Goal: Task Accomplishment & Management: Manage account settings

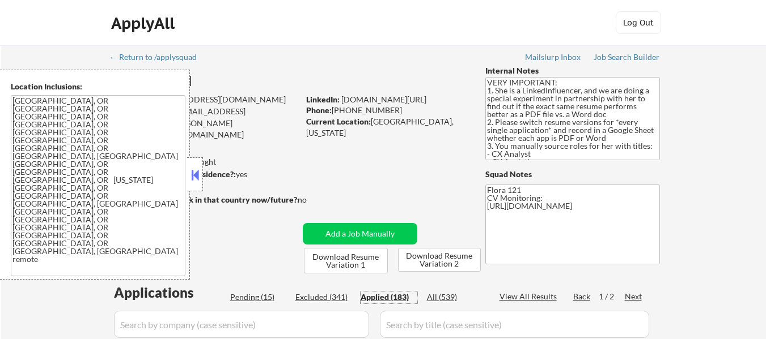
select select ""applied""
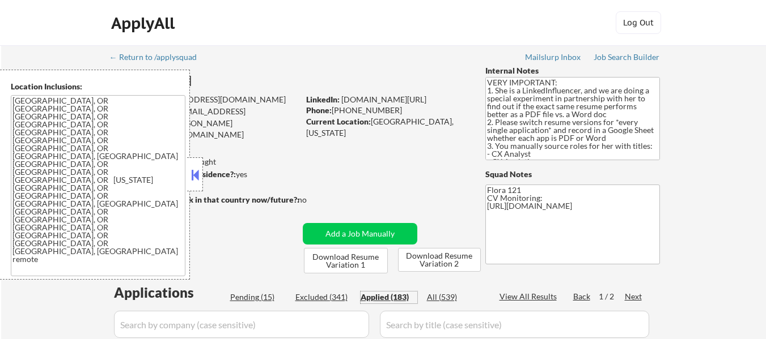
select select ""applied""
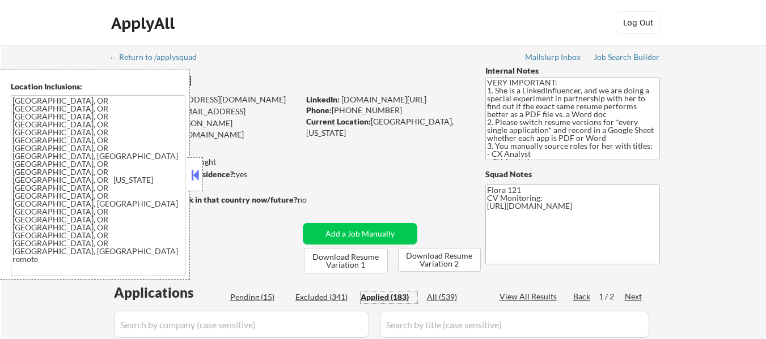
select select ""applied""
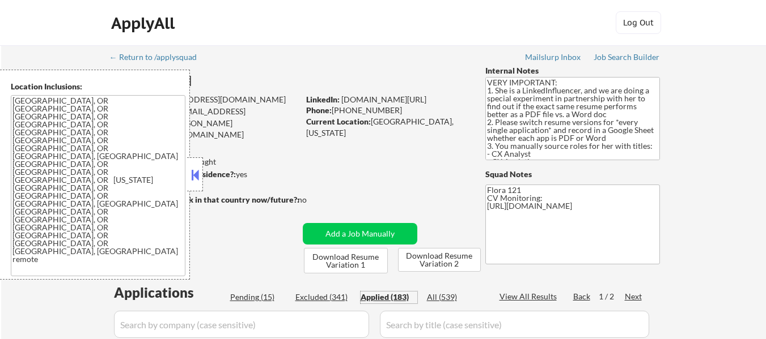
select select ""applied""
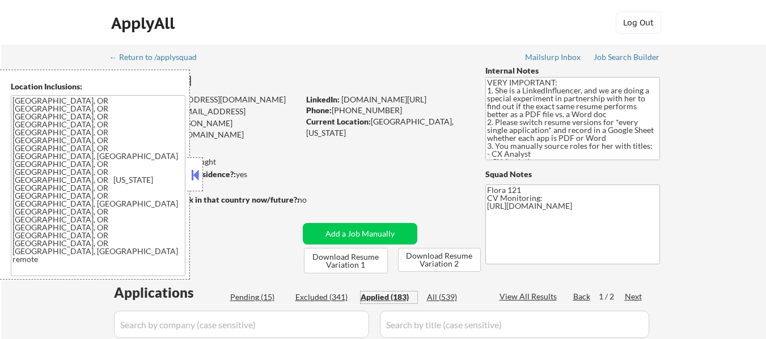
select select ""applied""
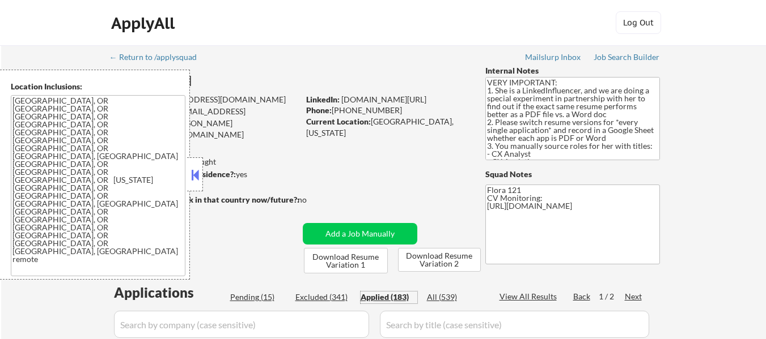
select select ""applied""
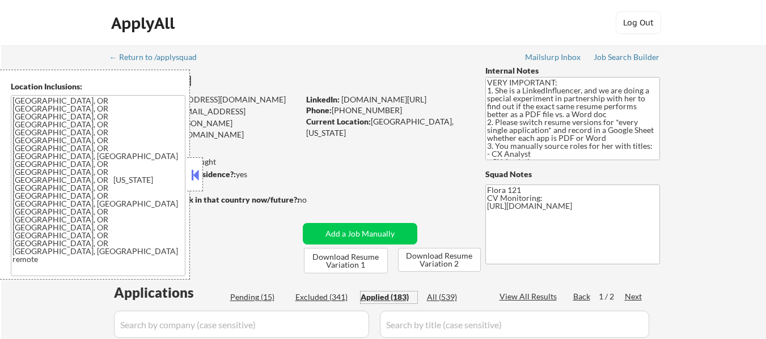
select select ""applied""
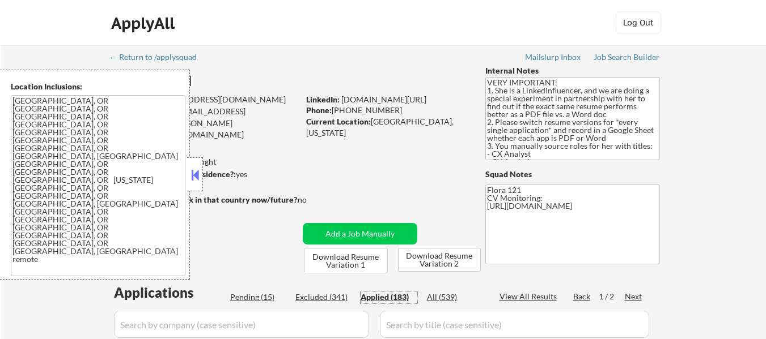
select select ""applied""
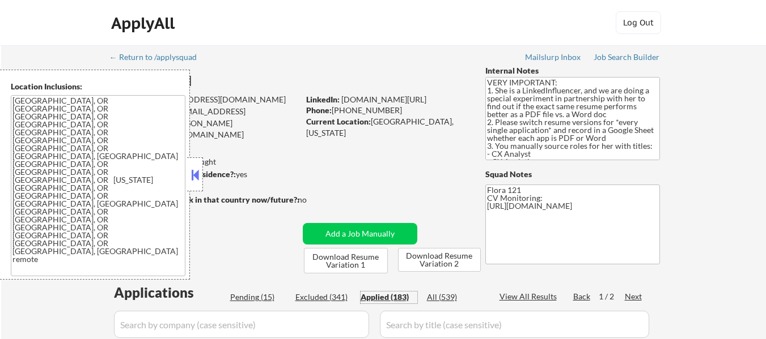
select select ""applied""
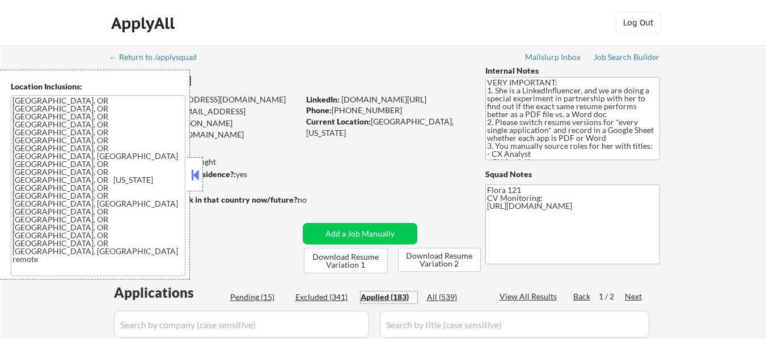
select select ""applied""
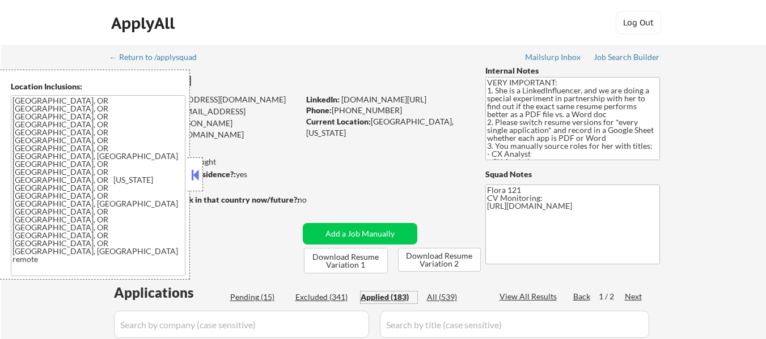
select select ""applied""
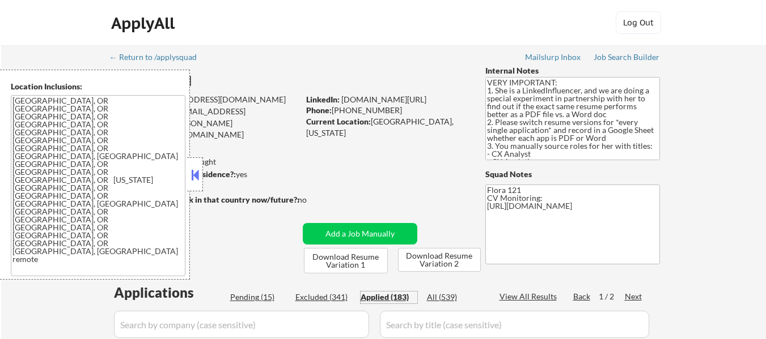
select select ""applied""
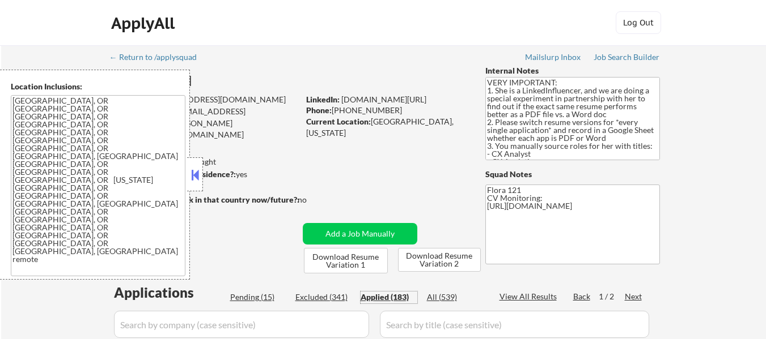
select select ""applied""
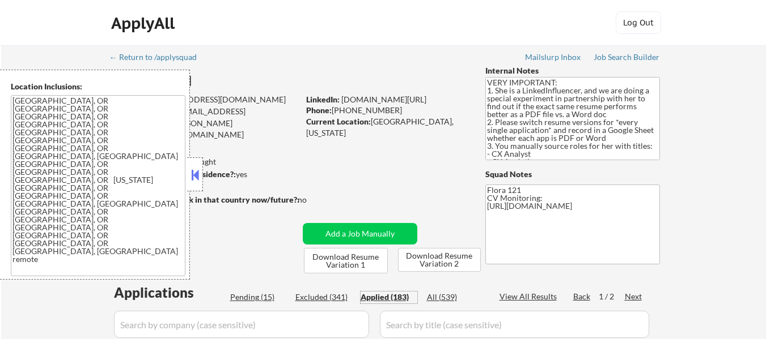
select select ""applied""
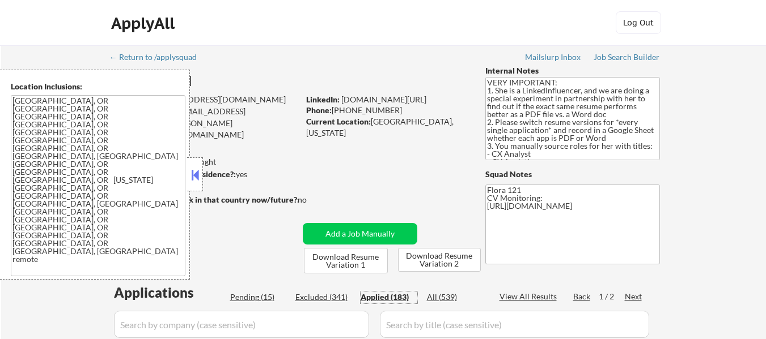
select select ""applied""
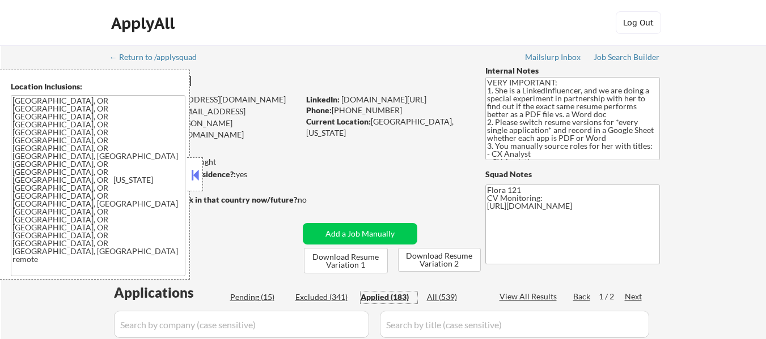
select select ""applied""
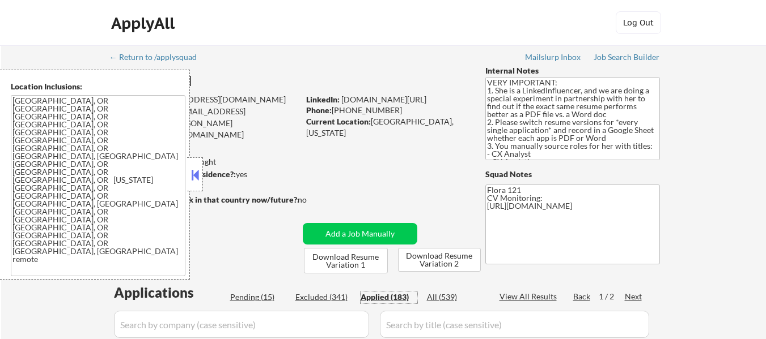
select select ""applied""
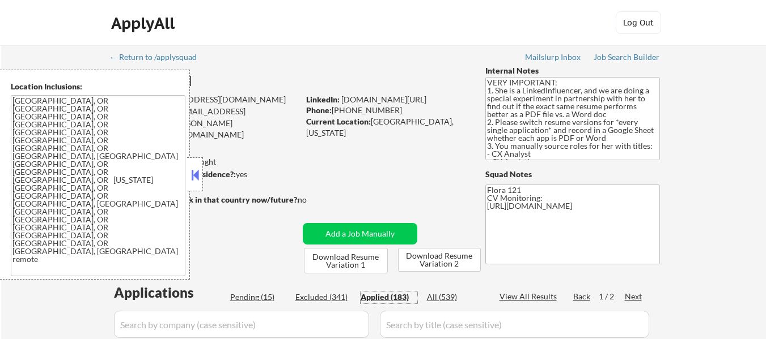
select select ""applied""
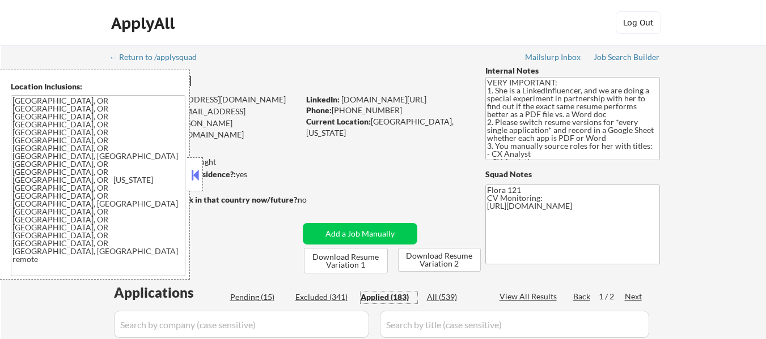
select select ""applied""
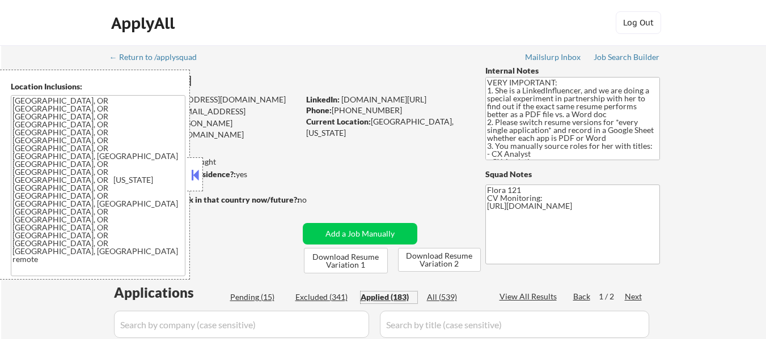
select select ""applied""
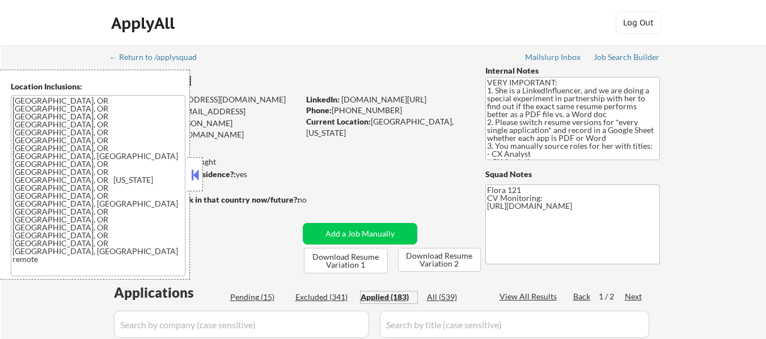
click at [197, 169] on button at bounding box center [195, 175] width 12 height 17
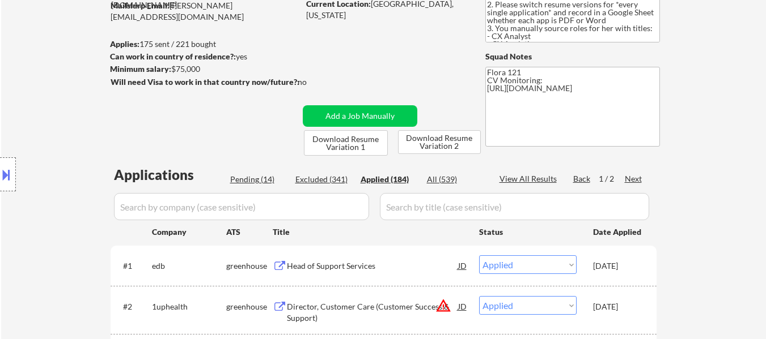
scroll to position [113, 0]
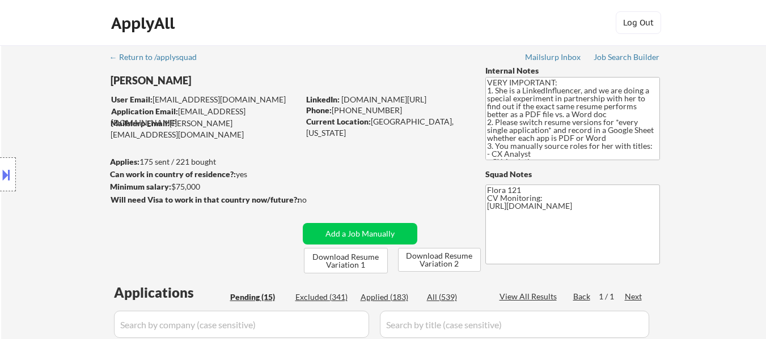
select select ""pending""
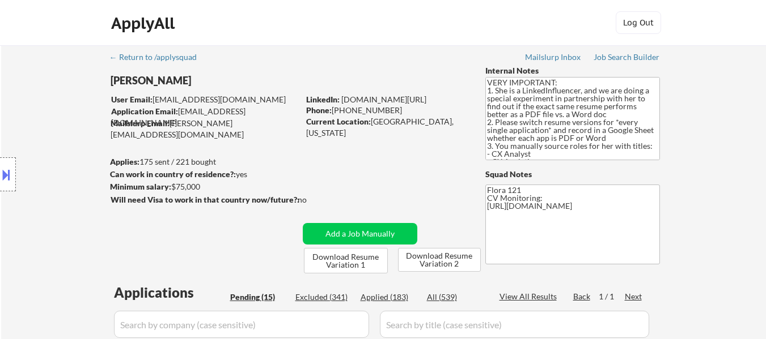
select select ""pending""
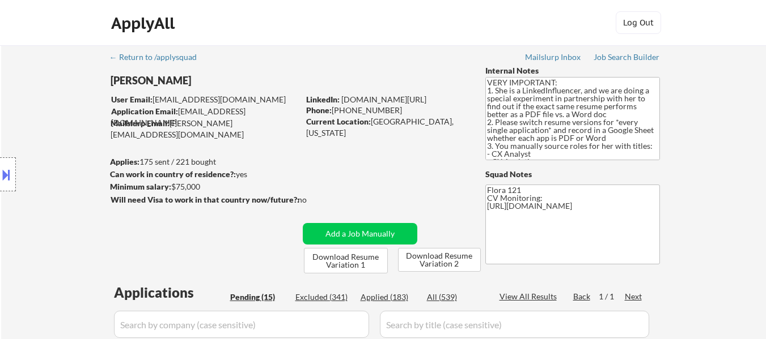
select select ""pending""
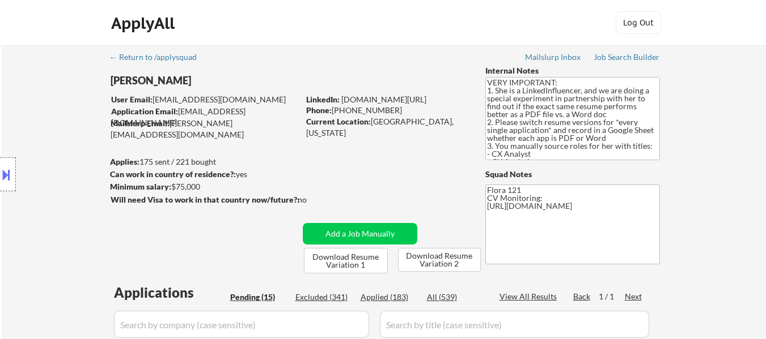
scroll to position [227, 0]
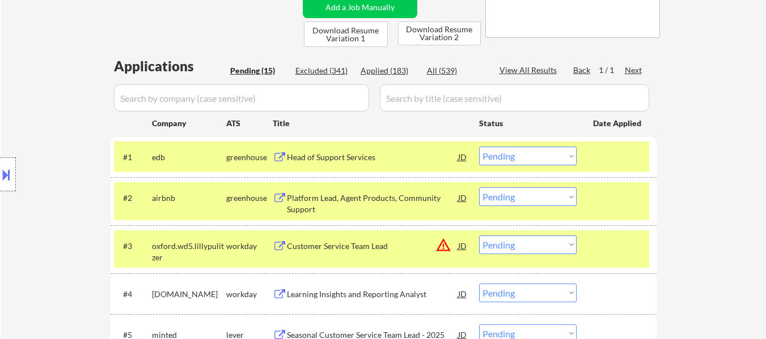
click at [595, 195] on div at bounding box center [618, 198] width 50 height 20
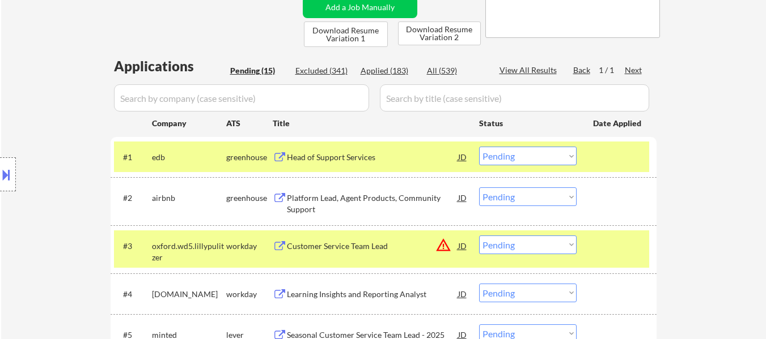
click at [605, 269] on div "#3 oxford.wd5.lillypulitzer workday Customer Service Team Lead JD warning_amber…" at bounding box center [384, 250] width 546 height 48
click at [599, 258] on div "#3 oxford.wd5.lillypulitzer workday Customer Service Team Lead JD warning_amber…" at bounding box center [381, 249] width 535 height 37
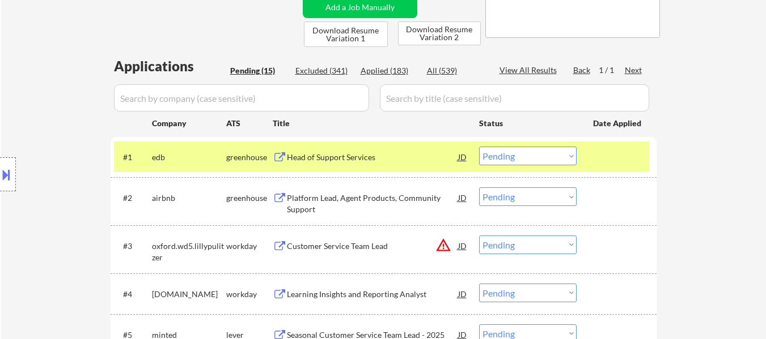
click at [325, 197] on div "Platform Lead, Agent Products, Community Support" at bounding box center [372, 204] width 171 height 22
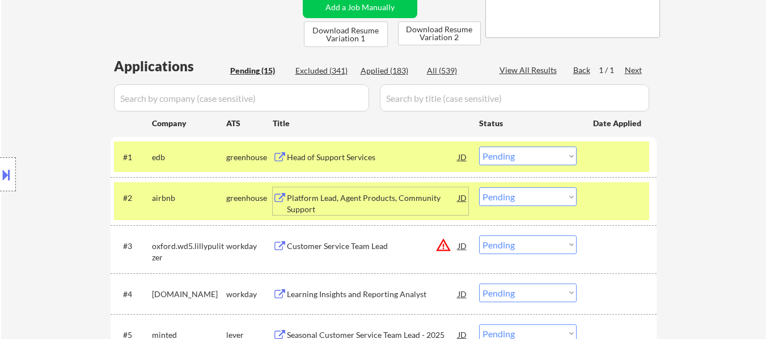
click at [342, 249] on div "Customer Service Team Lead" at bounding box center [372, 246] width 171 height 11
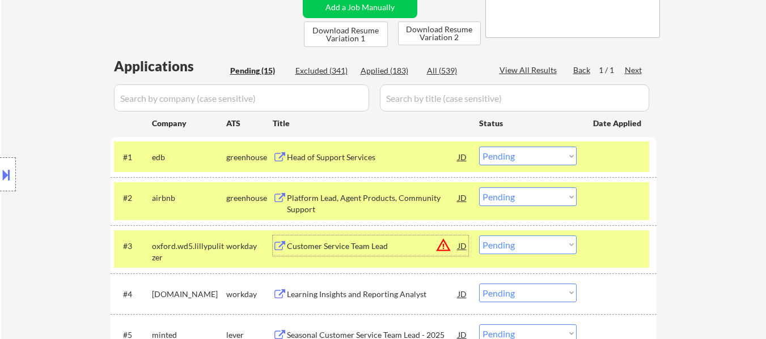
click at [484, 158] on select "Choose an option... Pending Applied Excluded (Questions) Excluded (Expired) Exc…" at bounding box center [527, 156] width 97 height 19
click at [479, 147] on select "Choose an option... Pending Applied Excluded (Questions) Excluded (Expired) Exc…" at bounding box center [527, 156] width 97 height 19
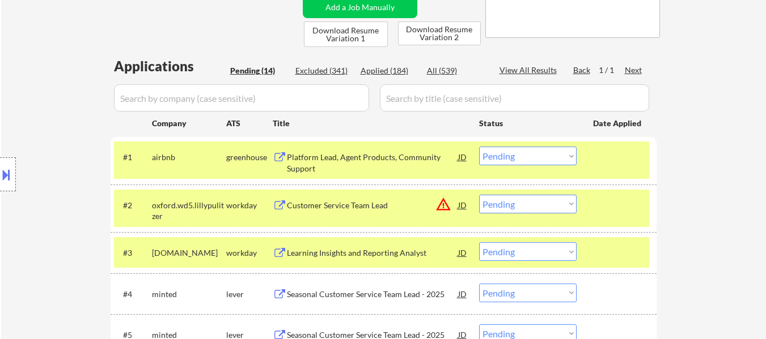
click at [605, 248] on div at bounding box center [618, 253] width 50 height 20
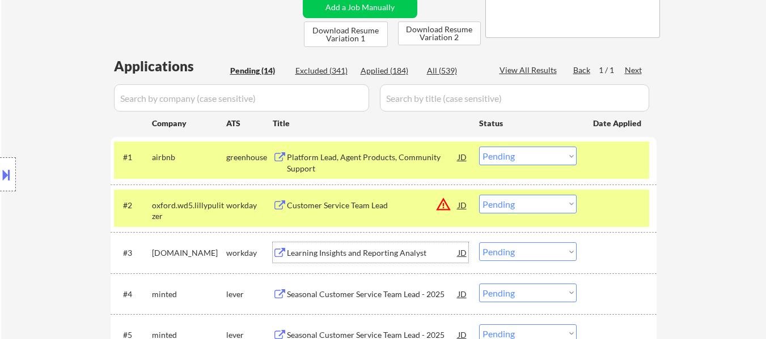
click at [372, 252] on div "Learning Insights and Reporting Analyst" at bounding box center [372, 253] width 171 height 11
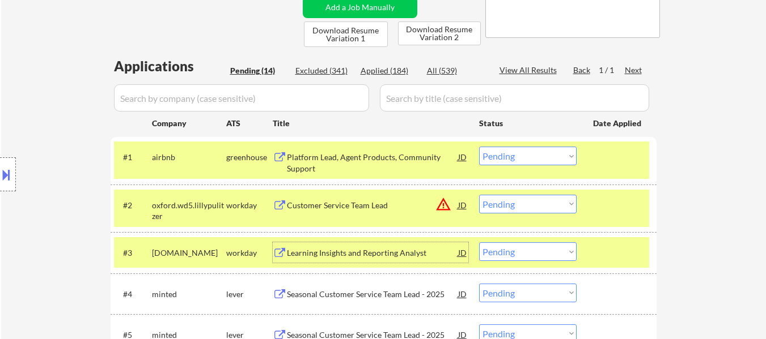
click at [496, 157] on select "Choose an option... Pending Applied Excluded (Questions) Excluded (Expired) Exc…" at bounding box center [527, 156] width 97 height 19
click at [479, 147] on select "Choose an option... Pending Applied Excluded (Questions) Excluded (Expired) Exc…" at bounding box center [527, 156] width 97 height 19
select select ""pending""
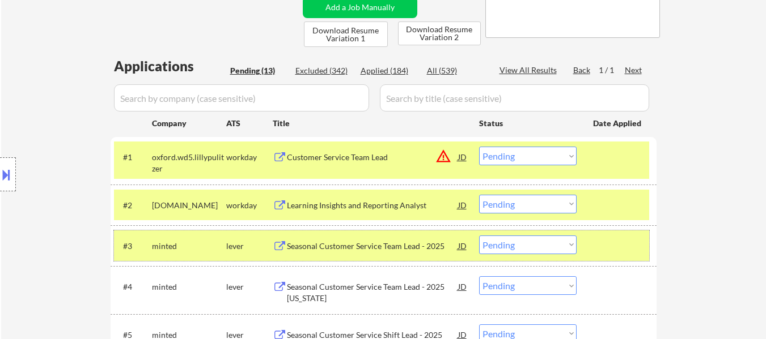
click at [602, 241] on div at bounding box center [618, 246] width 50 height 20
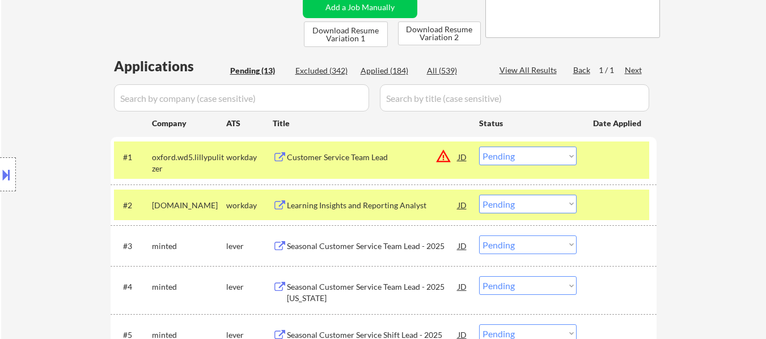
click at [379, 241] on div "Seasonal Customer Service Team Lead - 2025" at bounding box center [372, 246] width 171 height 11
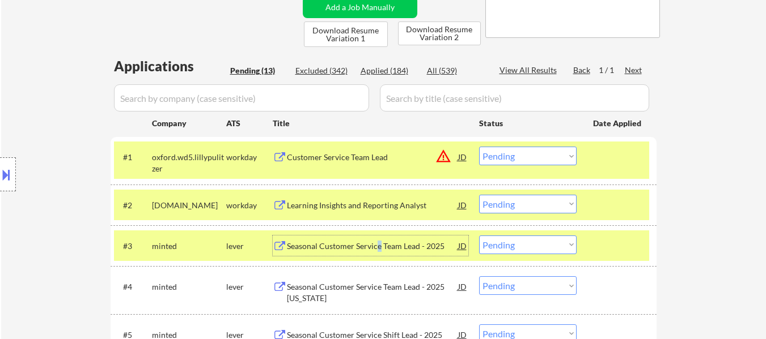
click at [526, 204] on select "Choose an option... Pending Applied Excluded (Questions) Excluded (Expired) Exc…" at bounding box center [527, 204] width 97 height 19
click at [479, 195] on select "Choose an option... Pending Applied Excluded (Questions) Excluded (Expired) Exc…" at bounding box center [527, 204] width 97 height 19
select select ""pending""
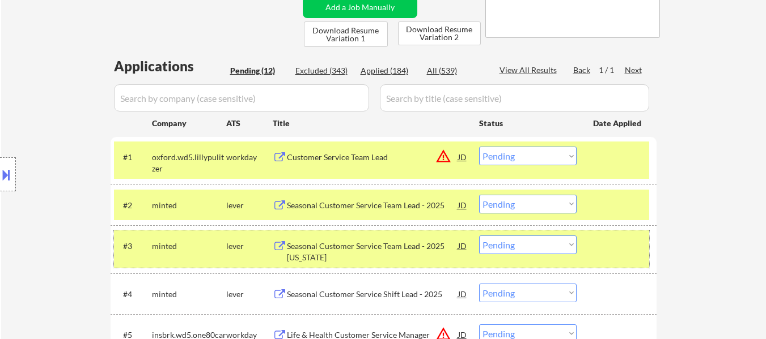
click at [631, 253] on div at bounding box center [618, 246] width 50 height 20
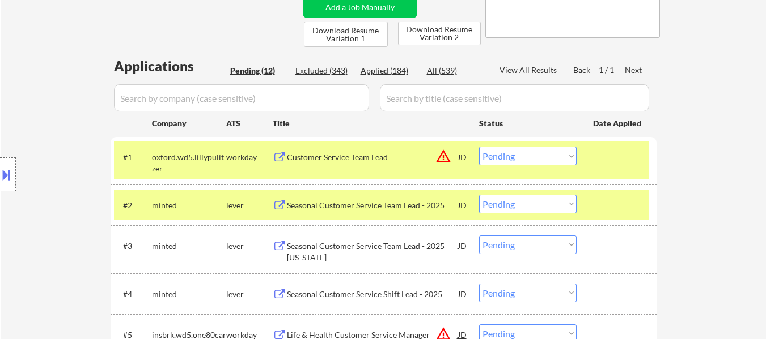
click at [563, 244] on select "Choose an option... Pending Applied Excluded (Questions) Excluded (Expired) Exc…" at bounding box center [527, 245] width 97 height 19
click at [10, 179] on button at bounding box center [6, 174] width 12 height 19
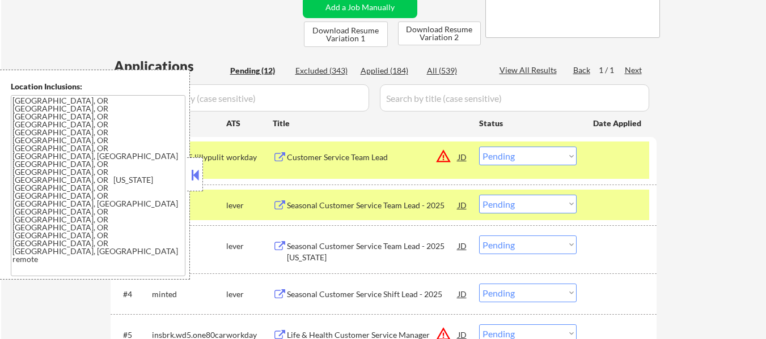
click at [194, 178] on button at bounding box center [195, 175] width 12 height 17
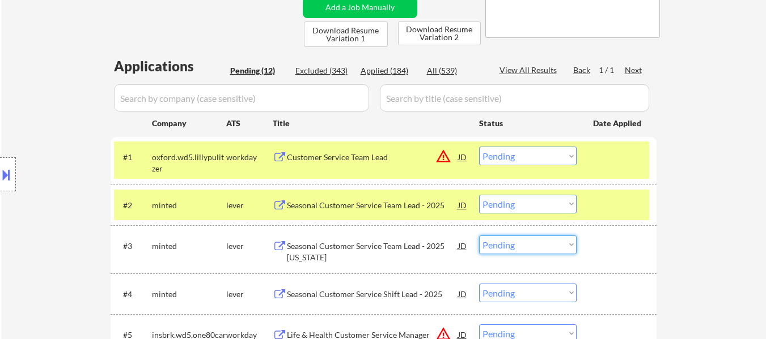
click at [521, 245] on select "Choose an option... Pending Applied Excluded (Questions) Excluded (Expired) Exc…" at bounding box center [527, 245] width 97 height 19
click at [479, 236] on select "Choose an option... Pending Applied Excluded (Questions) Excluded (Expired) Exc…" at bounding box center [527, 245] width 97 height 19
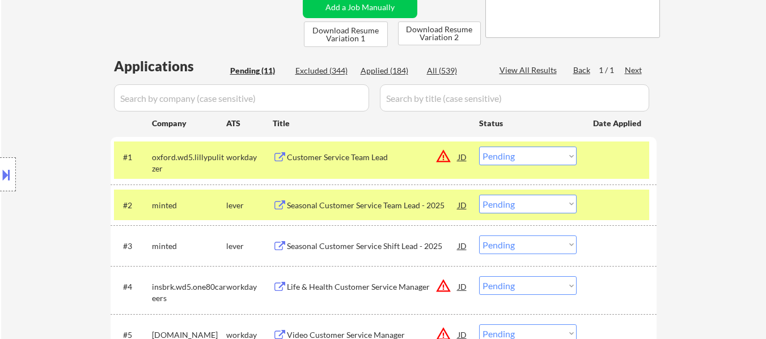
click at [540, 248] on select "Choose an option... Pending Applied Excluded (Questions) Excluded (Expired) Exc…" at bounding box center [527, 245] width 97 height 19
click at [479, 236] on select "Choose an option... Pending Applied Excluded (Questions) Excluded (Expired) Exc…" at bounding box center [527, 245] width 97 height 19
click at [366, 287] on div "Life & Health Customer Service Manager" at bounding box center [372, 287] width 171 height 11
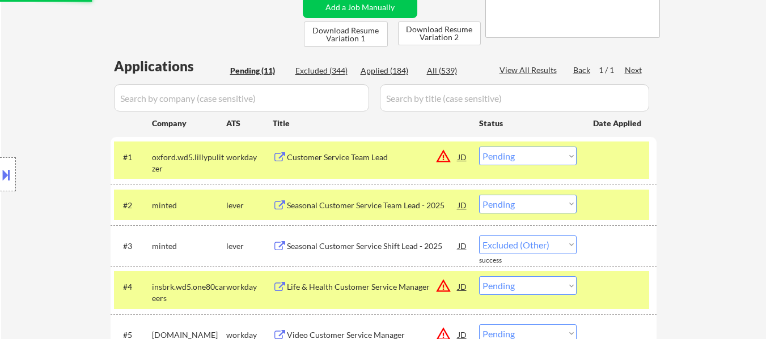
select select ""pending""
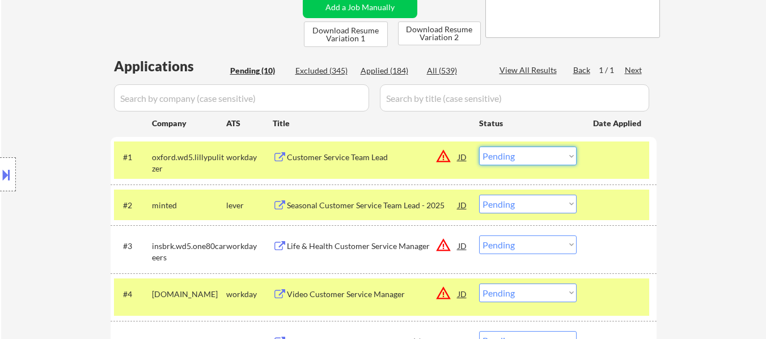
click at [542, 159] on select "Choose an option... Pending Applied Excluded (Questions) Excluded (Expired) Exc…" at bounding box center [527, 156] width 97 height 19
click at [479, 147] on select "Choose an option... Pending Applied Excluded (Questions) Excluded (Expired) Exc…" at bounding box center [527, 156] width 97 height 19
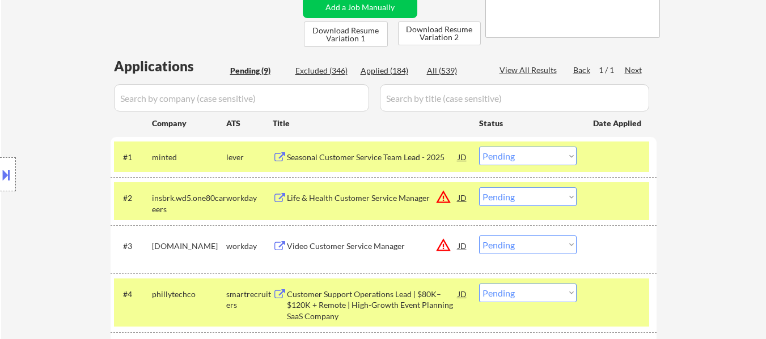
click at [336, 251] on div "Video Customer Service Manager" at bounding box center [372, 246] width 171 height 11
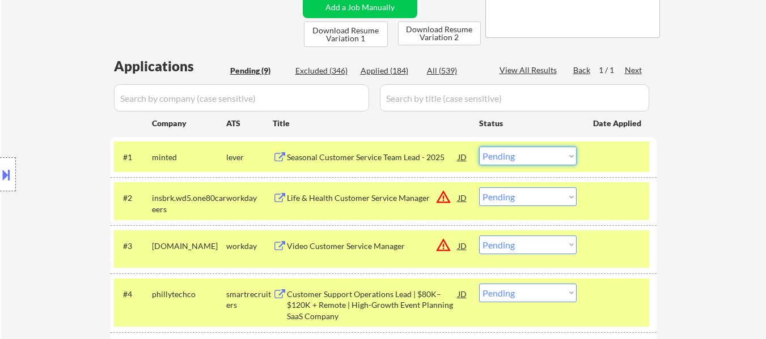
click at [536, 150] on select "Choose an option... Pending Applied Excluded (Questions) Excluded (Expired) Exc…" at bounding box center [527, 156] width 97 height 19
click at [479, 147] on select "Choose an option... Pending Applied Excluded (Questions) Excluded (Expired) Exc…" at bounding box center [527, 156] width 97 height 19
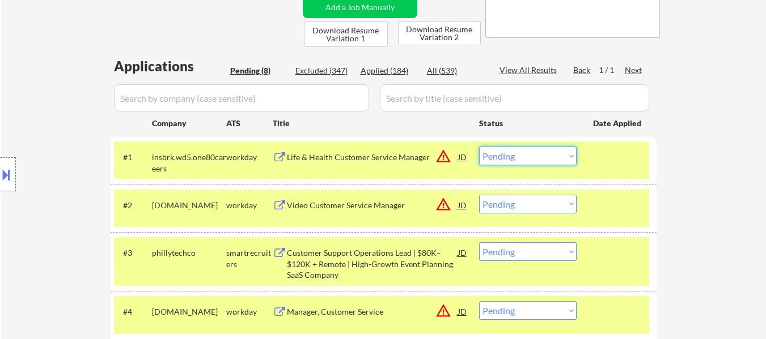
drag, startPoint x: 533, startPoint y: 154, endPoint x: 540, endPoint y: 164, distance: 12.7
click at [533, 154] on select "Choose an option... Pending Applied Excluded (Questions) Excluded (Expired) Exc…" at bounding box center [527, 156] width 97 height 19
click at [479, 147] on select "Choose an option... Pending Applied Excluded (Questions) Excluded (Expired) Exc…" at bounding box center [527, 156] width 97 height 19
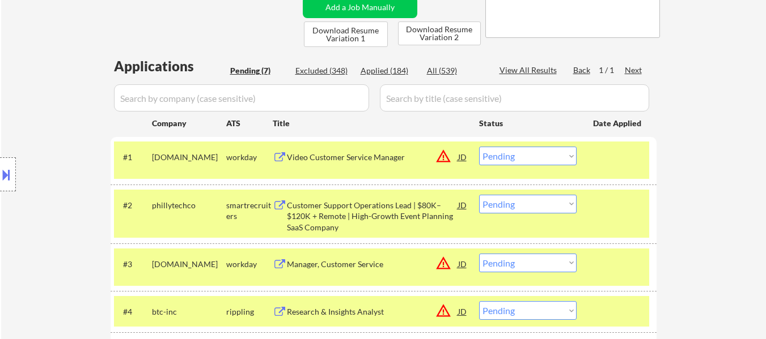
click at [600, 207] on div at bounding box center [618, 205] width 50 height 20
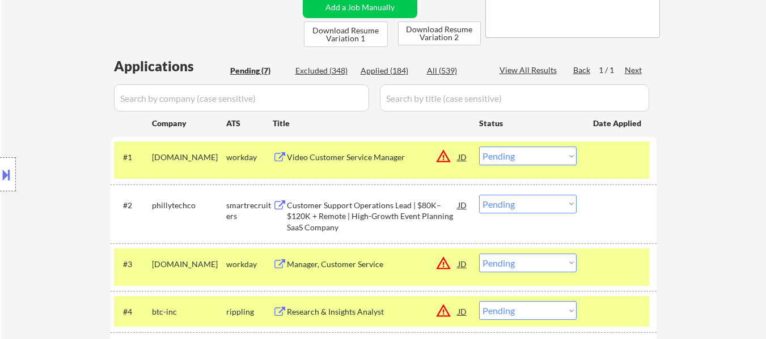
click at [360, 206] on div "Customer Support Operations Lead | $80K–$120K + Remote | High-Growth Event Plan…" at bounding box center [372, 216] width 171 height 33
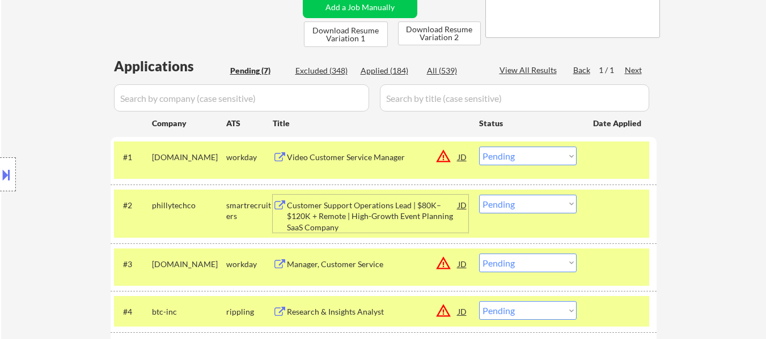
click at [622, 277] on div "#3 synchronyfinancial.wd5.careers workday Manager, Customer Service JD warning_…" at bounding box center [381, 267] width 535 height 37
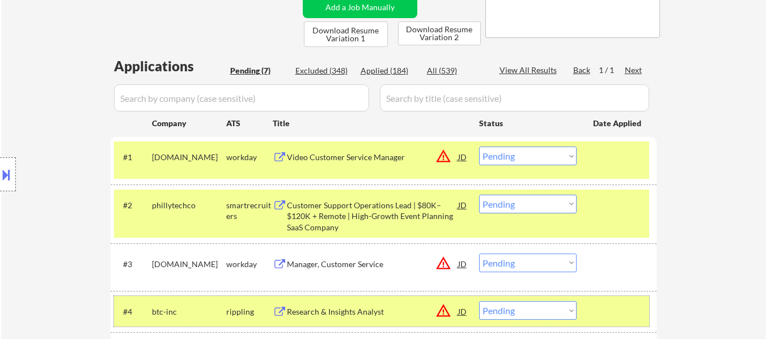
click at [627, 305] on div at bounding box center [618, 312] width 50 height 20
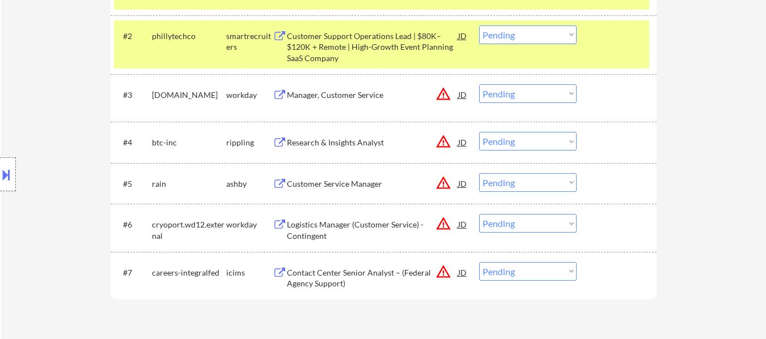
scroll to position [397, 0]
click at [367, 107] on div "#3 synchronyfinancial.wd5.careers workday Manager, Customer Service JD warning_…" at bounding box center [381, 97] width 535 height 37
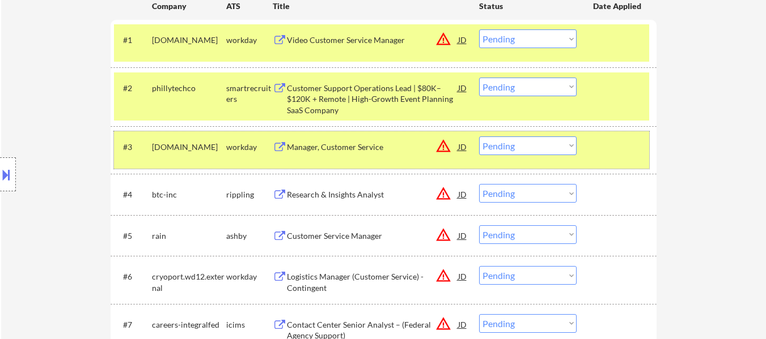
scroll to position [283, 0]
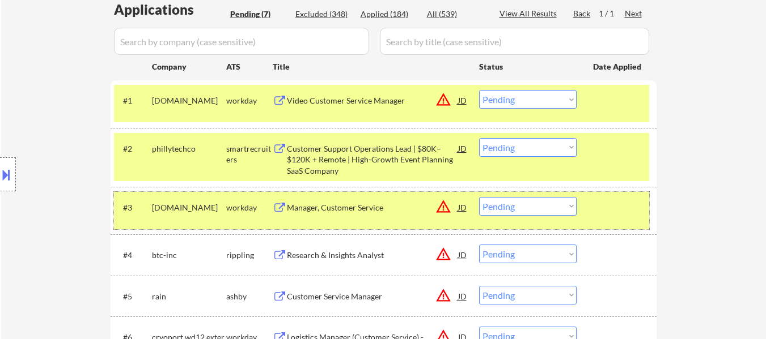
click at [535, 96] on select "Choose an option... Pending Applied Excluded (Questions) Excluded (Expired) Exc…" at bounding box center [527, 99] width 97 height 19
click at [479, 90] on select "Choose an option... Pending Applied Excluded (Questions) Excluded (Expired) Exc…" at bounding box center [527, 99] width 97 height 19
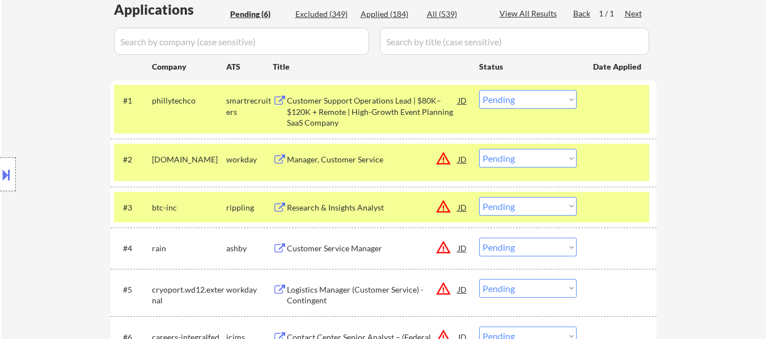
click at [595, 203] on div at bounding box center [618, 207] width 50 height 20
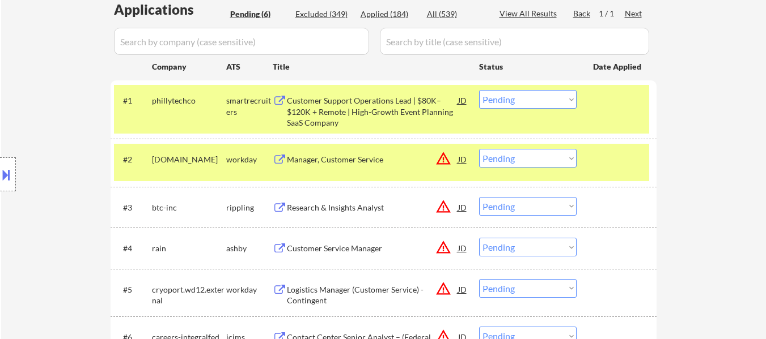
drag, startPoint x: 325, startPoint y: 161, endPoint x: 325, endPoint y: 152, distance: 9.1
click at [325, 152] on div "Manager, Customer Service" at bounding box center [372, 159] width 171 height 20
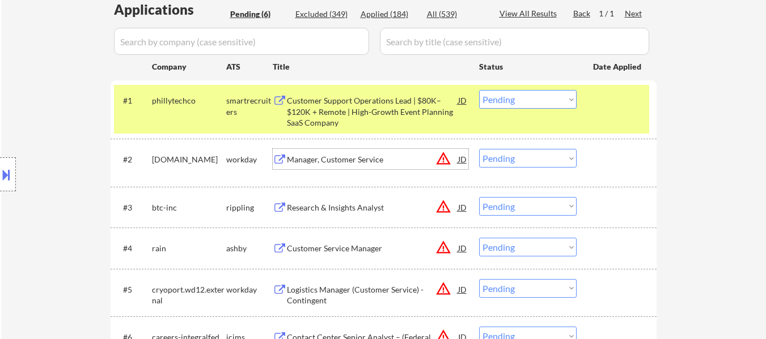
click at [346, 215] on div "Research & Insights Analyst" at bounding box center [372, 207] width 171 height 20
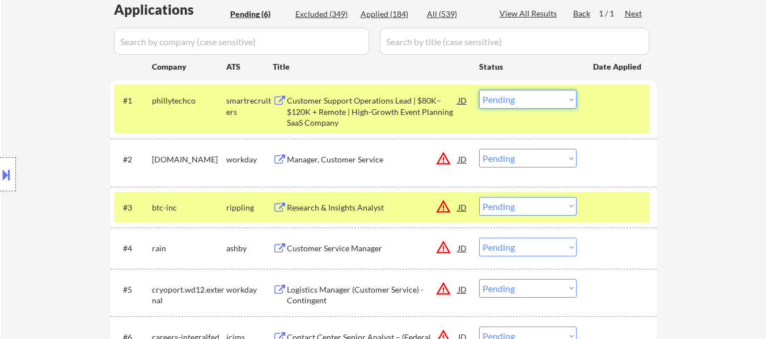
drag, startPoint x: 546, startPoint y: 101, endPoint x: 547, endPoint y: 108, distance: 6.3
click at [546, 101] on select "Choose an option... Pending Applied Excluded (Questions) Excluded (Expired) Exc…" at bounding box center [527, 99] width 97 height 19
click at [479, 90] on select "Choose an option... Pending Applied Excluded (Questions) Excluded (Expired) Exc…" at bounding box center [527, 99] width 97 height 19
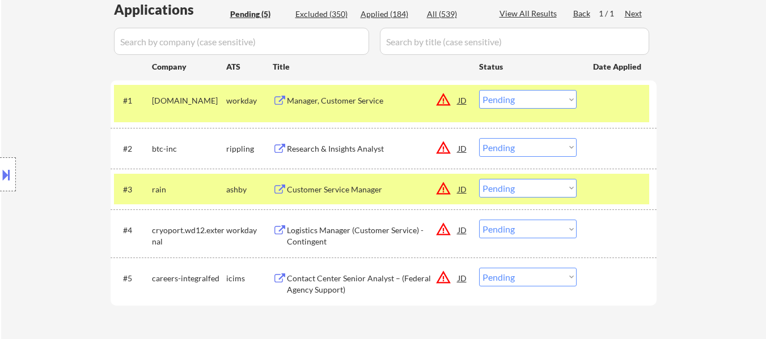
click at [562, 107] on select "Choose an option... Pending Applied Excluded (Questions) Excluded (Expired) Exc…" at bounding box center [527, 99] width 97 height 19
click at [479, 90] on select "Choose an option... Pending Applied Excluded (Questions) Excluded (Expired) Exc…" at bounding box center [527, 99] width 97 height 19
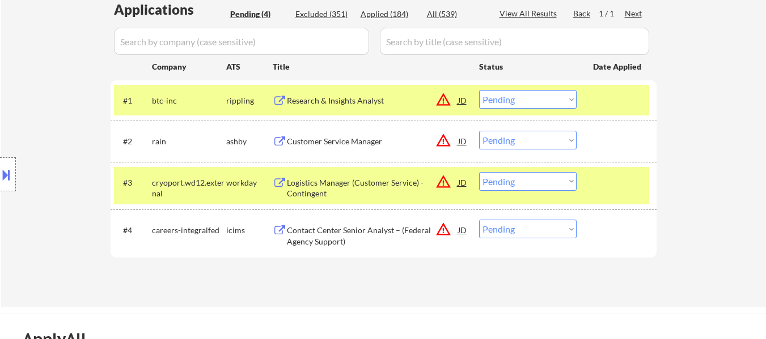
click at [614, 177] on div at bounding box center [618, 182] width 50 height 20
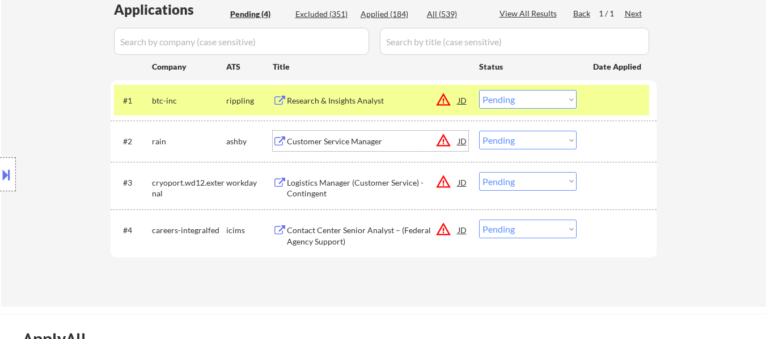
click at [361, 141] on div "Customer Service Manager" at bounding box center [372, 141] width 171 height 11
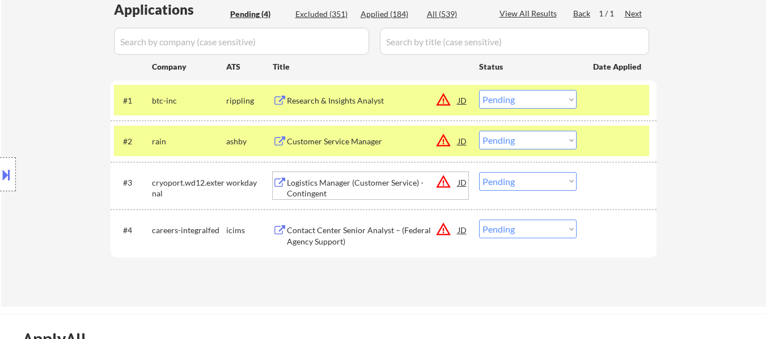
click at [372, 182] on div "Logistics Manager (Customer Service) - Contingent" at bounding box center [372, 188] width 171 height 22
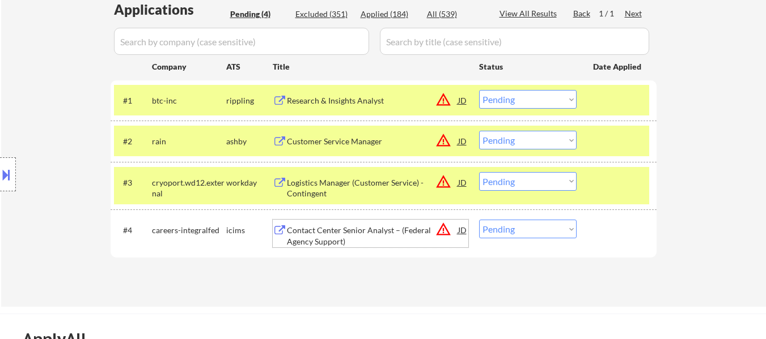
click at [372, 234] on div "Contact Center Senior Analyst – (Federal Agency Support)" at bounding box center [372, 236] width 171 height 22
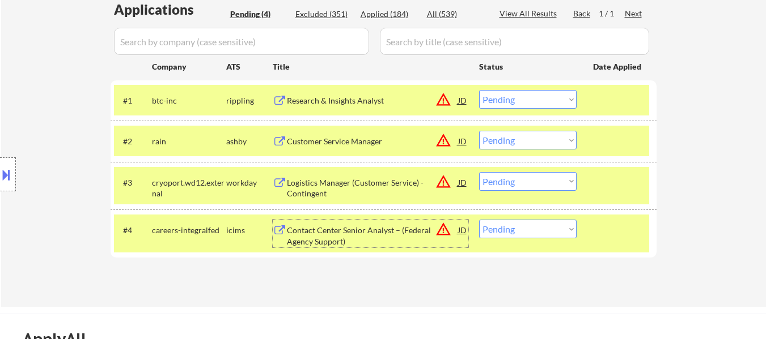
click at [379, 97] on div "Research & Insights Analyst" at bounding box center [372, 100] width 171 height 11
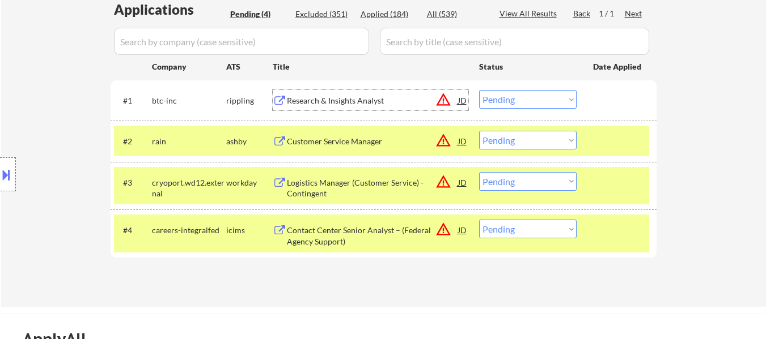
click at [541, 111] on div "#1 btc-inc rippling Research & Insights Analyst JD warning_amber Choose an opti…" at bounding box center [381, 100] width 535 height 31
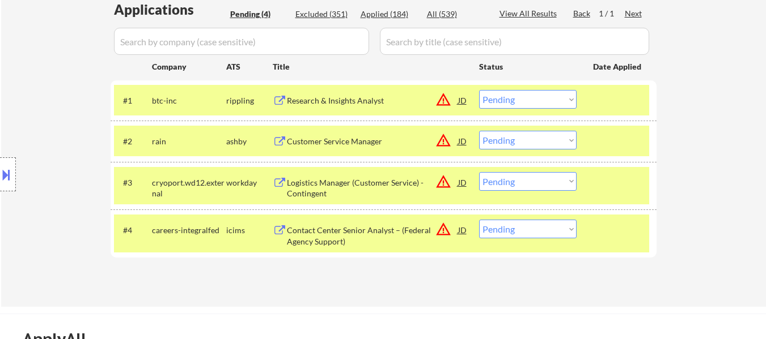
click at [538, 96] on select "Choose an option... Pending Applied Excluded (Questions) Excluded (Expired) Exc…" at bounding box center [527, 99] width 97 height 19
click at [479, 90] on select "Choose an option... Pending Applied Excluded (Questions) Excluded (Expired) Exc…" at bounding box center [527, 99] width 97 height 19
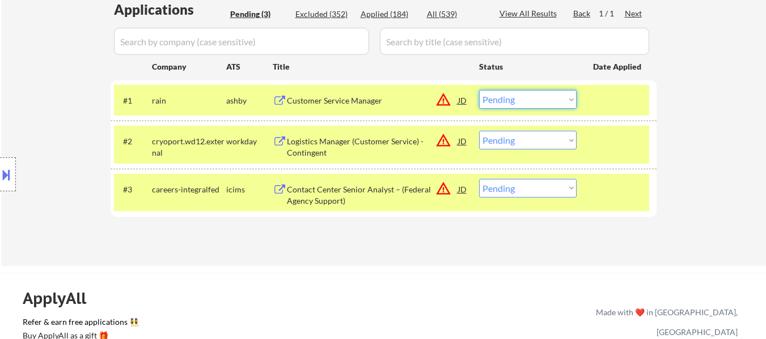
click at [507, 104] on select "Choose an option... Pending Applied Excluded (Questions) Excluded (Expired) Exc…" at bounding box center [527, 99] width 97 height 19
click at [479, 90] on select "Choose an option... Pending Applied Excluded (Questions) Excluded (Expired) Exc…" at bounding box center [527, 99] width 97 height 19
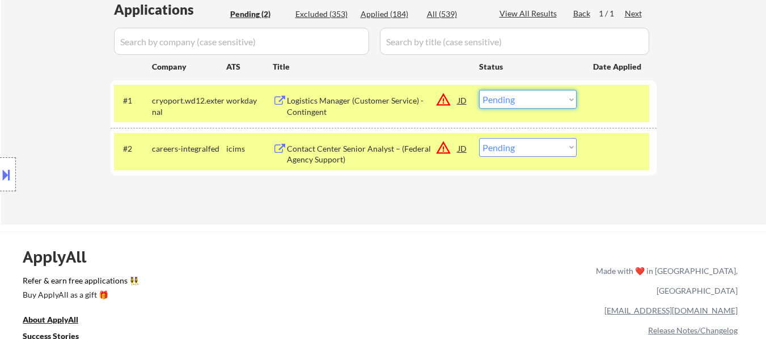
click at [525, 100] on select "Choose an option... Pending Applied Excluded (Questions) Excluded (Expired) Exc…" at bounding box center [527, 99] width 97 height 19
click at [479, 90] on select "Choose an option... Pending Applied Excluded (Questions) Excluded (Expired) Exc…" at bounding box center [527, 99] width 97 height 19
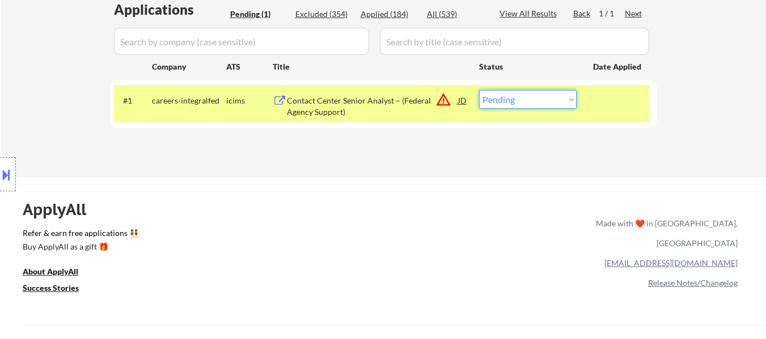
click at [548, 94] on select "Choose an option... Pending Applied Excluded (Questions) Excluded (Expired) Exc…" at bounding box center [527, 99] width 97 height 19
select select ""excluded__location_""
click at [479, 90] on select "Choose an option... Pending Applied Excluded (Questions) Excluded (Expired) Exc…" at bounding box center [527, 99] width 97 height 19
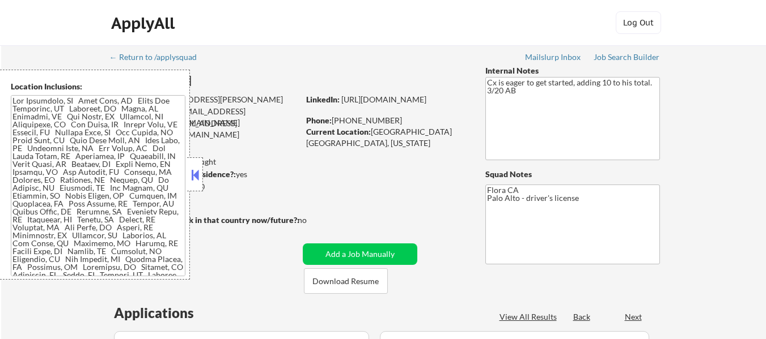
select select ""pending""
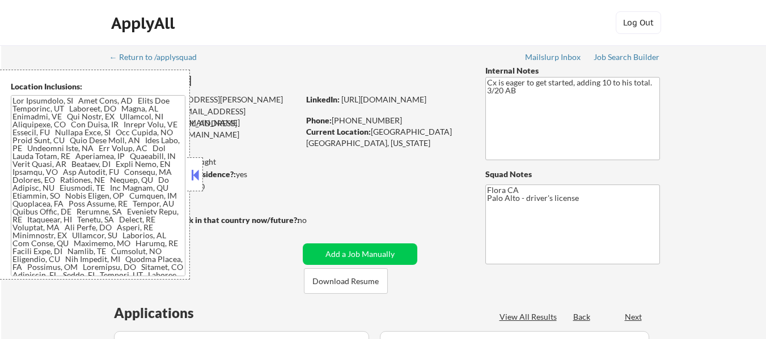
select select ""pending""
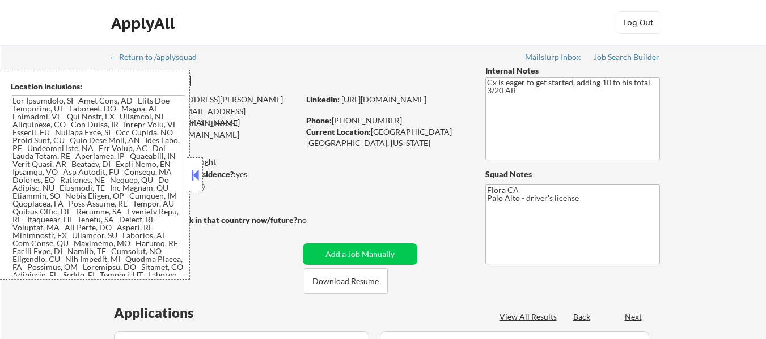
select select ""pending""
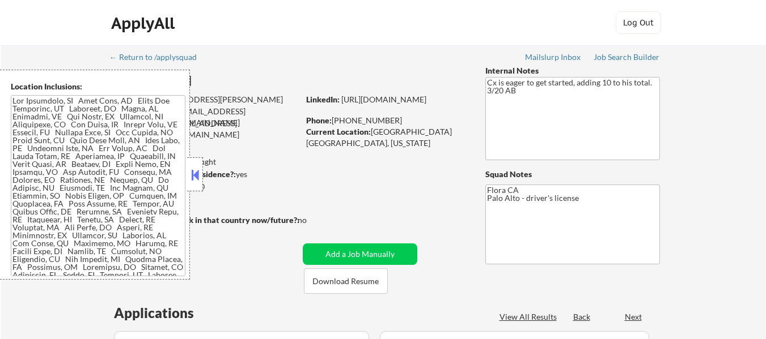
select select ""pending""
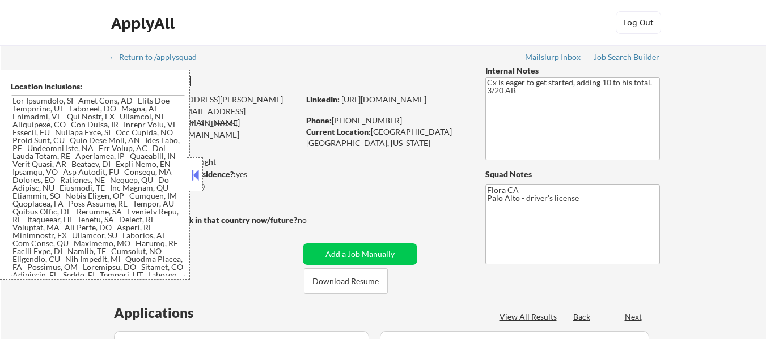
select select ""pending""
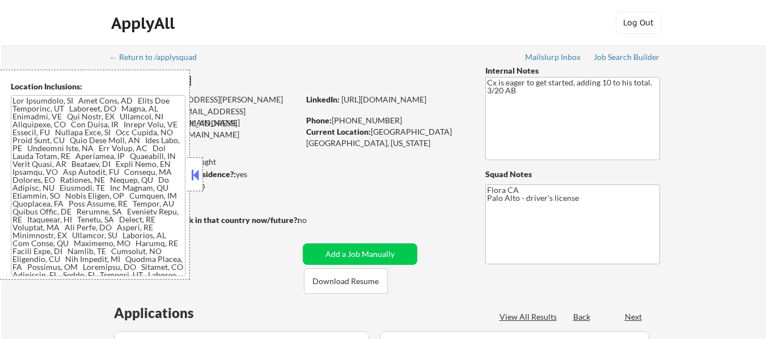
select select ""pending""
click at [199, 169] on button at bounding box center [195, 175] width 12 height 17
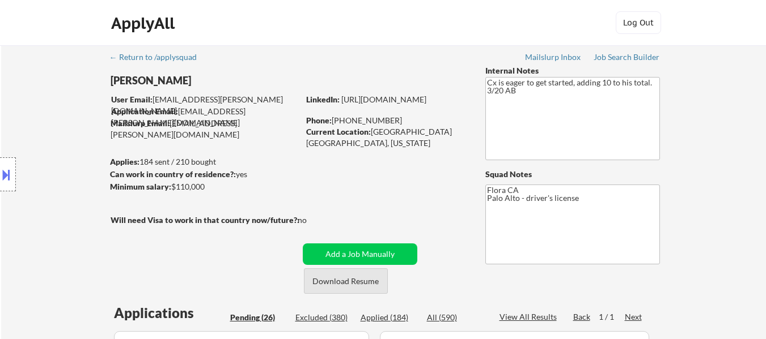
click at [341, 281] on button "Download Resume" at bounding box center [346, 282] width 84 height 26
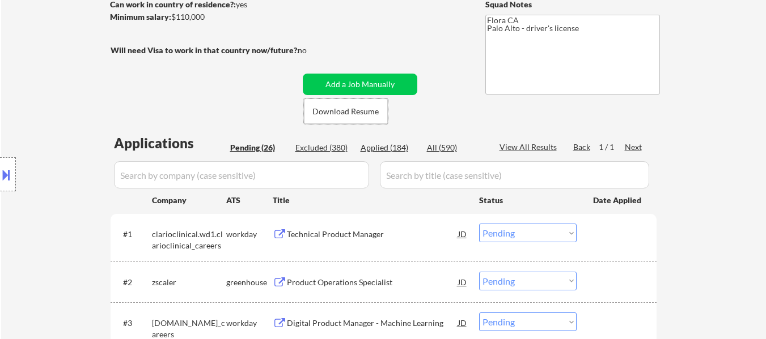
scroll to position [283, 0]
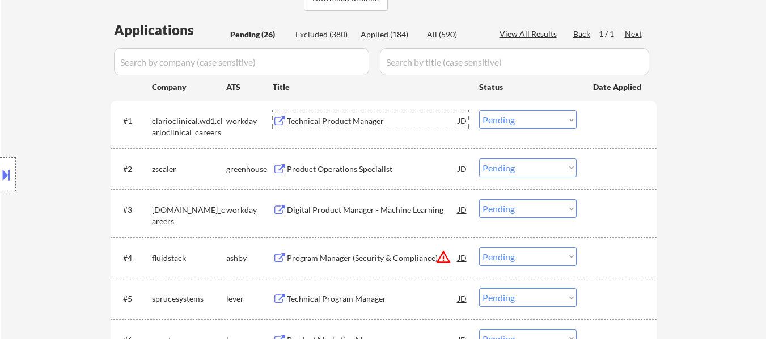
click at [363, 119] on div "Technical Product Manager" at bounding box center [372, 121] width 171 height 11
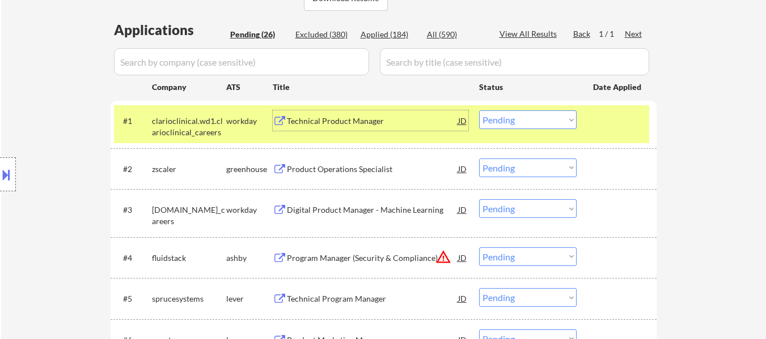
click at [359, 177] on div "Product Operations Specialist" at bounding box center [372, 169] width 171 height 20
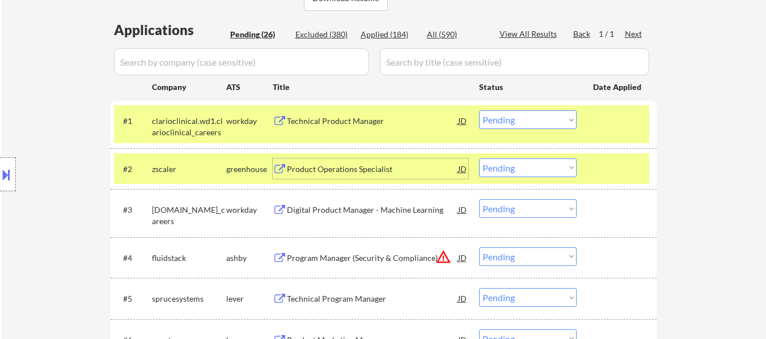
click at [394, 208] on div "Digital Product Manager - Machine Learning" at bounding box center [372, 210] width 171 height 11
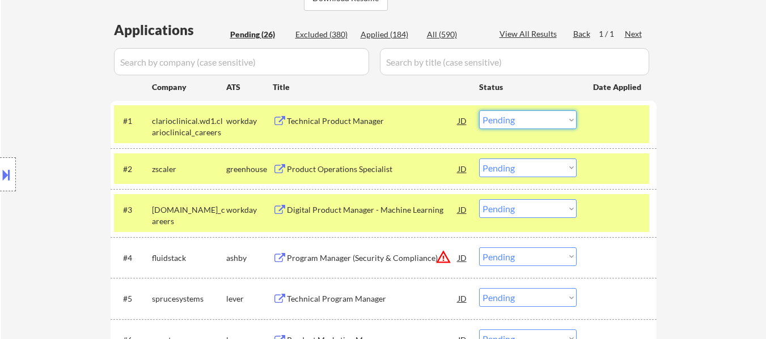
click at [499, 122] on select "Choose an option... Pending Applied Excluded (Questions) Excluded (Expired) Exc…" at bounding box center [527, 120] width 97 height 19
click at [479, 111] on select "Choose an option... Pending Applied Excluded (Questions) Excluded (Expired) Exc…" at bounding box center [527, 120] width 97 height 19
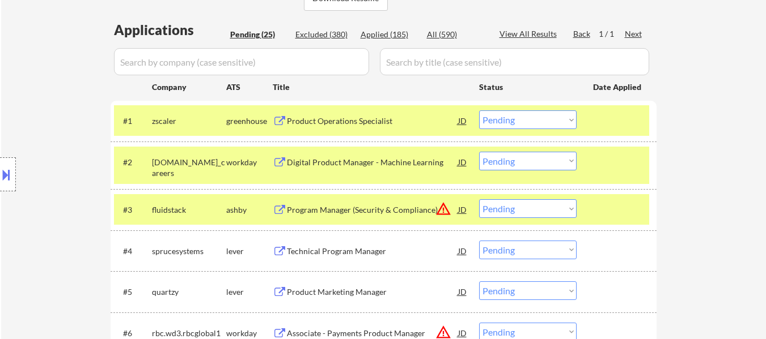
click at [605, 207] on div at bounding box center [618, 209] width 50 height 20
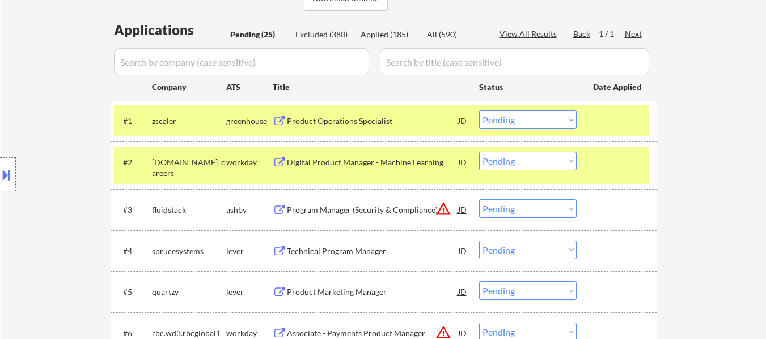
click at [417, 208] on div "Program Manager (Security & Compliance)" at bounding box center [372, 210] width 171 height 11
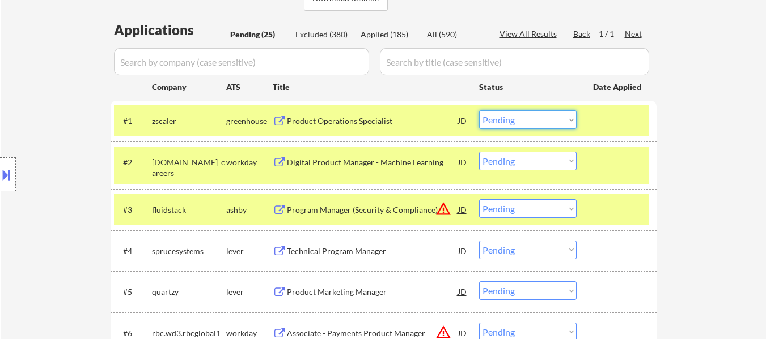
click at [534, 120] on select "Choose an option... Pending Applied Excluded (Questions) Excluded (Expired) Exc…" at bounding box center [527, 120] width 97 height 19
click at [479, 111] on select "Choose an option... Pending Applied Excluded (Questions) Excluded (Expired) Exc…" at bounding box center [527, 120] width 97 height 19
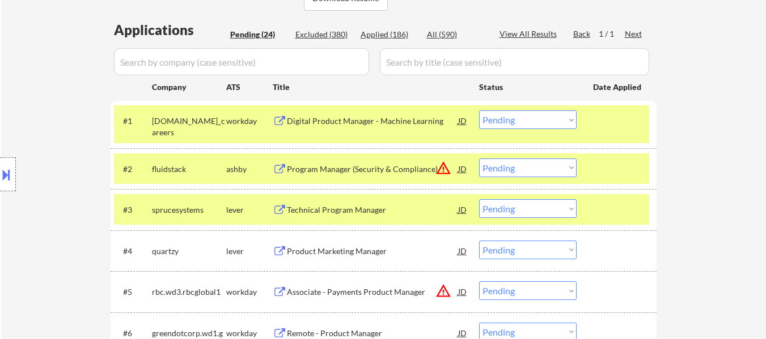
click at [545, 120] on select "Choose an option... Pending Applied Excluded (Questions) Excluded (Expired) Exc…" at bounding box center [527, 120] width 97 height 19
click at [479, 111] on select "Choose an option... Pending Applied Excluded (Questions) Excluded (Expired) Exc…" at bounding box center [527, 120] width 97 height 19
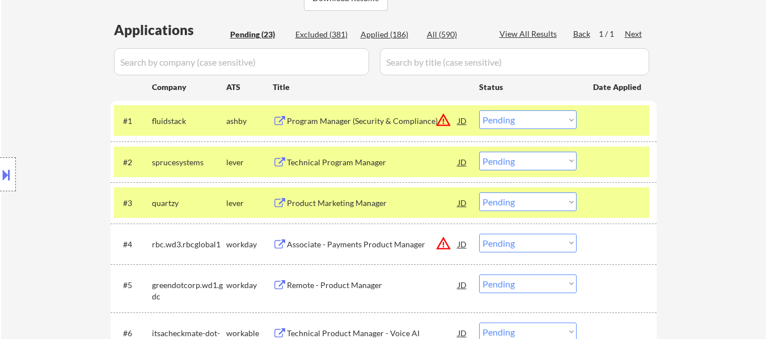
click at [621, 130] on div at bounding box center [618, 121] width 50 height 20
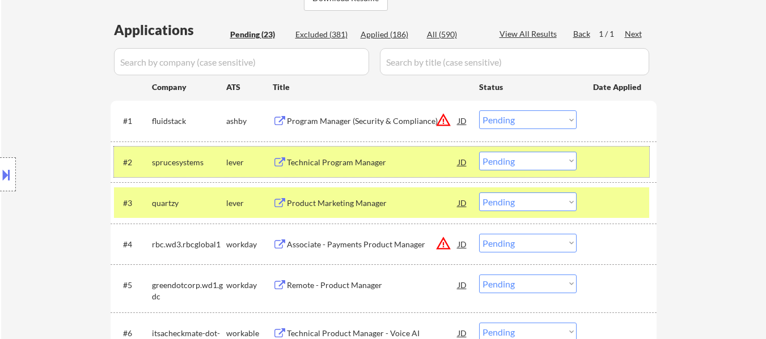
click at [629, 155] on div at bounding box center [618, 162] width 50 height 20
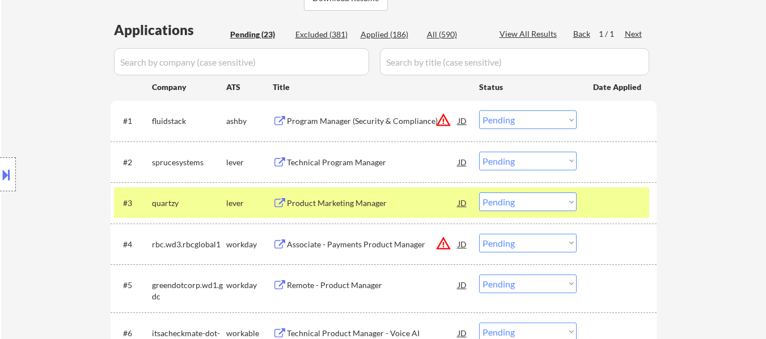
click at [616, 210] on div at bounding box center [618, 203] width 50 height 20
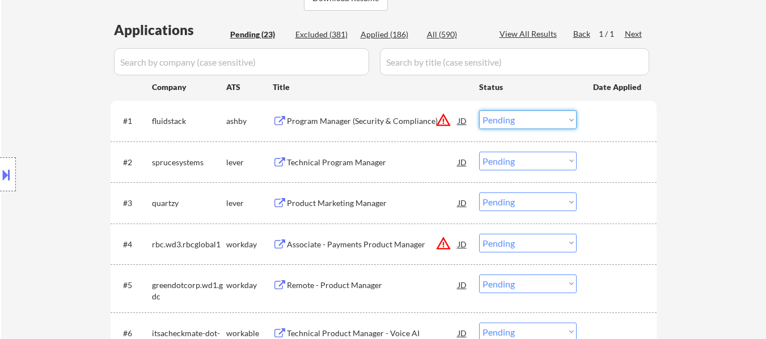
click at [518, 124] on select "Choose an option... Pending Applied Excluded (Questions) Excluded (Expired) Exc…" at bounding box center [527, 120] width 97 height 19
click at [479, 111] on select "Choose an option... Pending Applied Excluded (Questions) Excluded (Expired) Exc…" at bounding box center [527, 120] width 97 height 19
click at [336, 170] on div "Technical Program Manager" at bounding box center [372, 162] width 171 height 20
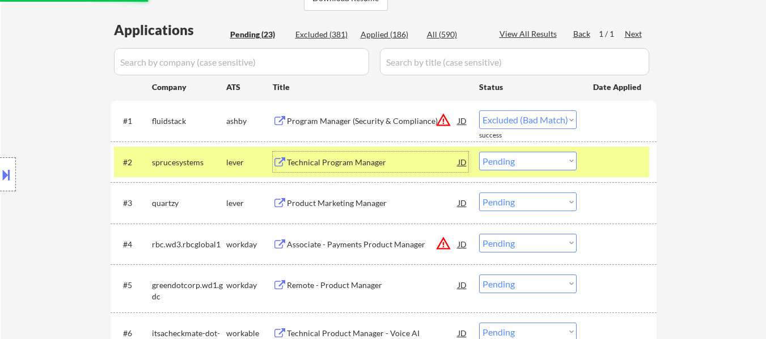
click at [347, 210] on div "Product Marketing Manager" at bounding box center [372, 203] width 171 height 20
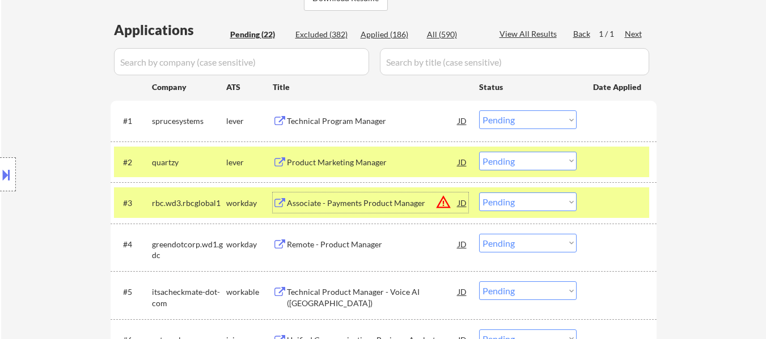
click at [519, 121] on select "Choose an option... Pending Applied Excluded (Questions) Excluded (Expired) Exc…" at bounding box center [527, 120] width 97 height 19
click at [479, 111] on select "Choose an option... Pending Applied Excluded (Questions) Excluded (Expired) Exc…" at bounding box center [527, 120] width 97 height 19
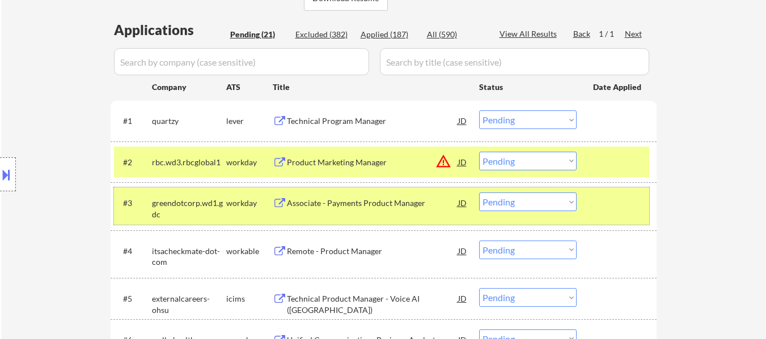
click at [597, 199] on div at bounding box center [618, 203] width 50 height 20
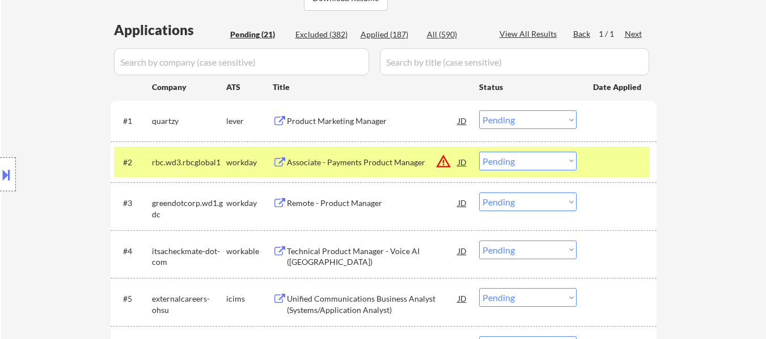
click at [612, 166] on div at bounding box center [618, 162] width 50 height 20
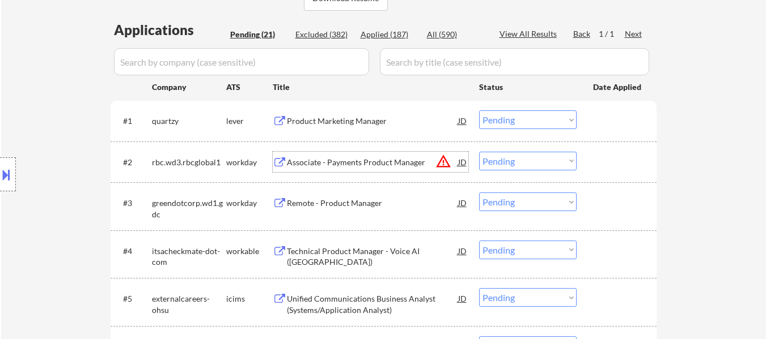
click at [361, 164] on div "Associate - Payments Product Manager" at bounding box center [372, 162] width 171 height 11
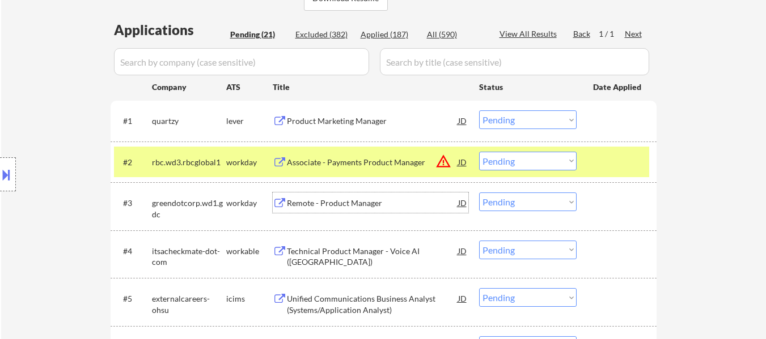
click at [373, 201] on div "Remote - Product Manager" at bounding box center [372, 203] width 171 height 11
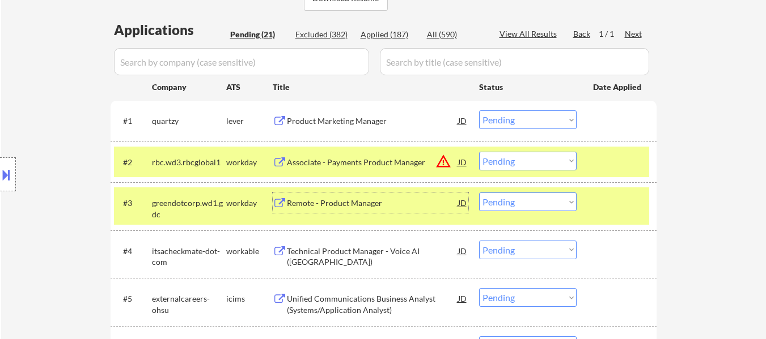
click at [534, 118] on select "Choose an option... Pending Applied Excluded (Questions) Excluded (Expired) Exc…" at bounding box center [527, 120] width 97 height 19
click at [479, 111] on select "Choose an option... Pending Applied Excluded (Questions) Excluded (Expired) Exc…" at bounding box center [527, 120] width 97 height 19
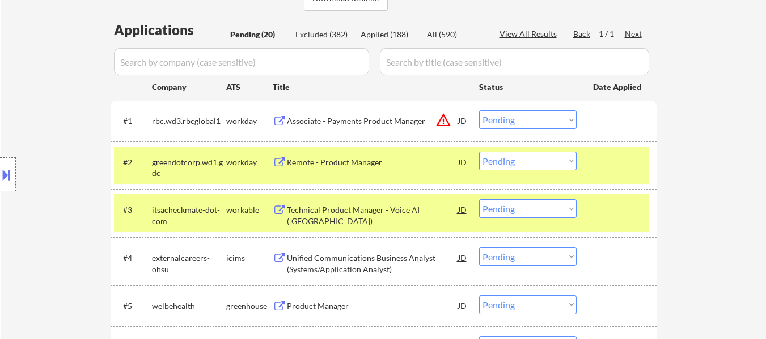
click at [517, 118] on select "Choose an option... Pending Applied Excluded (Questions) Excluded (Expired) Exc…" at bounding box center [527, 120] width 97 height 19
click at [479, 111] on select "Choose an option... Pending Applied Excluded (Questions) Excluded (Expired) Exc…" at bounding box center [527, 120] width 97 height 19
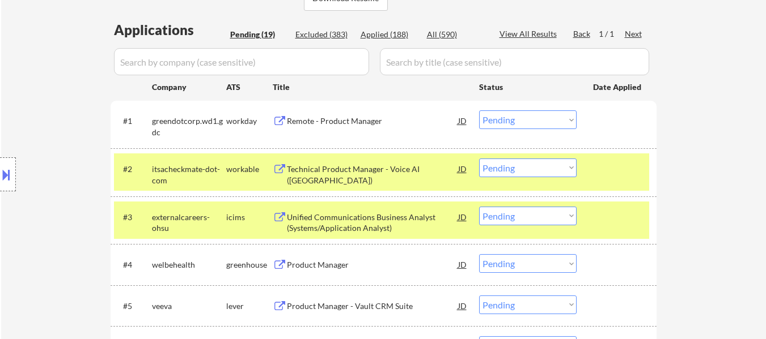
click at [623, 185] on div "#2 itsacheckmate-dot-com workable Technical Product Manager - Voice AI (US) JD …" at bounding box center [381, 172] width 535 height 37
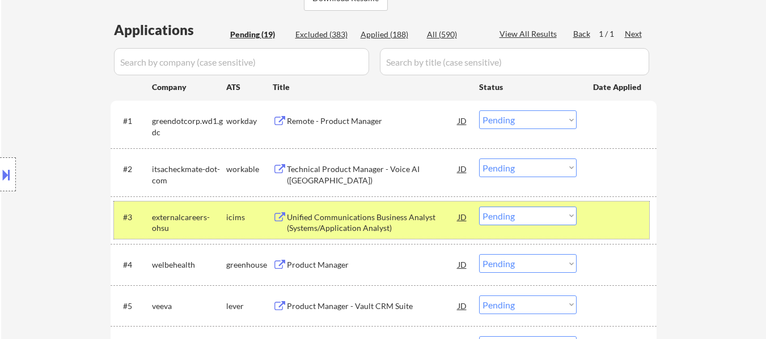
drag, startPoint x: 615, startPoint y: 219, endPoint x: 512, endPoint y: 214, distance: 102.7
click at [615, 216] on div at bounding box center [618, 217] width 50 height 20
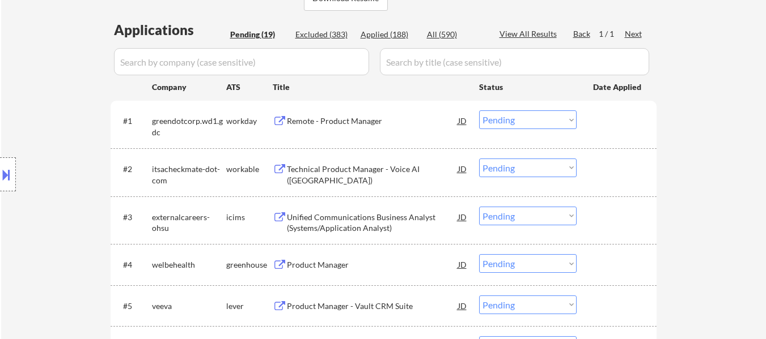
click at [366, 167] on div "Technical Product Manager - Voice AI (US)" at bounding box center [372, 175] width 171 height 22
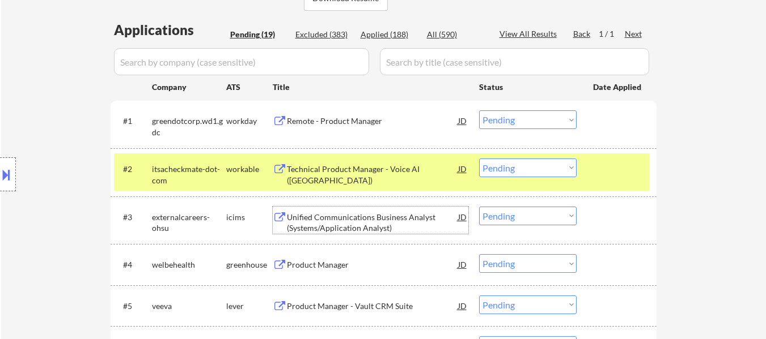
click at [361, 228] on div "Unified Communications Business Analyst (Systems/Application Analyst)" at bounding box center [372, 223] width 171 height 22
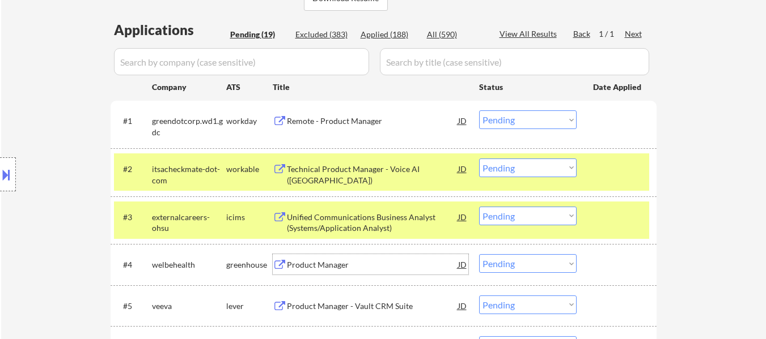
click at [340, 271] on div "Product Manager" at bounding box center [372, 264] width 171 height 20
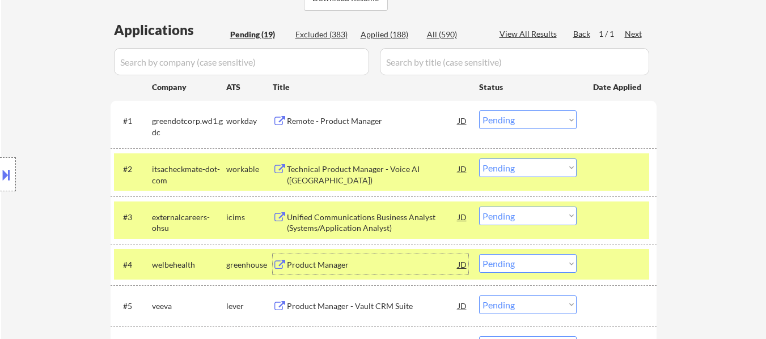
click at [515, 117] on select "Choose an option... Pending Applied Excluded (Questions) Excluded (Expired) Exc…" at bounding box center [527, 120] width 97 height 19
click at [479, 111] on select "Choose an option... Pending Applied Excluded (Questions) Excluded (Expired) Exc…" at bounding box center [527, 120] width 97 height 19
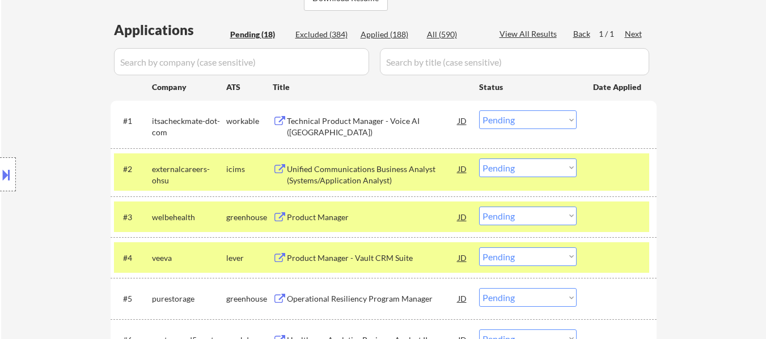
click at [518, 116] on select "Choose an option... Pending Applied Excluded (Questions) Excluded (Expired) Exc…" at bounding box center [527, 120] width 97 height 19
click at [479, 111] on select "Choose an option... Pending Applied Excluded (Questions) Excluded (Expired) Exc…" at bounding box center [527, 120] width 97 height 19
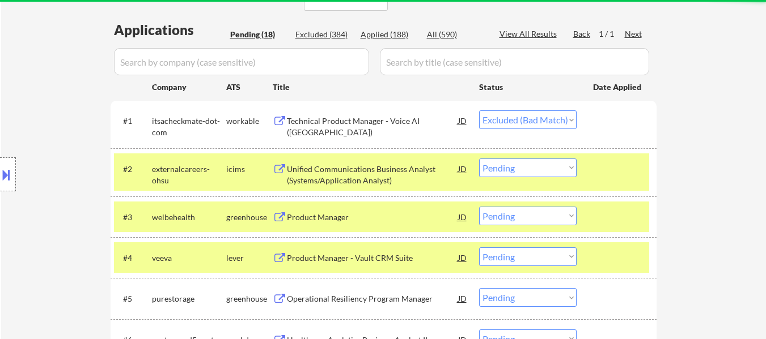
select select ""pending""
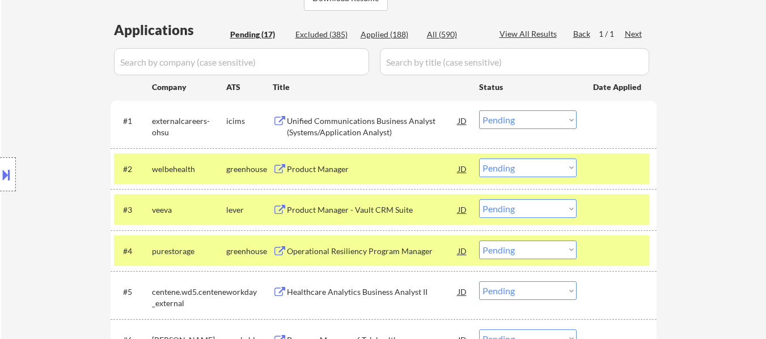
click at [629, 218] on div at bounding box center [618, 209] width 50 height 20
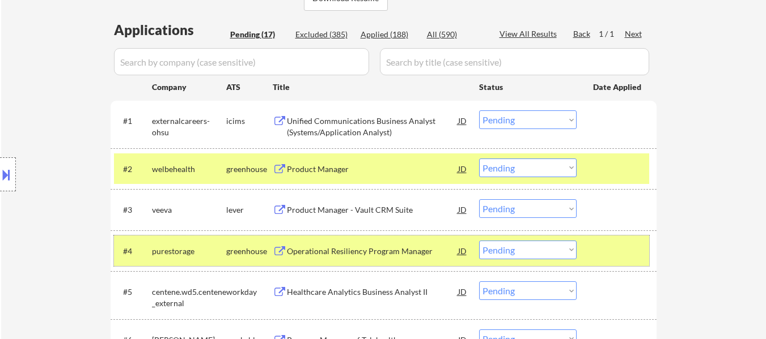
drag, startPoint x: 622, startPoint y: 248, endPoint x: 526, endPoint y: 226, distance: 98.9
click at [622, 246] on div at bounding box center [618, 251] width 50 height 20
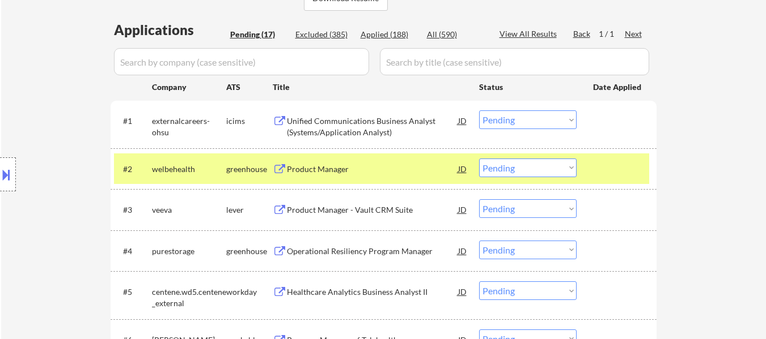
drag, startPoint x: 400, startPoint y: 212, endPoint x: 406, endPoint y: 207, distance: 7.3
click at [400, 211] on div "Product Manager - Vault CRM Suite" at bounding box center [372, 210] width 171 height 11
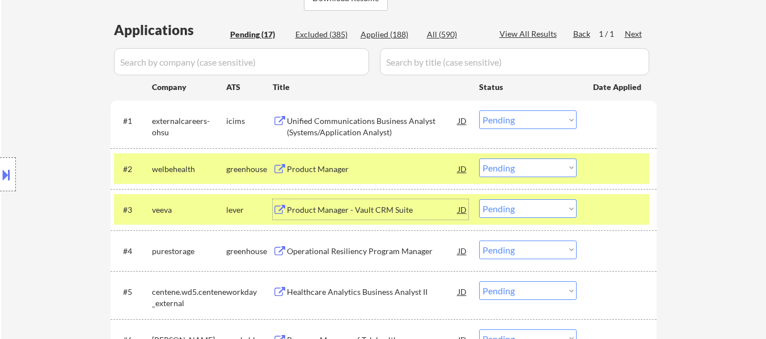
click at [510, 167] on select "Choose an option... Pending Applied Excluded (Questions) Excluded (Expired) Exc…" at bounding box center [527, 168] width 97 height 19
click at [479, 159] on select "Choose an option... Pending Applied Excluded (Questions) Excluded (Expired) Exc…" at bounding box center [527, 168] width 97 height 19
select select ""pending""
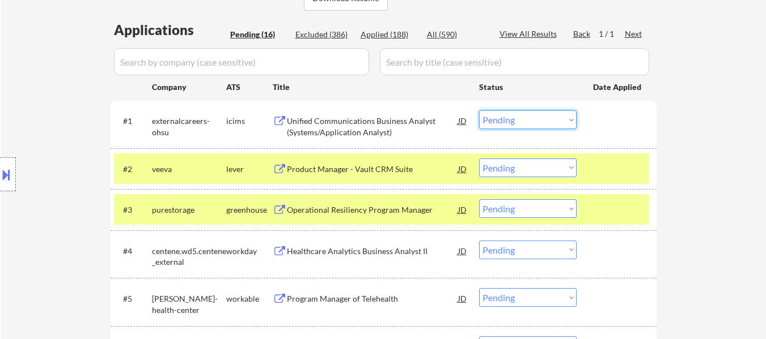
click at [541, 116] on select "Choose an option... Pending Applied Excluded (Questions) Excluded (Expired) Exc…" at bounding box center [527, 120] width 97 height 19
click at [479, 111] on select "Choose an option... Pending Applied Excluded (Questions) Excluded (Expired) Exc…" at bounding box center [527, 120] width 97 height 19
click at [629, 205] on div at bounding box center [618, 209] width 50 height 20
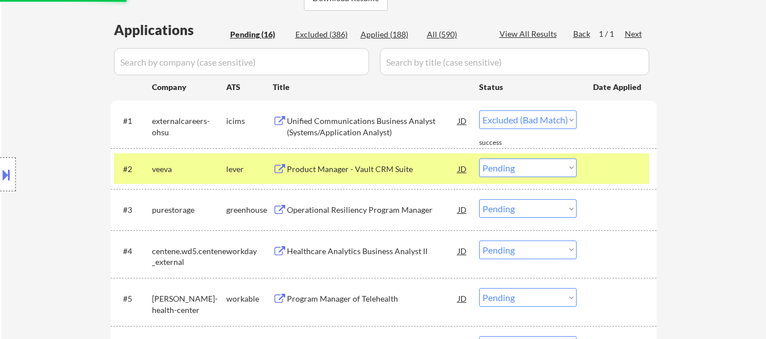
click at [622, 159] on div at bounding box center [618, 169] width 50 height 20
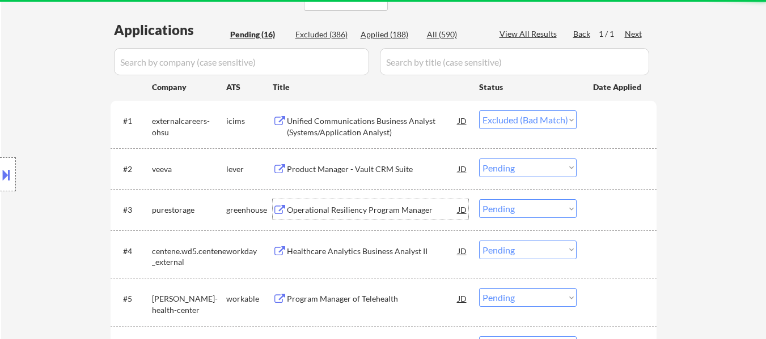
click at [398, 210] on div "Operational Resiliency Program Manager" at bounding box center [372, 210] width 171 height 11
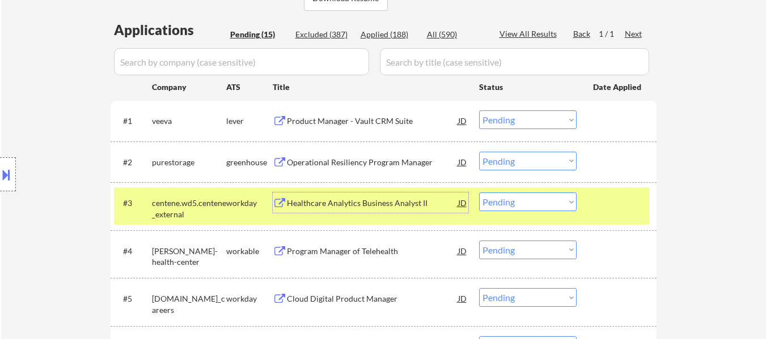
click at [513, 125] on select "Choose an option... Pending Applied Excluded (Questions) Excluded (Expired) Exc…" at bounding box center [527, 120] width 97 height 19
click at [479, 111] on select "Choose an option... Pending Applied Excluded (Questions) Excluded (Expired) Exc…" at bounding box center [527, 120] width 97 height 19
select select ""pending""
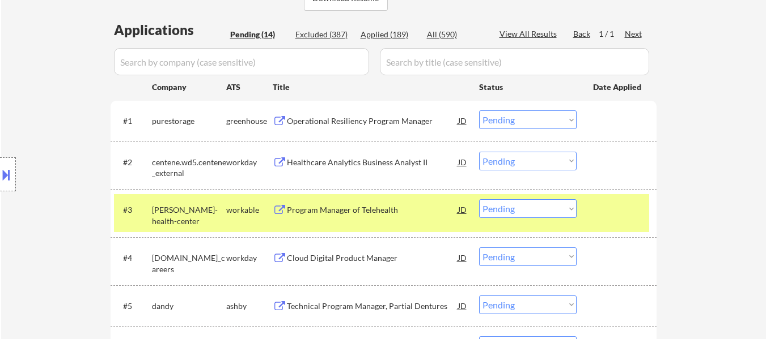
click at [561, 162] on select "Choose an option... Pending Applied Excluded (Questions) Excluded (Expired) Exc…" at bounding box center [527, 161] width 97 height 19
click at [479, 152] on select "Choose an option... Pending Applied Excluded (Questions) Excluded (Expired) Exc…" at bounding box center [527, 161] width 97 height 19
click at [375, 209] on div "Program Manager of Telehealth" at bounding box center [372, 210] width 171 height 11
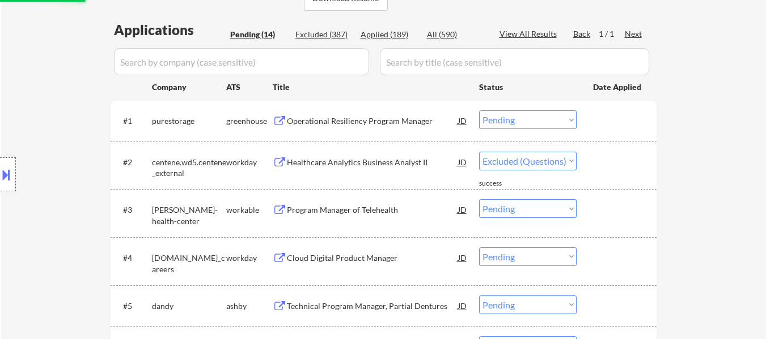
select select ""pending""
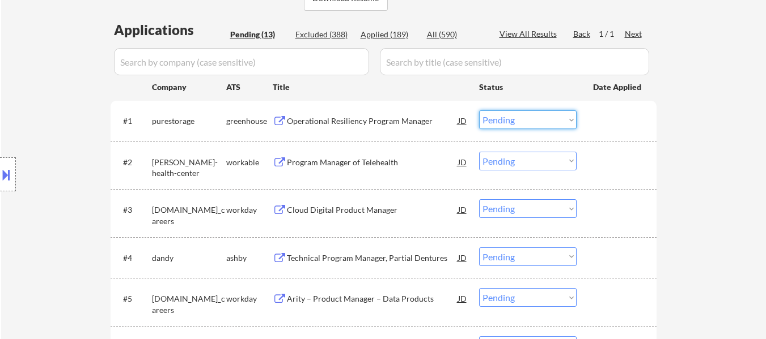
click at [532, 117] on select "Choose an option... Pending Applied Excluded (Questions) Excluded (Expired) Exc…" at bounding box center [527, 120] width 97 height 19
click at [479, 111] on select "Choose an option... Pending Applied Excluded (Questions) Excluded (Expired) Exc…" at bounding box center [527, 120] width 97 height 19
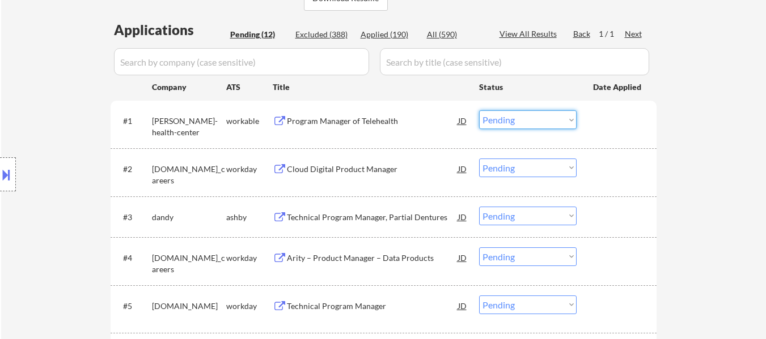
drag, startPoint x: 535, startPoint y: 118, endPoint x: 537, endPoint y: 126, distance: 8.1
click at [535, 118] on select "Choose an option... Pending Applied Excluded (Questions) Excluded (Expired) Exc…" at bounding box center [527, 120] width 97 height 19
click at [479, 111] on select "Choose an option... Pending Applied Excluded (Questions) Excluded (Expired) Exc…" at bounding box center [527, 120] width 97 height 19
click at [336, 169] on div "Cloud Digital Product Manager" at bounding box center [372, 169] width 171 height 11
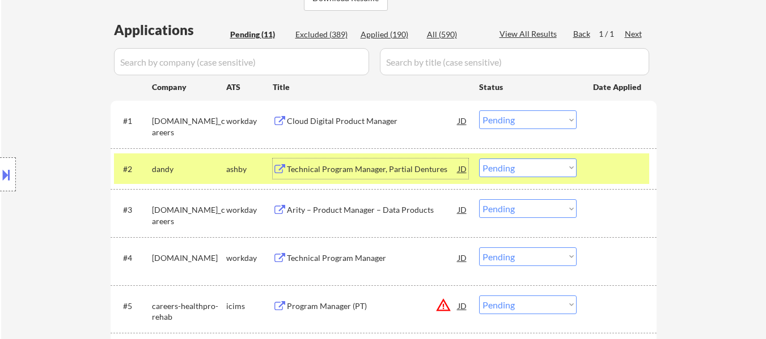
click at [648, 175] on div "#2 dandy ashby Technical Program Manager, Partial Dentures JD warning_amber Cho…" at bounding box center [381, 169] width 535 height 31
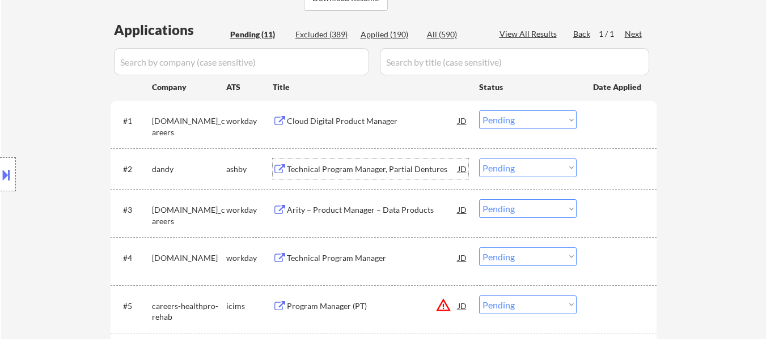
click at [404, 173] on div "Technical Program Manager, Partial Dentures" at bounding box center [372, 169] width 171 height 11
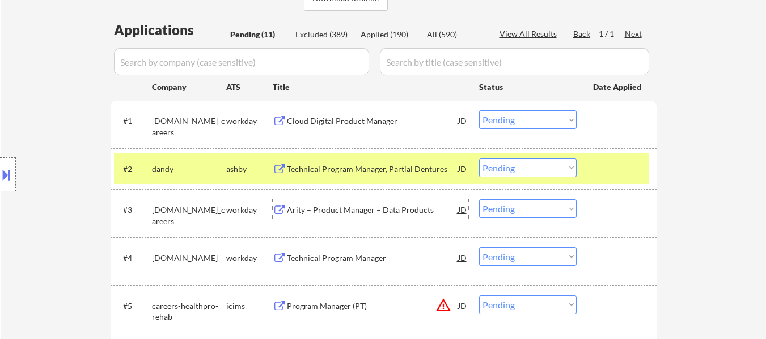
click at [410, 209] on div "Arity – Product Manager – Data Products" at bounding box center [372, 210] width 171 height 11
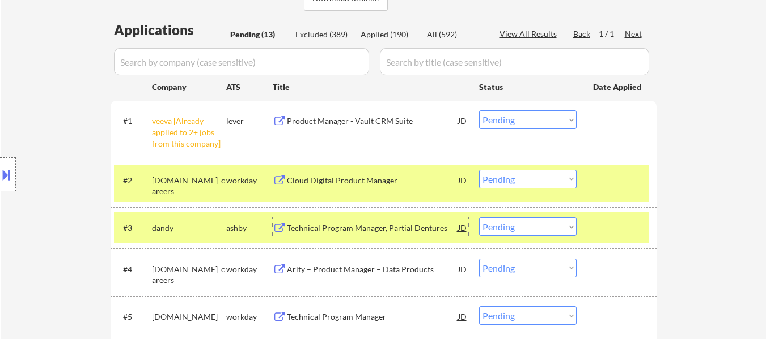
click at [523, 119] on select "Choose an option... Pending Applied Excluded (Questions) Excluded (Expired) Exc…" at bounding box center [527, 120] width 97 height 19
click at [479, 111] on select "Choose an option... Pending Applied Excluded (Questions) Excluded (Expired) Exc…" at bounding box center [527, 120] width 97 height 19
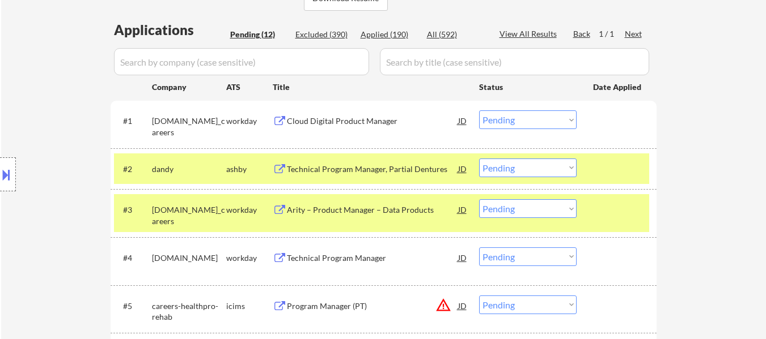
click at [516, 120] on select "Choose an option... Pending Applied Excluded (Questions) Excluded (Expired) Exc…" at bounding box center [527, 120] width 97 height 19
click at [479, 111] on select "Choose an option... Pending Applied Excluded (Questions) Excluded (Expired) Exc…" at bounding box center [527, 120] width 97 height 19
select select ""pending""
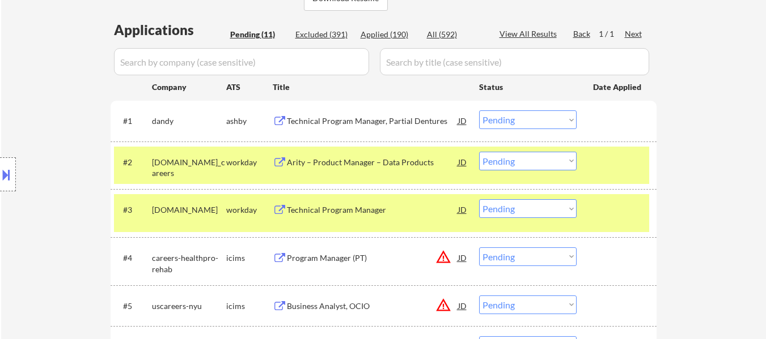
click at [544, 161] on select "Choose an option... Pending Applied Excluded (Questions) Excluded (Expired) Exc…" at bounding box center [527, 161] width 97 height 19
click at [479, 152] on select "Choose an option... Pending Applied Excluded (Questions) Excluded (Expired) Exc…" at bounding box center [527, 161] width 97 height 19
select select ""pending""
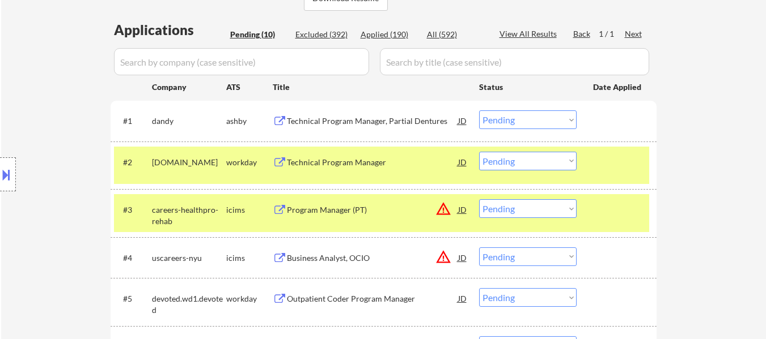
click at [598, 215] on div at bounding box center [618, 209] width 50 height 20
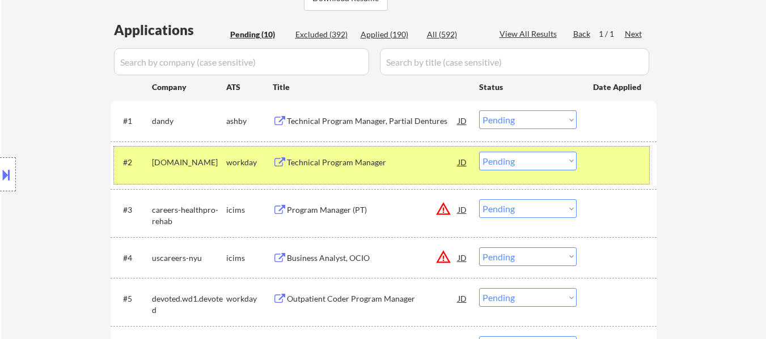
click at [600, 164] on div at bounding box center [618, 162] width 50 height 20
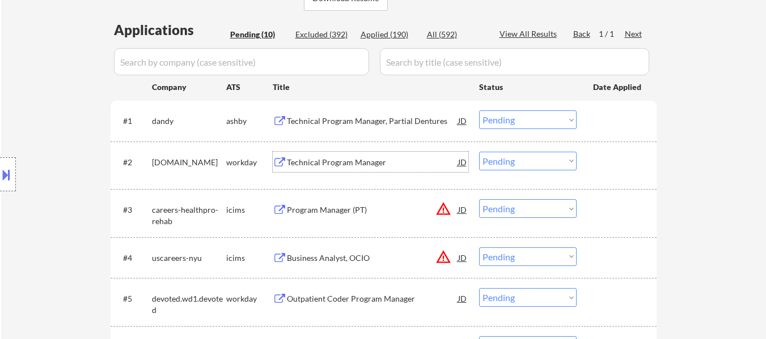
click at [373, 166] on div "Technical Program Manager" at bounding box center [372, 162] width 171 height 11
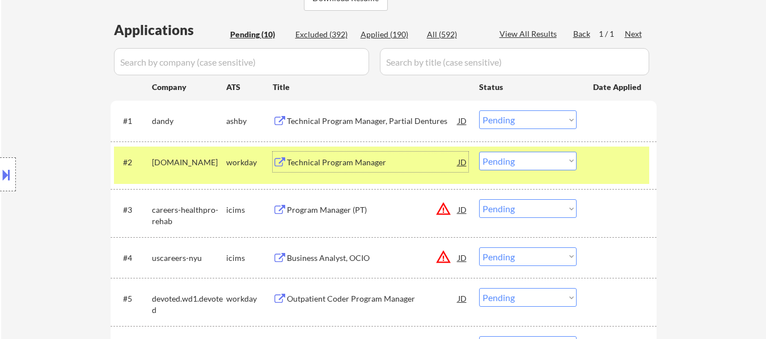
click at [521, 117] on select "Choose an option... Pending Applied Excluded (Questions) Excluded (Expired) Exc…" at bounding box center [527, 120] width 97 height 19
click at [479, 111] on select "Choose an option... Pending Applied Excluded (Questions) Excluded (Expired) Exc…" at bounding box center [527, 120] width 97 height 19
select select ""pending""
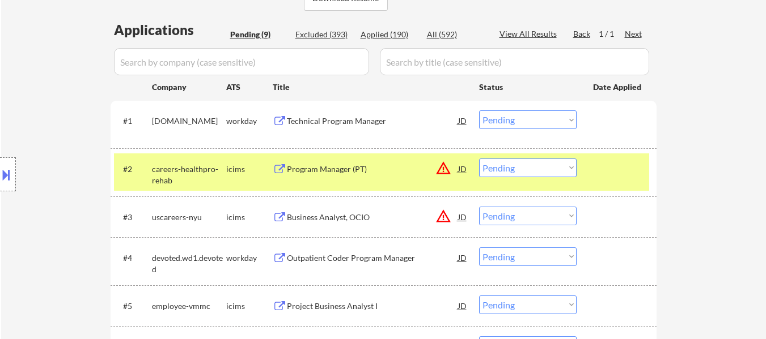
click at [600, 162] on div at bounding box center [618, 169] width 50 height 20
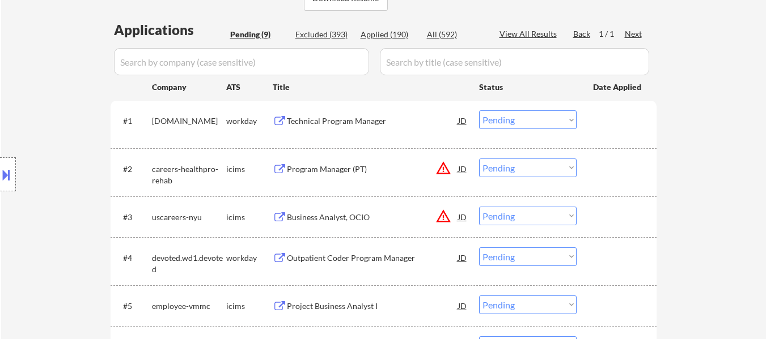
click at [323, 170] on div "Program Manager (PT)" at bounding box center [372, 169] width 171 height 11
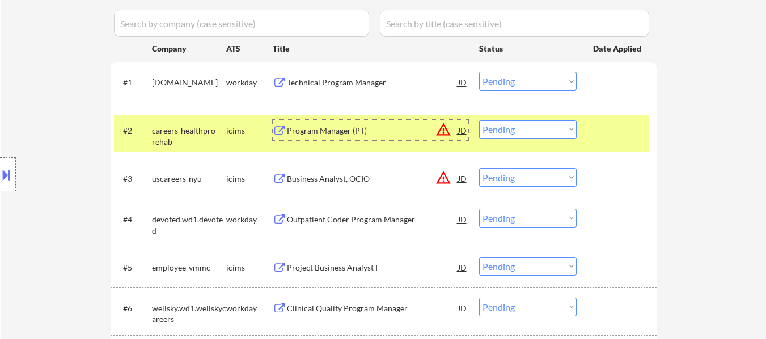
scroll to position [340, 0]
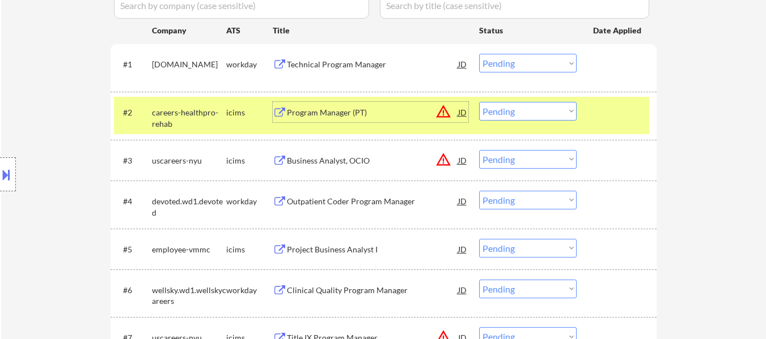
click at [342, 164] on div "Business Analyst, OCIO" at bounding box center [372, 160] width 171 height 11
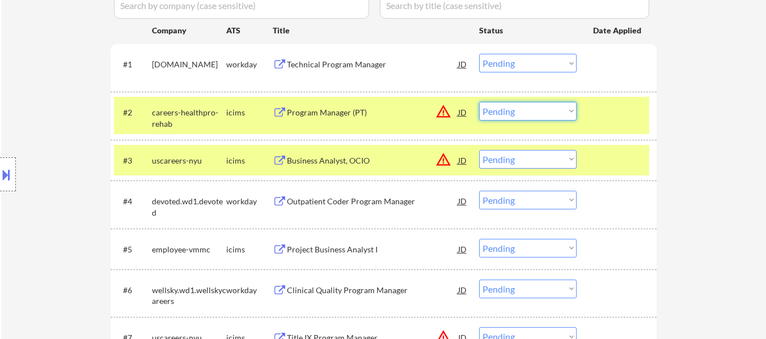
click at [525, 112] on select "Choose an option... Pending Applied Excluded (Questions) Excluded (Expired) Exc…" at bounding box center [527, 111] width 97 height 19
click at [479, 102] on select "Choose an option... Pending Applied Excluded (Questions) Excluded (Expired) Exc…" at bounding box center [527, 111] width 97 height 19
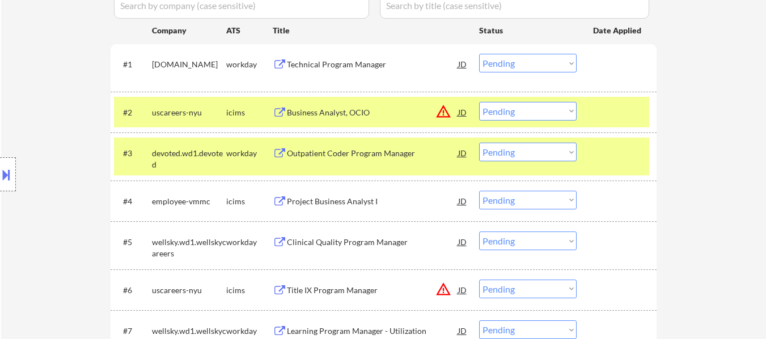
click at [386, 58] on div "Technical Program Manager" at bounding box center [372, 64] width 171 height 20
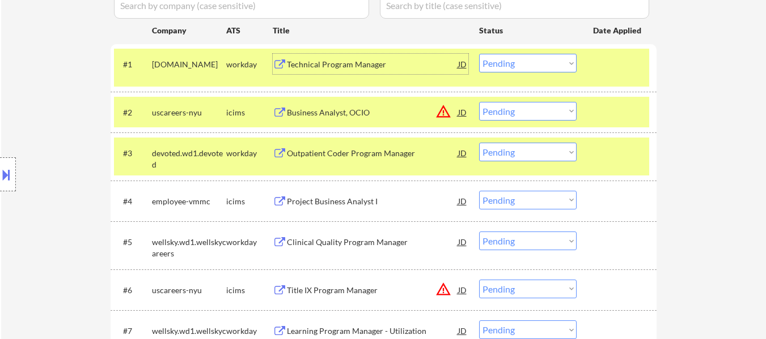
click at [577, 114] on div "#2 uscareers-nyu icims Business Analyst, OCIO JD warning_amber Choose an option…" at bounding box center [381, 112] width 535 height 31
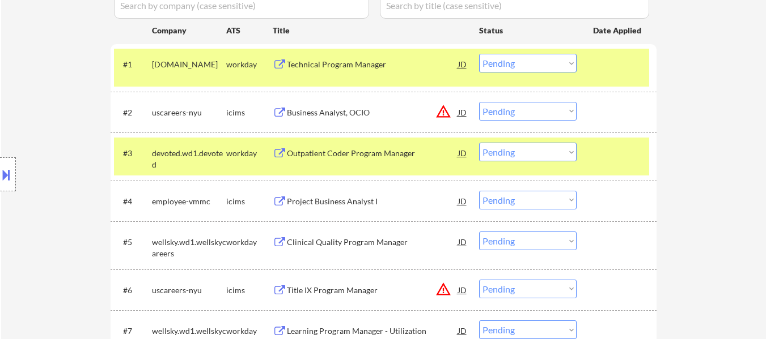
click at [564, 105] on select "Choose an option... Pending Applied Excluded (Questions) Excluded (Expired) Exc…" at bounding box center [527, 111] width 97 height 19
click at [479, 102] on select "Choose an option... Pending Applied Excluded (Questions) Excluded (Expired) Exc…" at bounding box center [527, 111] width 97 height 19
select select ""pending""
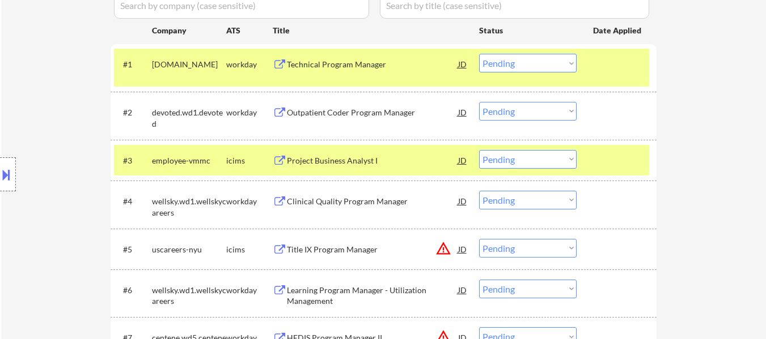
drag, startPoint x: 615, startPoint y: 158, endPoint x: 611, endPoint y: 154, distance: 6.0
click at [614, 155] on div at bounding box center [618, 160] width 50 height 20
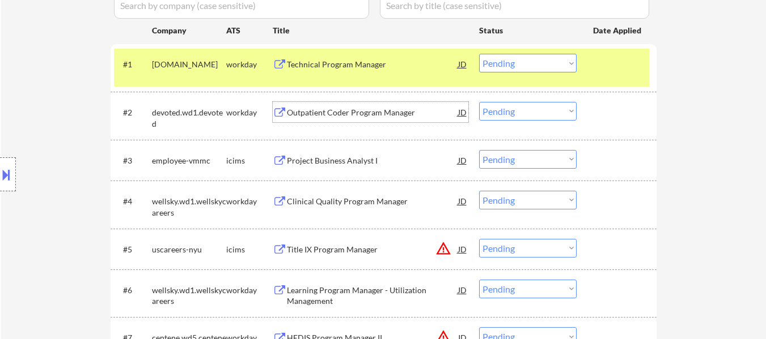
click at [383, 118] on div "Outpatient Coder Program Manager" at bounding box center [372, 112] width 171 height 11
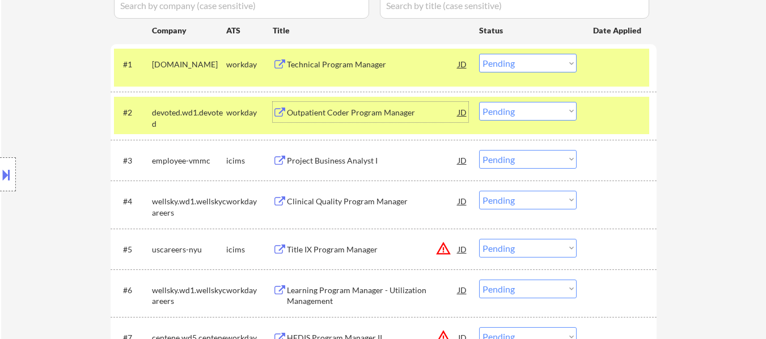
click at [387, 162] on div "Project Business Analyst I" at bounding box center [372, 160] width 171 height 11
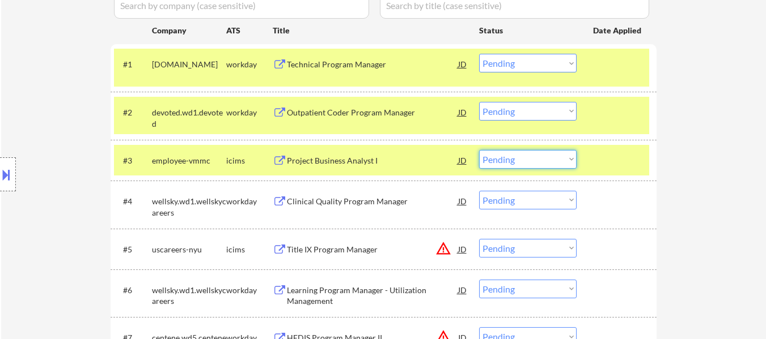
click at [541, 157] on select "Choose an option... Pending Applied Excluded (Questions) Excluded (Expired) Exc…" at bounding box center [527, 159] width 97 height 19
click at [479, 150] on select "Choose an option... Pending Applied Excluded (Questions) Excluded (Expired) Exc…" at bounding box center [527, 159] width 97 height 19
click at [371, 195] on div "Clinical Quality Program Manager" at bounding box center [372, 201] width 171 height 20
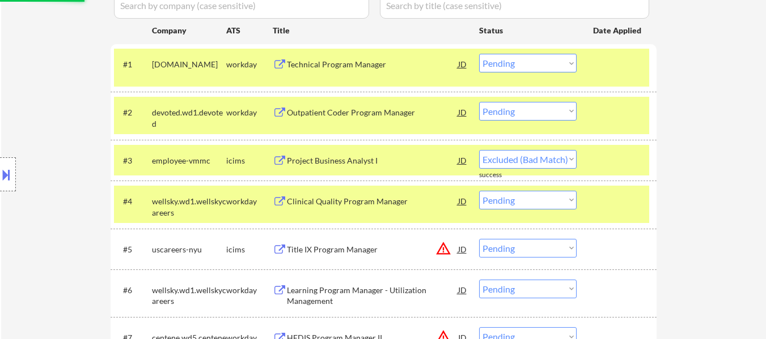
select select ""pending""
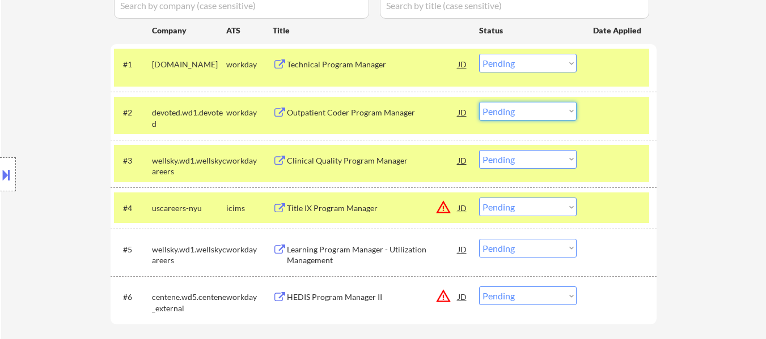
click at [510, 107] on select "Choose an option... Pending Applied Excluded (Questions) Excluded (Expired) Exc…" at bounding box center [527, 111] width 97 height 19
click at [479, 102] on select "Choose an option... Pending Applied Excluded (Questions) Excluded (Expired) Exc…" at bounding box center [527, 111] width 97 height 19
select select ""pending""
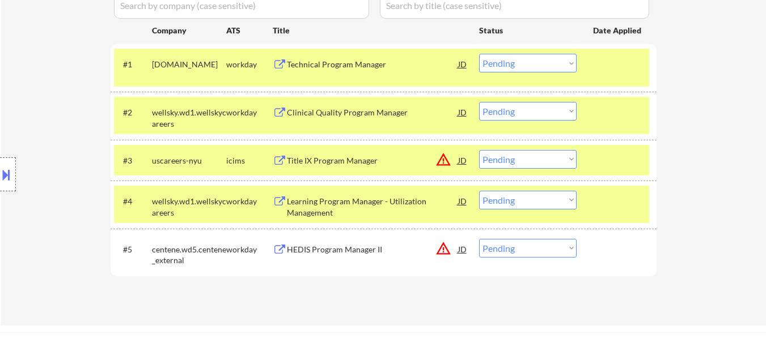
click at [526, 62] on select "Choose an option... Pending Applied Excluded (Questions) Excluded (Expired) Exc…" at bounding box center [527, 63] width 97 height 19
click at [479, 54] on select "Choose an option... Pending Applied Excluded (Questions) Excluded (Expired) Exc…" at bounding box center [527, 63] width 97 height 19
select select ""pending""
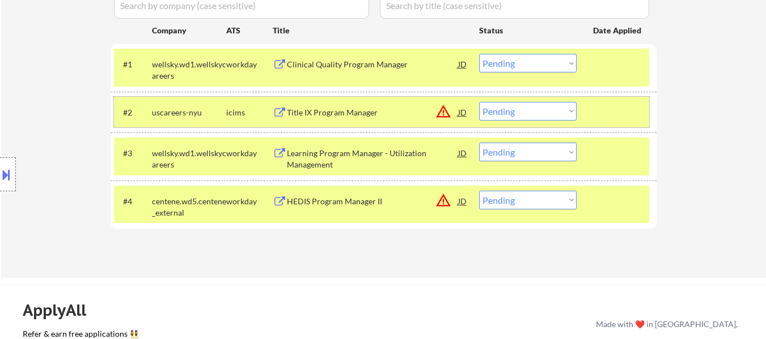
click at [617, 115] on div at bounding box center [618, 112] width 50 height 20
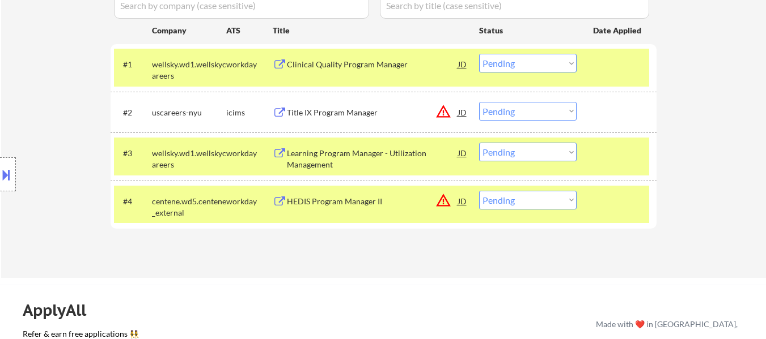
drag, startPoint x: 612, startPoint y: 152, endPoint x: 613, endPoint y: 167, distance: 15.3
click at [612, 152] on div at bounding box center [618, 153] width 50 height 20
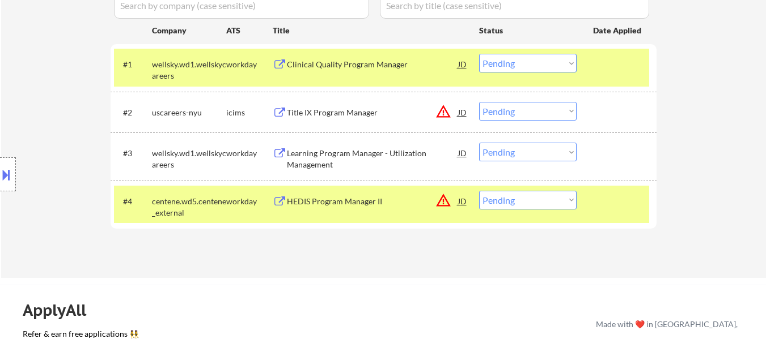
click at [608, 202] on div at bounding box center [618, 201] width 50 height 20
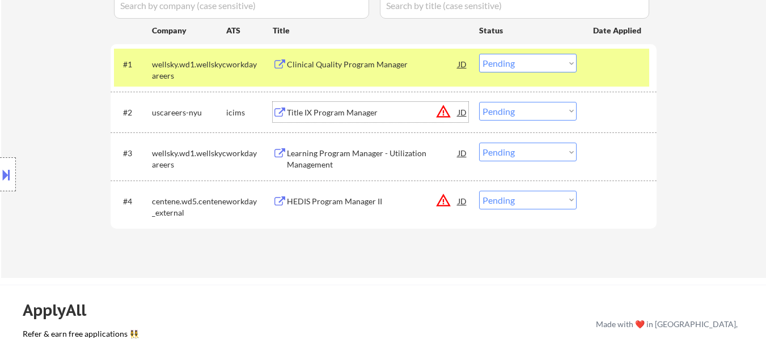
click at [379, 118] on div "Title IX Program Manager" at bounding box center [372, 112] width 171 height 20
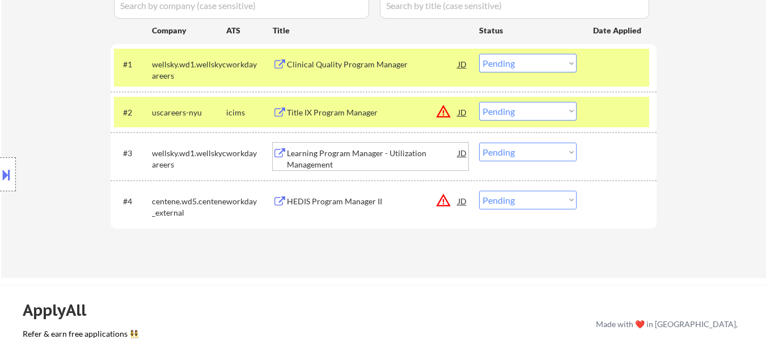
click at [363, 159] on div "Learning Program Manager - Utilization Management" at bounding box center [372, 159] width 171 height 22
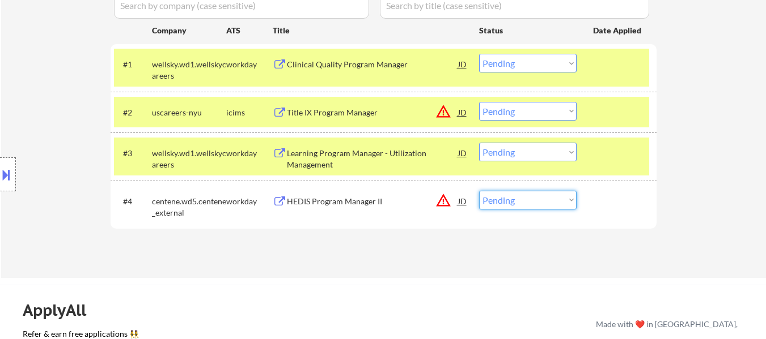
click at [527, 205] on select "Choose an option... Pending Applied Excluded (Questions) Excluded (Expired) Exc…" at bounding box center [527, 200] width 97 height 19
select select ""excluded""
click at [479, 191] on select "Choose an option... Pending Applied Excluded (Questions) Excluded (Expired) Exc…" at bounding box center [527, 200] width 97 height 19
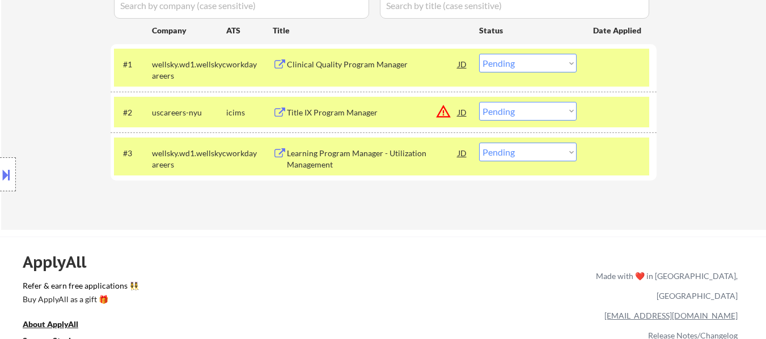
click at [513, 67] on select "Choose an option... Pending Applied Excluded (Questions) Excluded (Expired) Exc…" at bounding box center [527, 63] width 97 height 19
click at [479, 54] on select "Choose an option... Pending Applied Excluded (Questions) Excluded (Expired) Exc…" at bounding box center [527, 63] width 97 height 19
click at [530, 164] on div "#3 wellsky.wd1.wellskycareers workday Learning Program Manager - Utilization Ma…" at bounding box center [381, 156] width 535 height 37
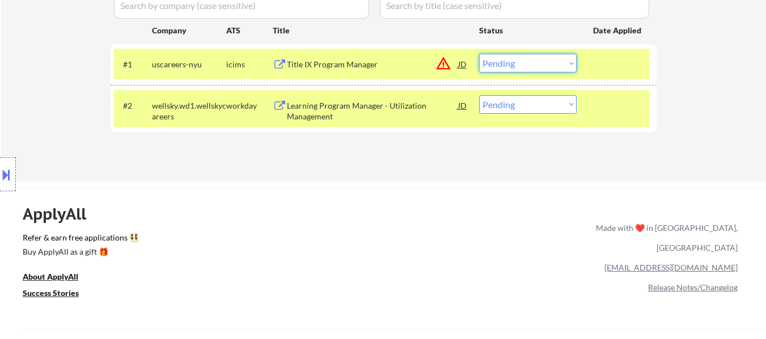
drag, startPoint x: 550, startPoint y: 62, endPoint x: 550, endPoint y: 71, distance: 9.1
click at [550, 62] on select "Choose an option... Pending Applied Excluded (Questions) Excluded (Expired) Exc…" at bounding box center [527, 63] width 97 height 19
click at [479, 54] on select "Choose an option... Pending Applied Excluded (Questions) Excluded (Expired) Exc…" at bounding box center [527, 63] width 97 height 19
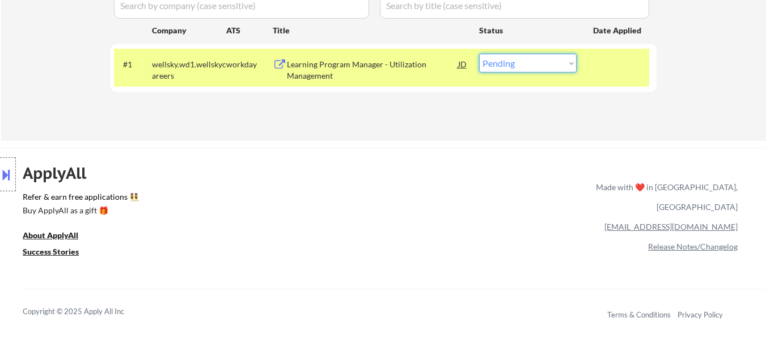
click at [543, 60] on select "Choose an option... Pending Applied Excluded (Questions) Excluded (Expired) Exc…" at bounding box center [527, 63] width 97 height 19
select select ""excluded__bad_match_""
click at [479, 54] on select "Choose an option... Pending Applied Excluded (Questions) Excluded (Expired) Exc…" at bounding box center [527, 63] width 97 height 19
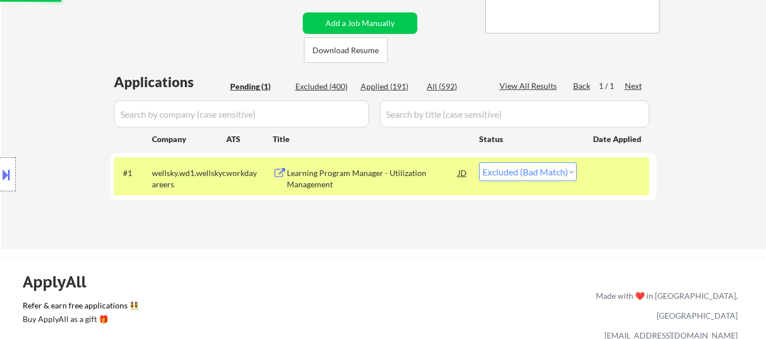
scroll to position [227, 0]
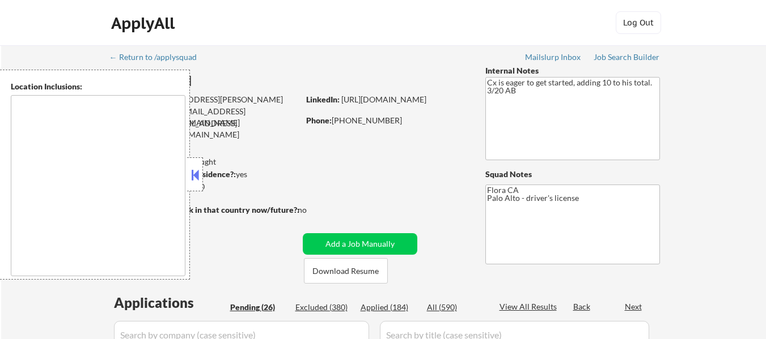
type textarea "[GEOGRAPHIC_DATA], [GEOGRAPHIC_DATA] [GEOGRAPHIC_DATA], [GEOGRAPHIC_DATA] [GEOG…"
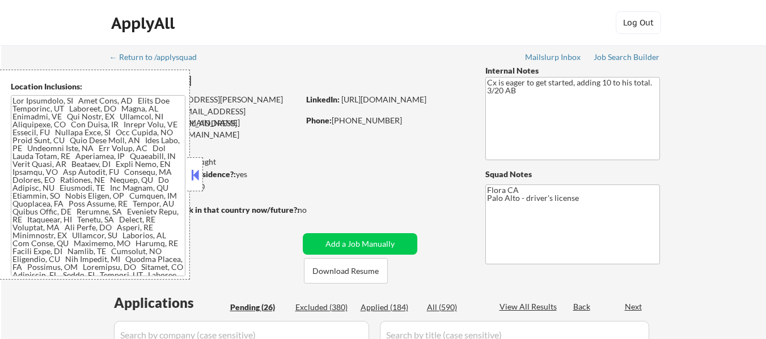
select select ""pending""
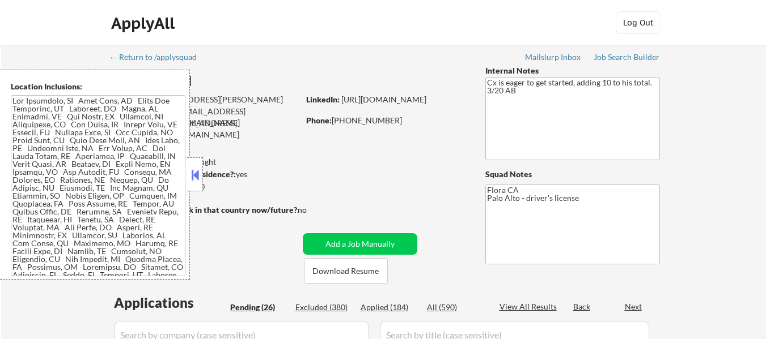
select select ""pending""
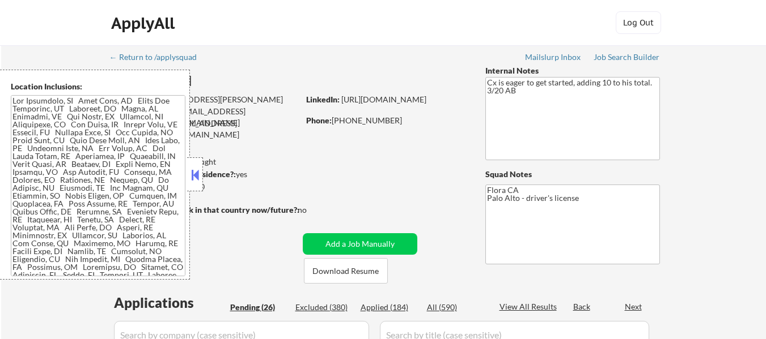
select select ""pending""
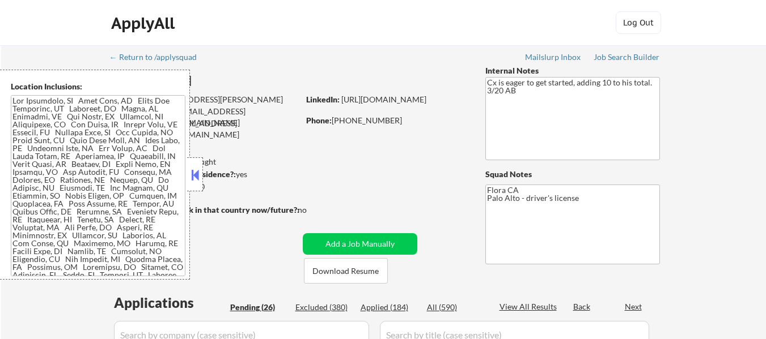
select select ""pending""
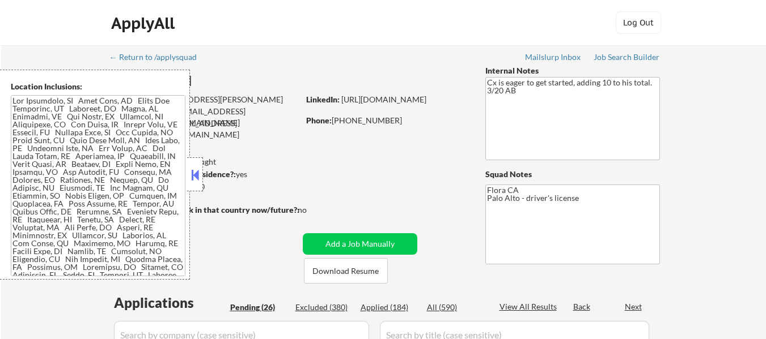
select select ""pending""
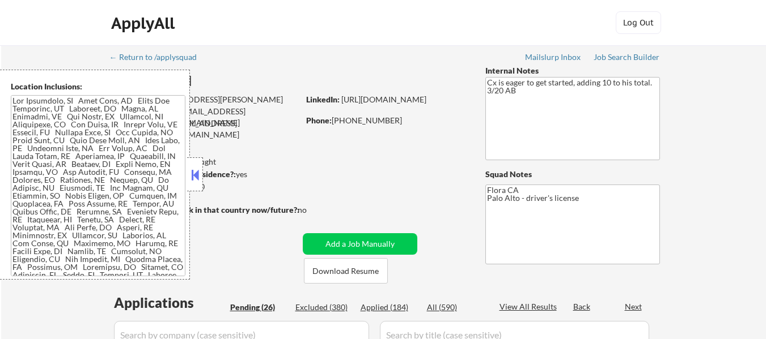
select select ""pending""
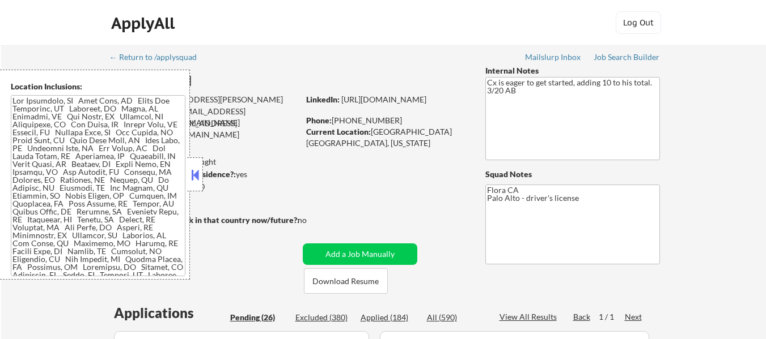
click at [199, 174] on button at bounding box center [195, 175] width 12 height 17
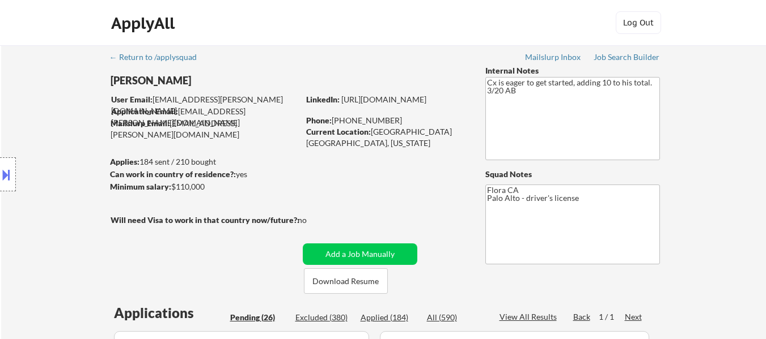
click at [392, 316] on div "Applied (184)" at bounding box center [388, 317] width 57 height 11
select select ""applied""
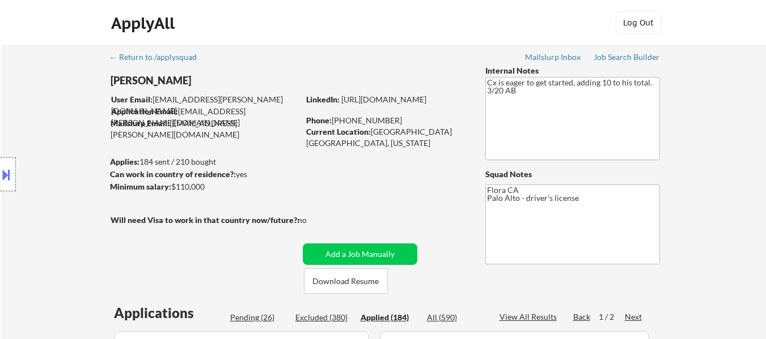
select select ""applied""
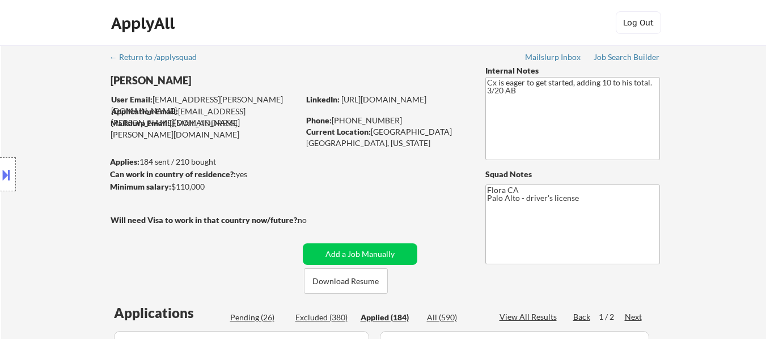
select select ""applied""
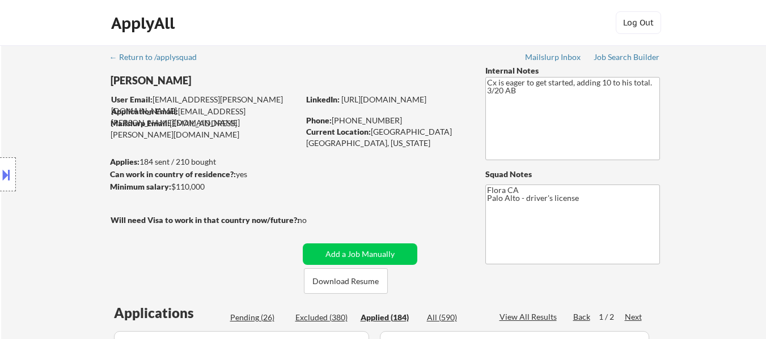
select select ""applied""
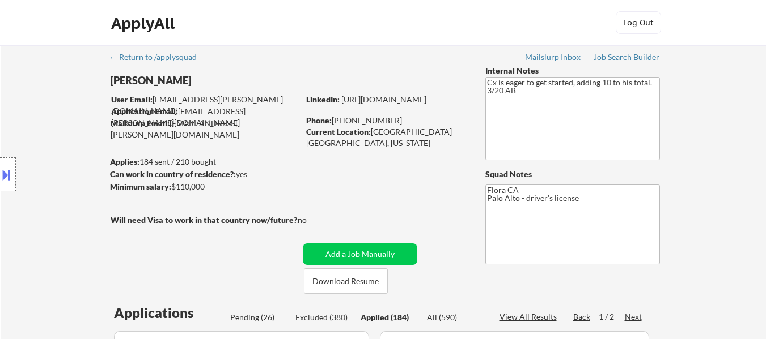
select select ""applied""
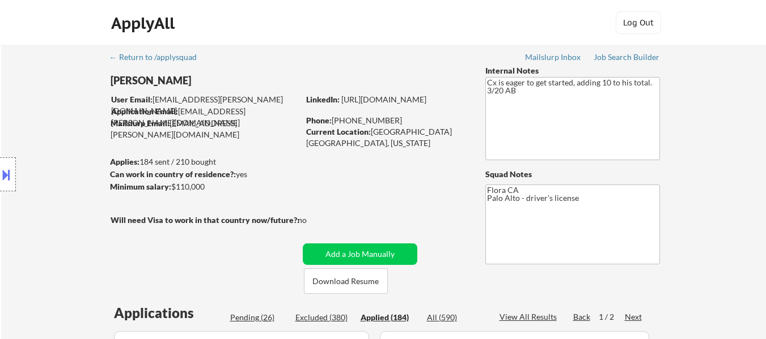
select select ""applied""
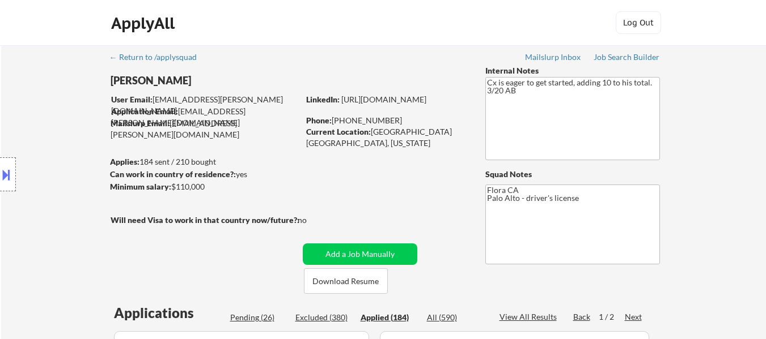
select select ""applied""
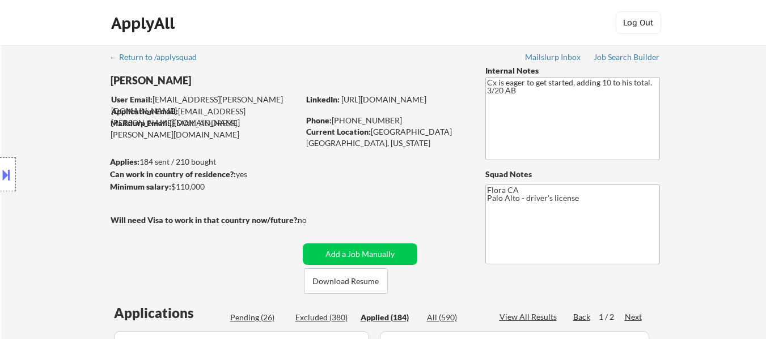
select select ""applied""
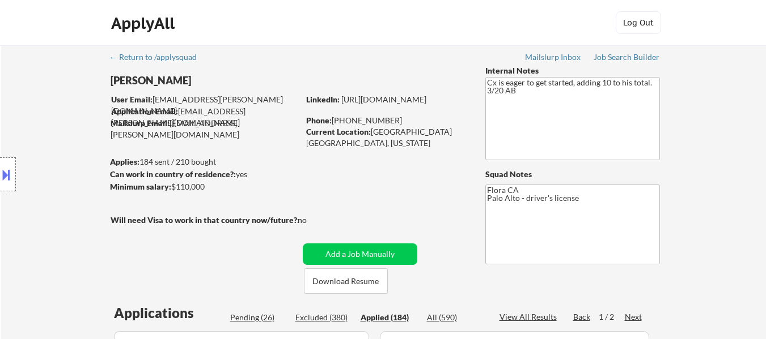
select select ""applied""
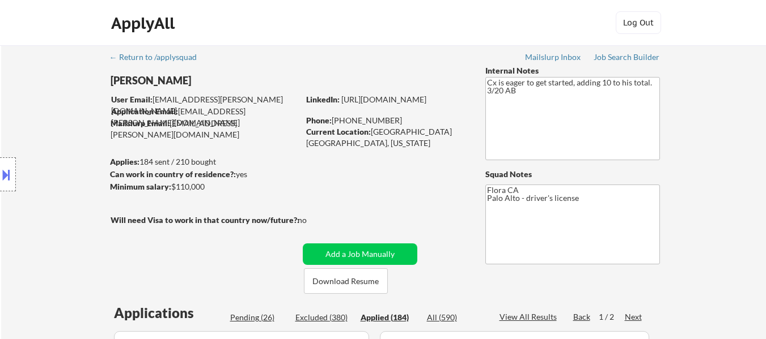
select select ""applied""
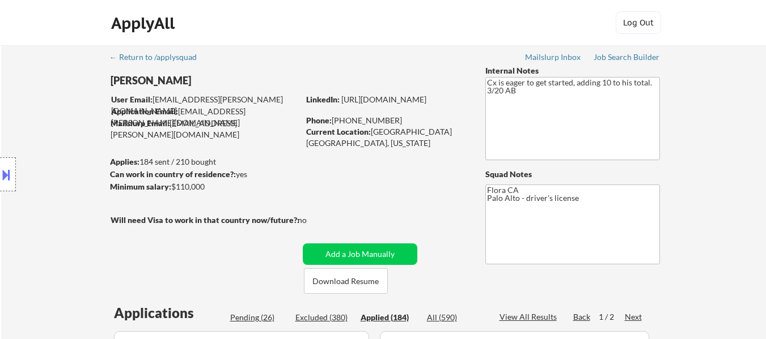
select select ""applied""
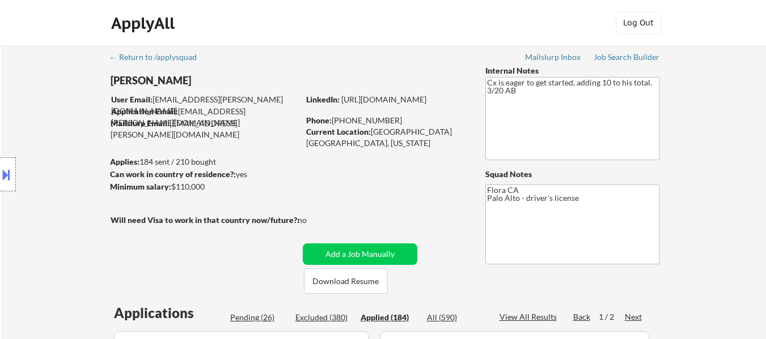
select select ""applied""
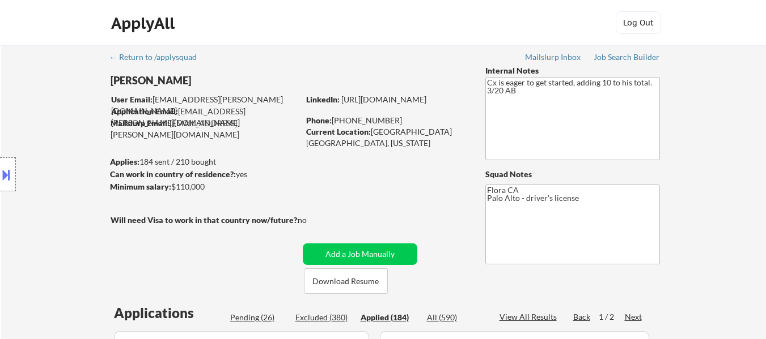
select select ""applied""
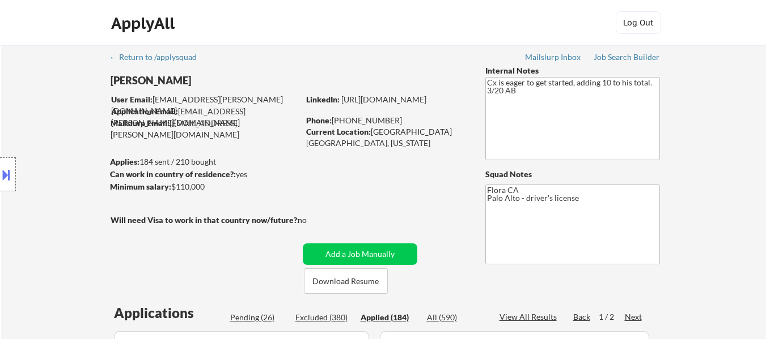
select select ""applied""
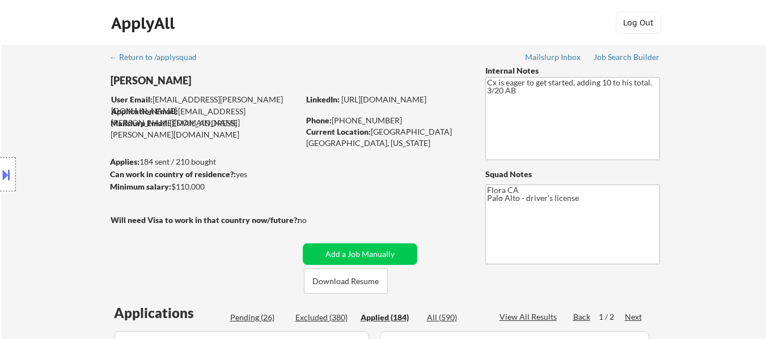
select select ""applied""
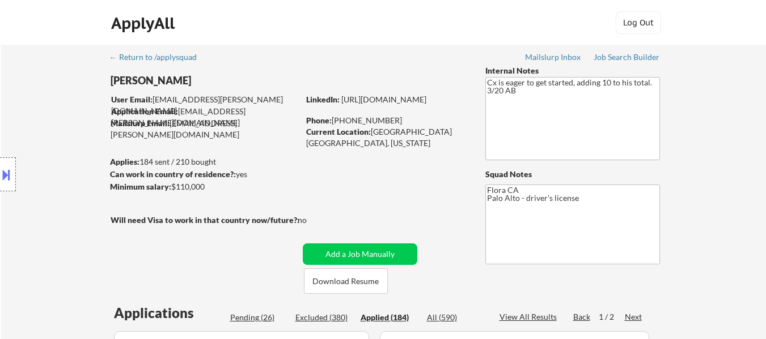
select select ""applied""
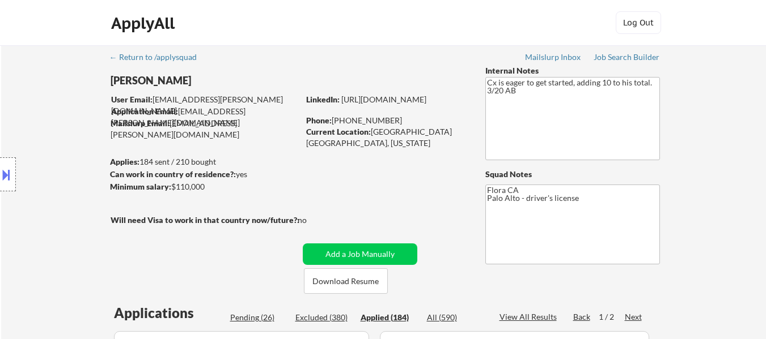
select select ""applied""
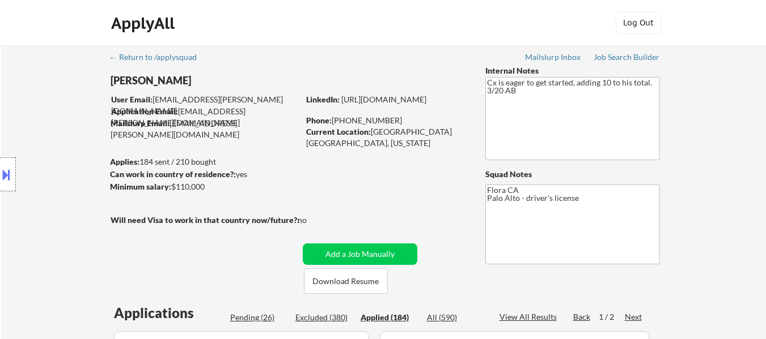
select select ""applied""
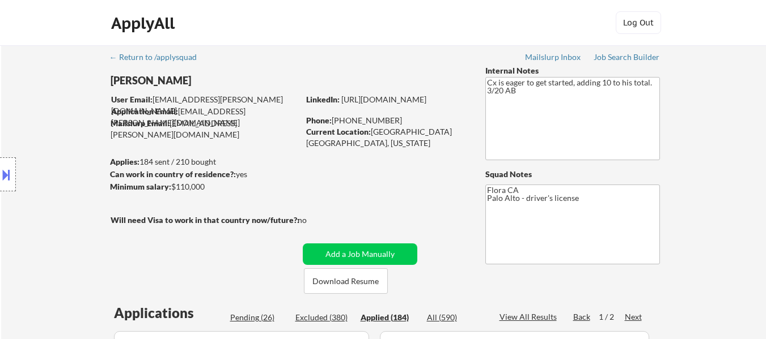
select select ""applied""
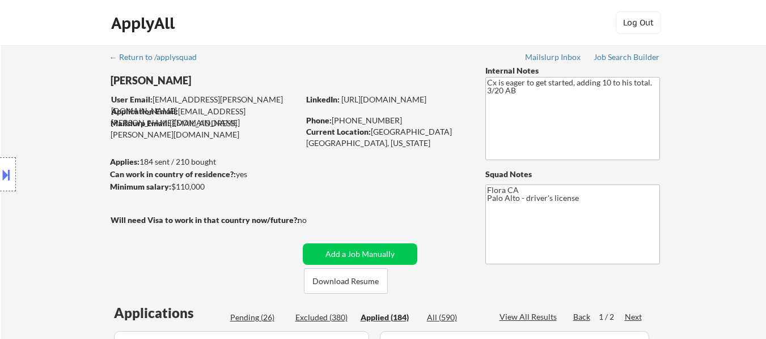
select select ""applied""
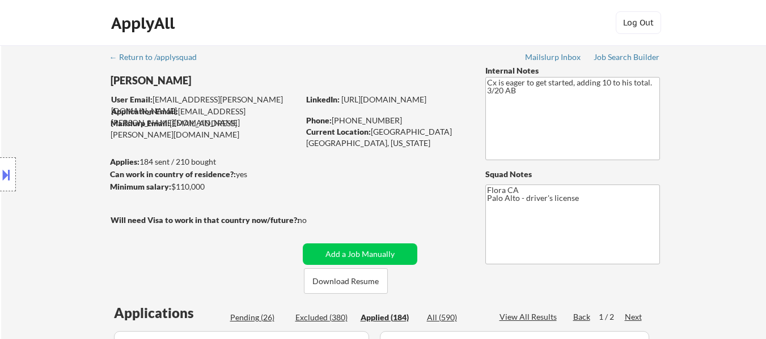
select select ""applied""
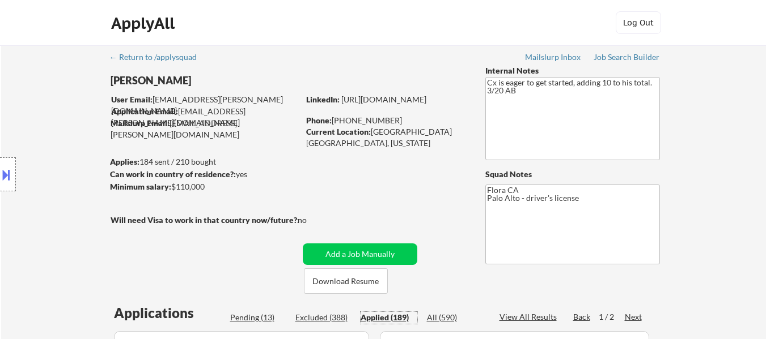
select select ""applied""
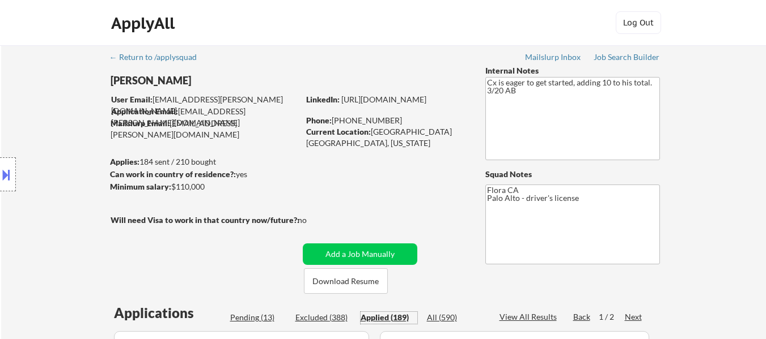
select select ""applied""
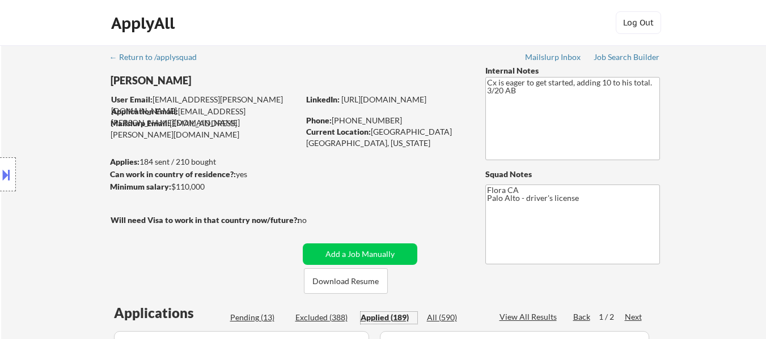
select select ""applied""
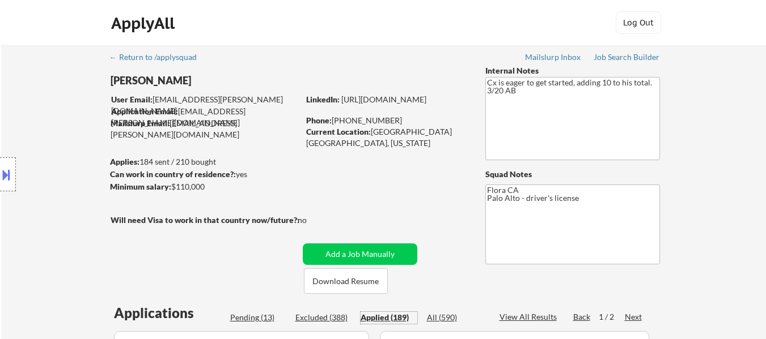
select select ""applied""
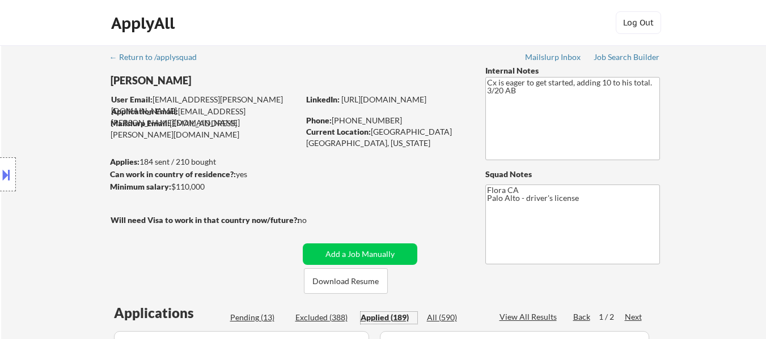
select select ""applied""
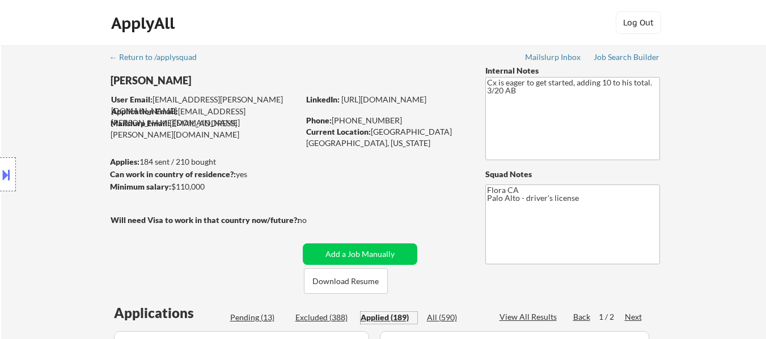
select select ""applied""
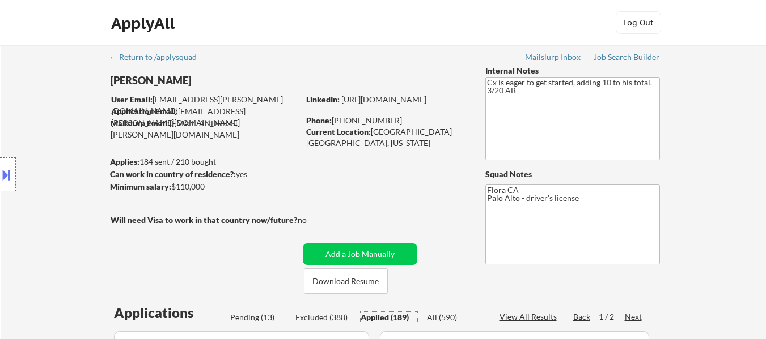
select select ""applied""
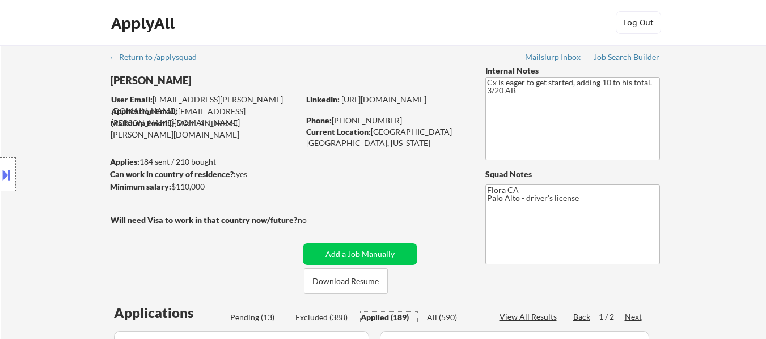
select select ""applied""
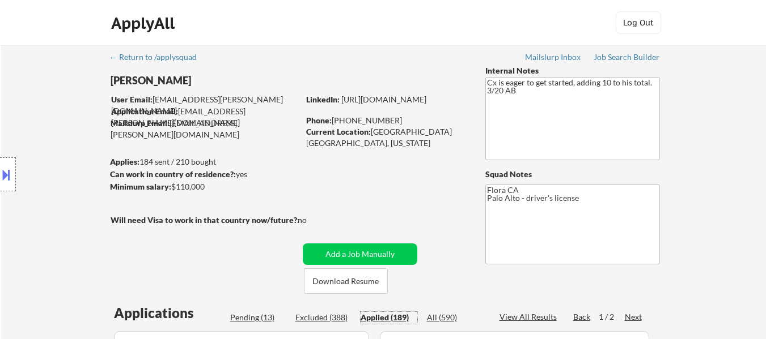
select select ""applied""
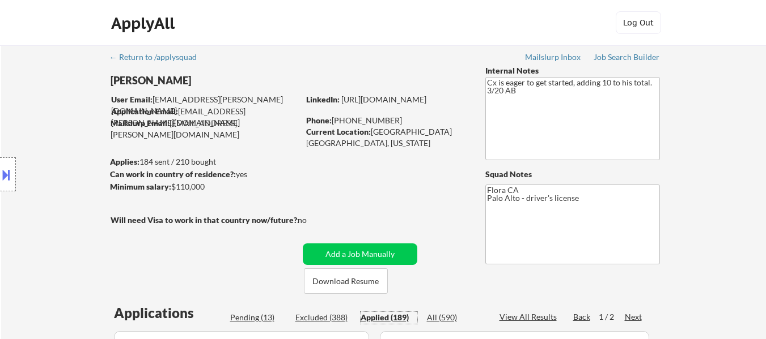
select select ""applied""
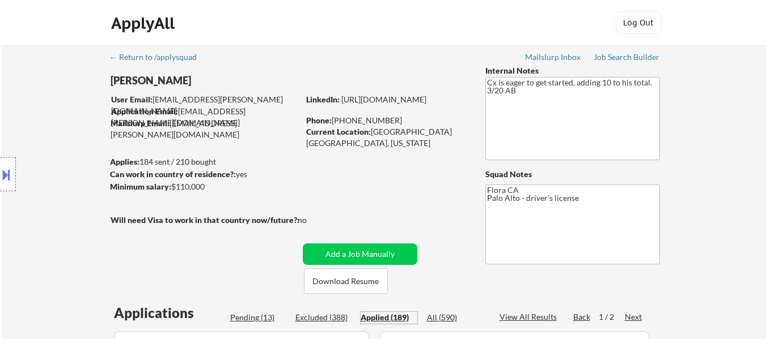
select select ""applied""
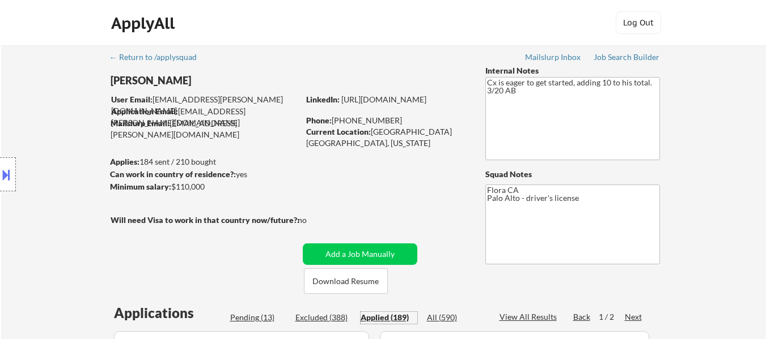
select select ""applied""
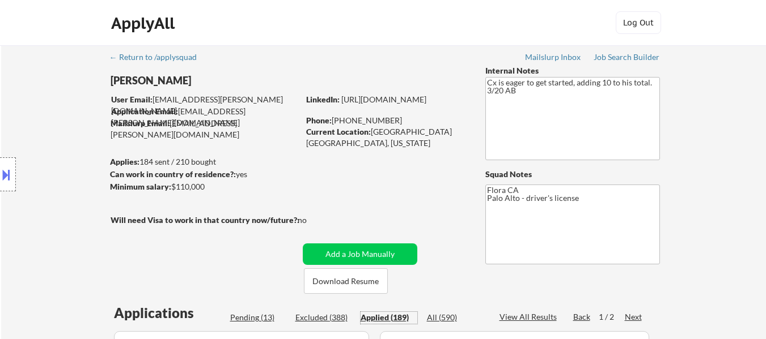
select select ""applied""
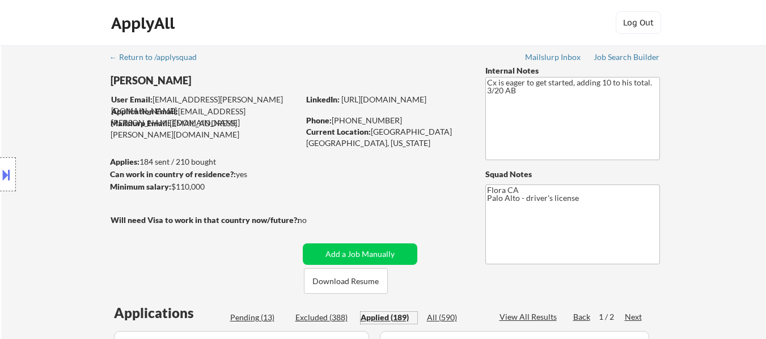
select select ""applied""
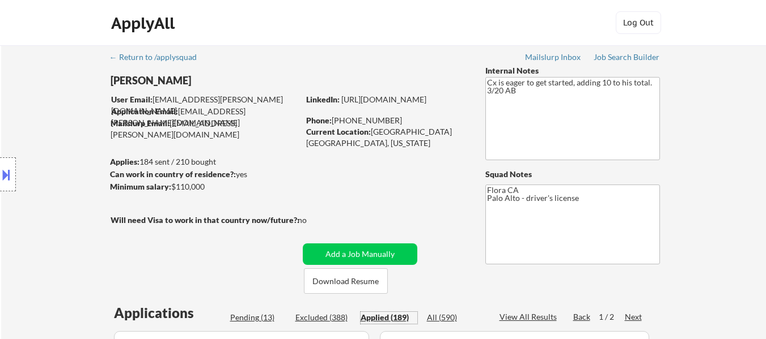
select select ""applied""
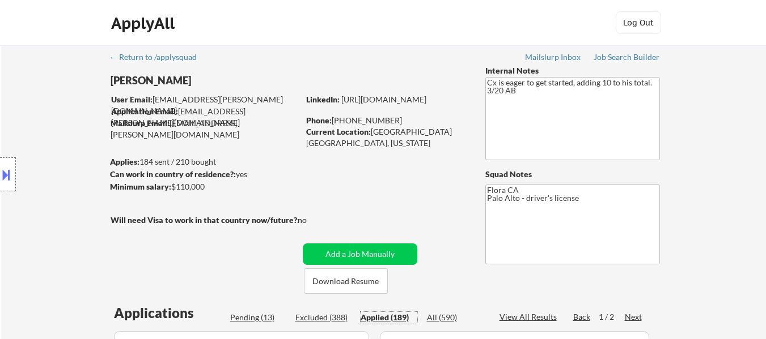
select select ""applied""
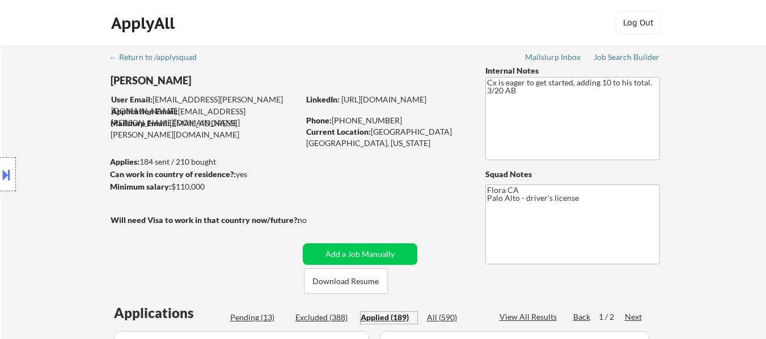
select select ""applied""
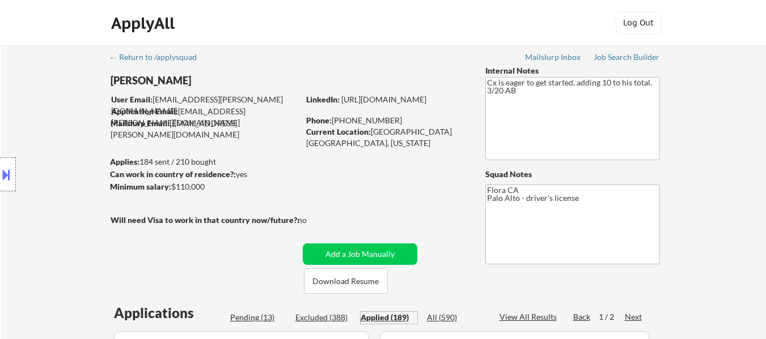
select select ""applied""
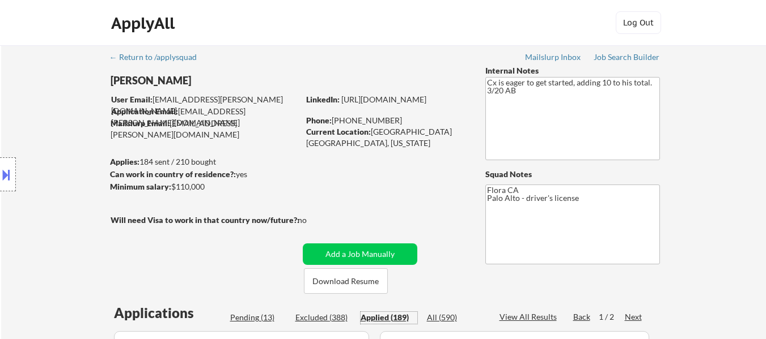
select select ""applied""
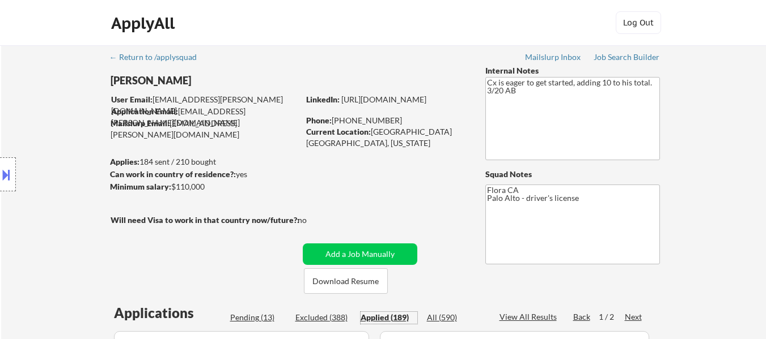
select select ""applied""
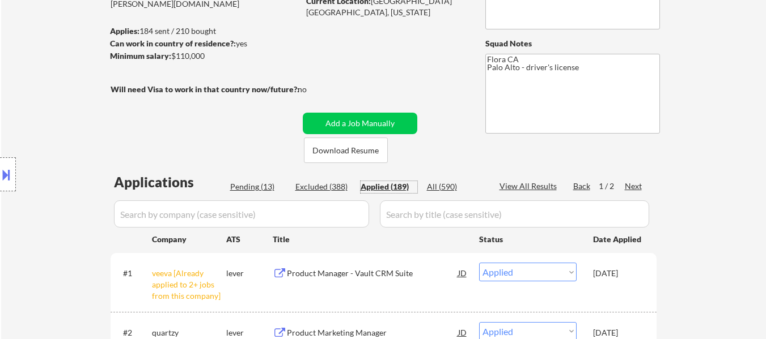
scroll to position [113, 0]
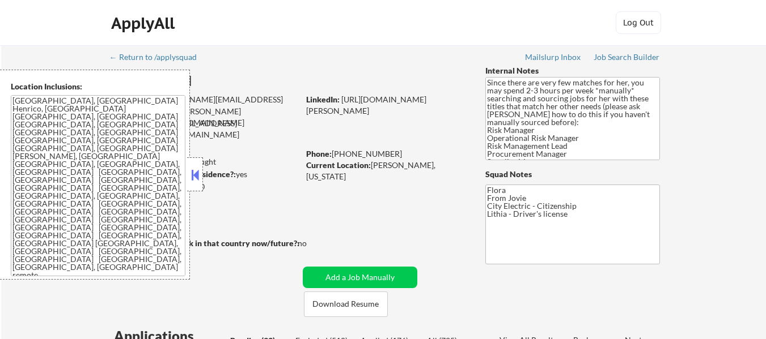
select select ""pending""
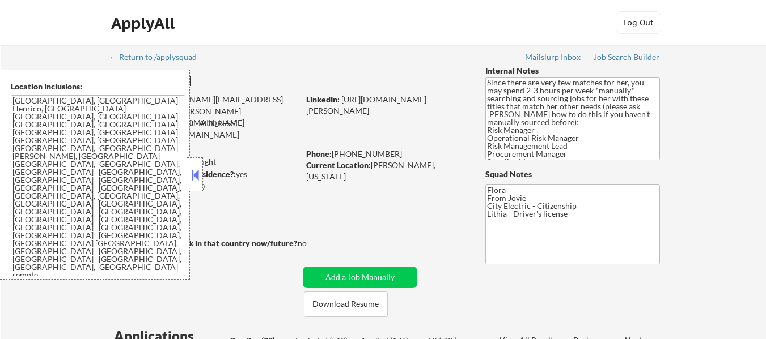
select select ""pending""
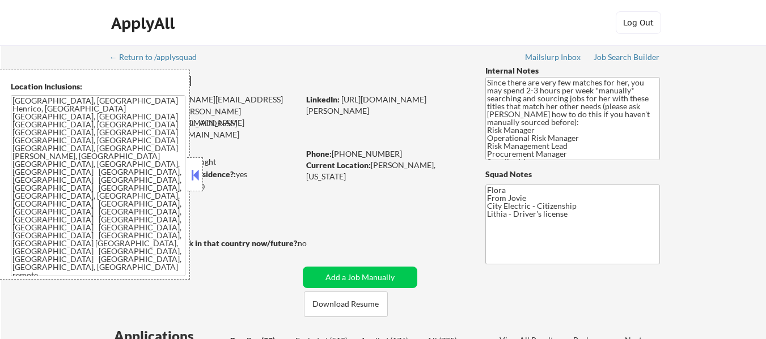
select select ""pending""
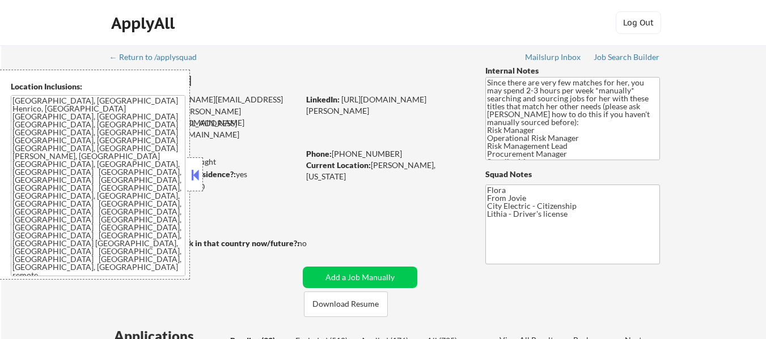
select select ""pending""
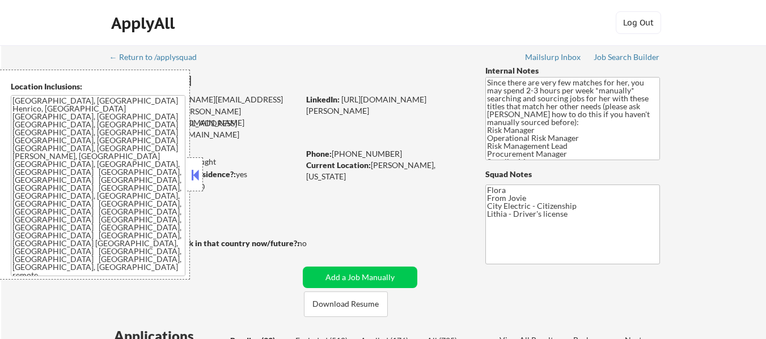
select select ""pending""
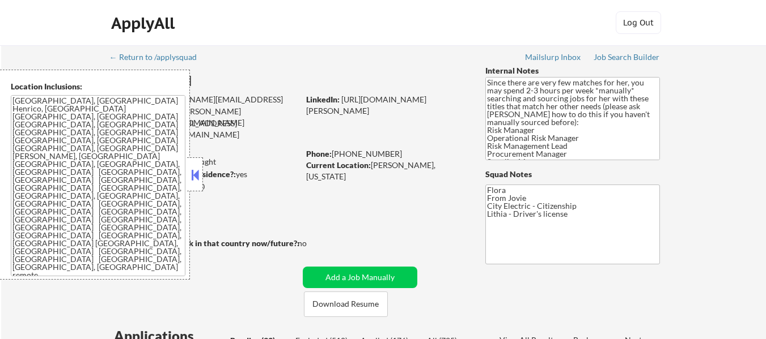
select select ""pending""
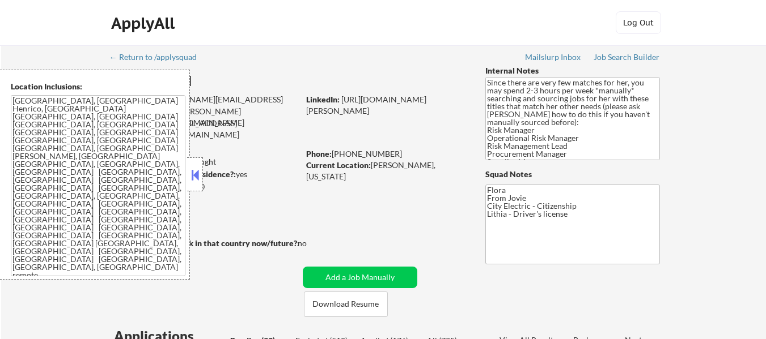
select select ""pending""
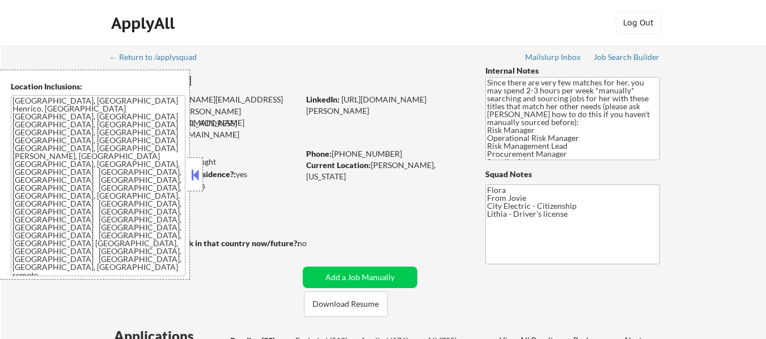
select select ""pending""
click at [193, 176] on button at bounding box center [195, 175] width 12 height 17
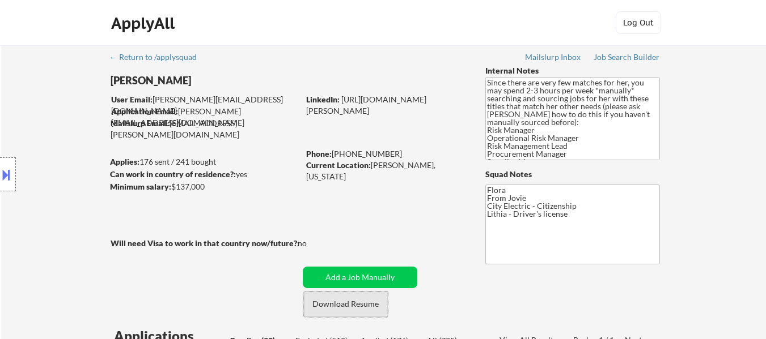
click at [332, 309] on button "Download Resume" at bounding box center [346, 305] width 84 height 26
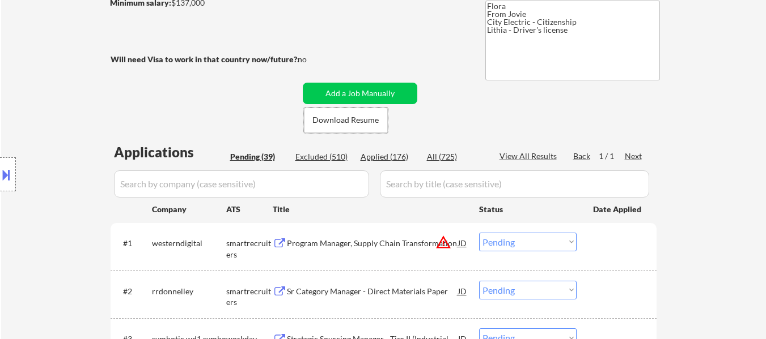
scroll to position [227, 0]
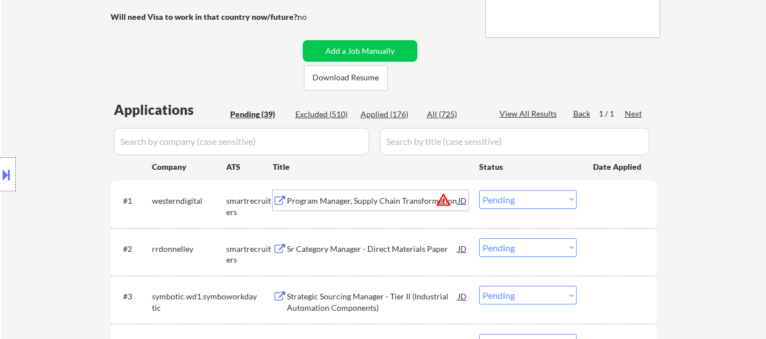
click at [406, 197] on div "Program Manager, Supply Chain Transformation" at bounding box center [372, 201] width 171 height 11
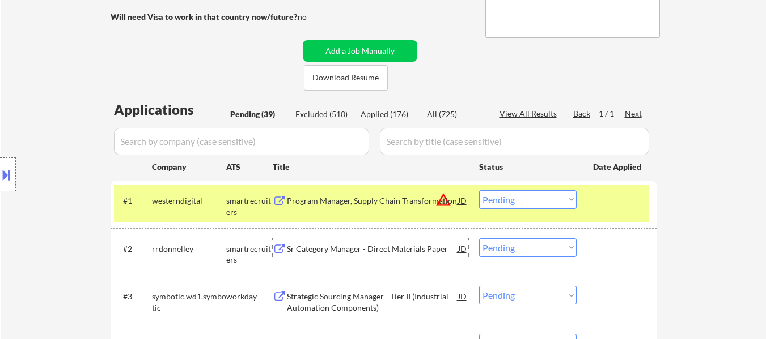
click at [414, 251] on div "Sr Category Manager - Direct Materials Paper" at bounding box center [372, 249] width 171 height 11
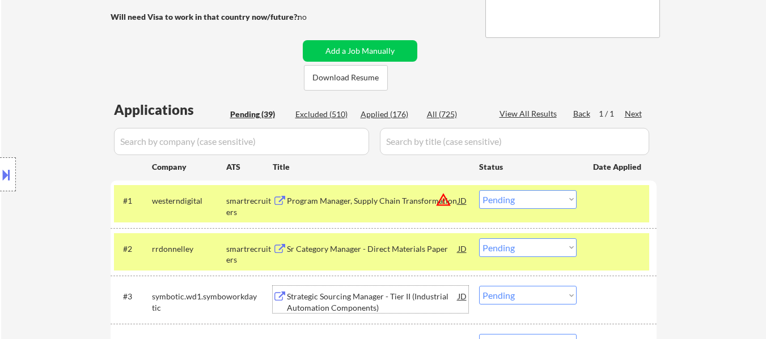
click at [403, 295] on div "Strategic Sourcing Manager - Tier II (Industrial Automation Components)" at bounding box center [372, 302] width 171 height 22
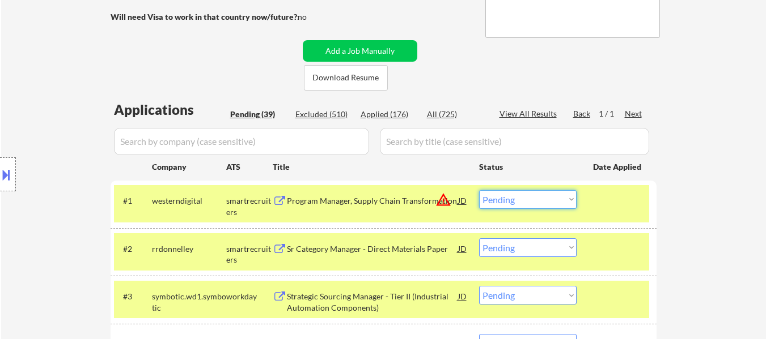
click at [558, 202] on select "Choose an option... Pending Applied Excluded (Questions) Excluded (Expired) Exc…" at bounding box center [527, 199] width 97 height 19
click at [479, 190] on select "Choose an option... Pending Applied Excluded (Questions) Excluded (Expired) Exc…" at bounding box center [527, 199] width 97 height 19
select select ""pending""
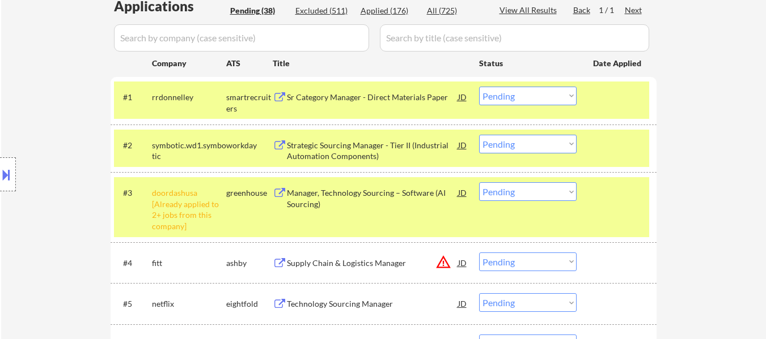
scroll to position [340, 0]
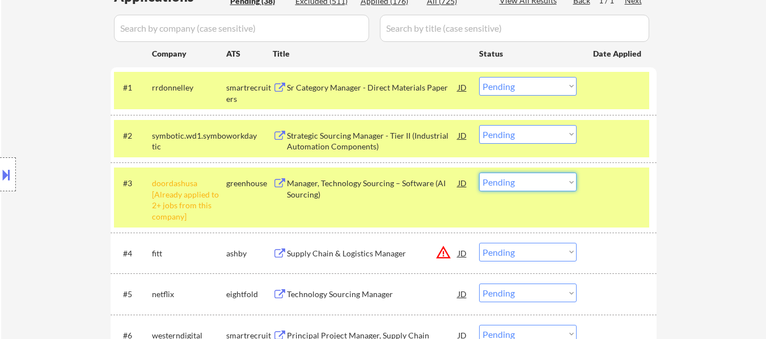
click at [540, 186] on select "Choose an option... Pending Applied Excluded (Questions) Excluded (Expired) Exc…" at bounding box center [527, 182] width 97 height 19
click at [479, 173] on select "Choose an option... Pending Applied Excluded (Questions) Excluded (Expired) Exc…" at bounding box center [527, 182] width 97 height 19
click at [347, 263] on div "Supply Chain & Logistics Manager" at bounding box center [372, 253] width 171 height 20
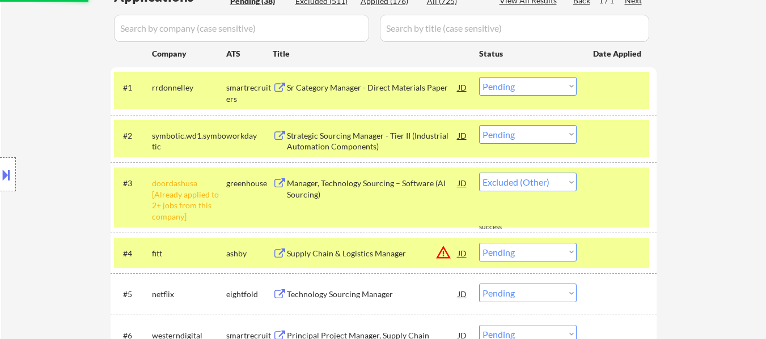
select select ""pending""
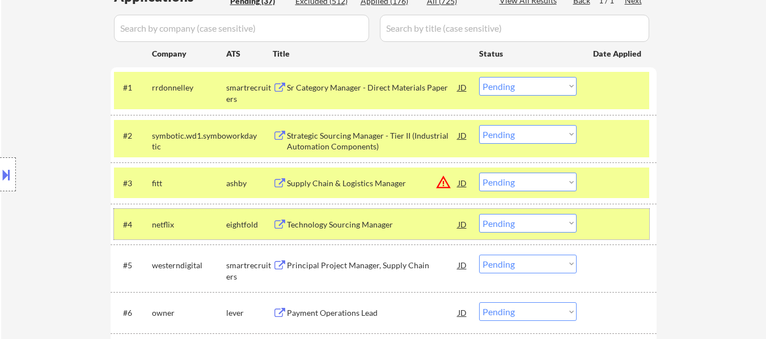
click at [610, 229] on div at bounding box center [618, 224] width 50 height 20
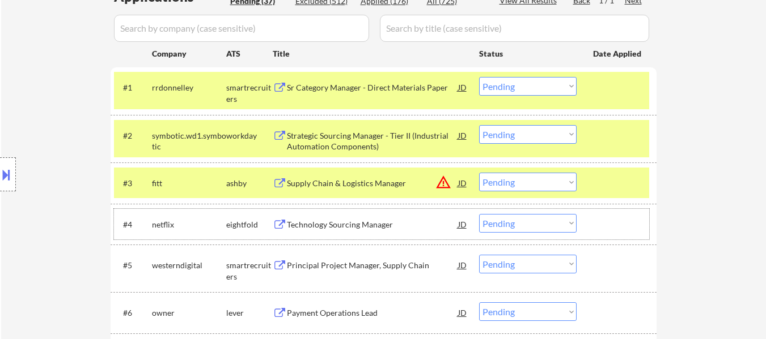
click at [411, 83] on div "Sr Category Manager - Direct Materials Paper" at bounding box center [372, 87] width 171 height 11
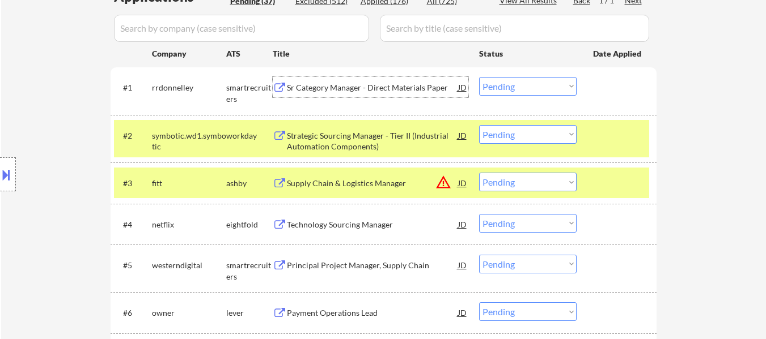
click at [543, 138] on select "Choose an option... Pending Applied Excluded (Questions) Excluded (Expired) Exc…" at bounding box center [527, 134] width 97 height 19
click at [479, 125] on select "Choose an option... Pending Applied Excluded (Questions) Excluded (Expired) Exc…" at bounding box center [527, 134] width 97 height 19
select select ""pending""
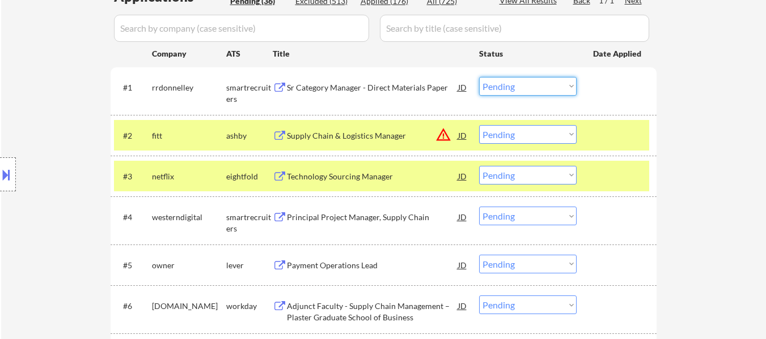
click at [540, 86] on select "Choose an option... Pending Applied Excluded (Questions) Excluded (Expired) Exc…" at bounding box center [527, 86] width 97 height 19
click at [479, 77] on select "Choose an option... Pending Applied Excluded (Questions) Excluded (Expired) Exc…" at bounding box center [527, 86] width 97 height 19
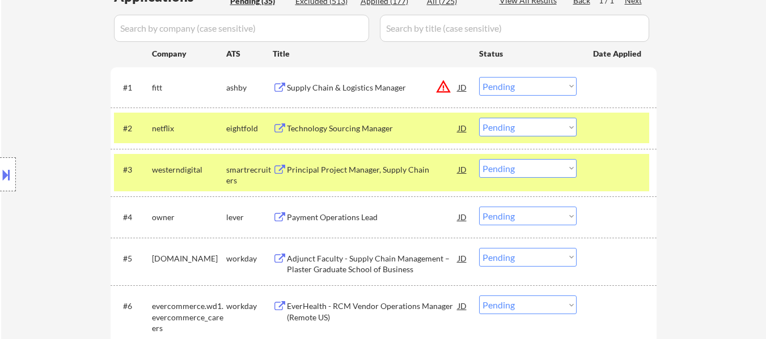
click at [558, 86] on select "Choose an option... Pending Applied Excluded (Questions) Excluded (Expired) Exc…" at bounding box center [527, 86] width 97 height 19
click at [479, 77] on select "Choose an option... Pending Applied Excluded (Questions) Excluded (Expired) Exc…" at bounding box center [527, 86] width 97 height 19
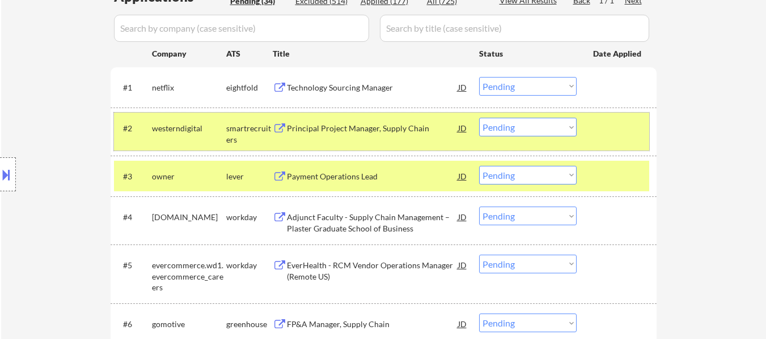
click at [606, 130] on div at bounding box center [618, 128] width 50 height 20
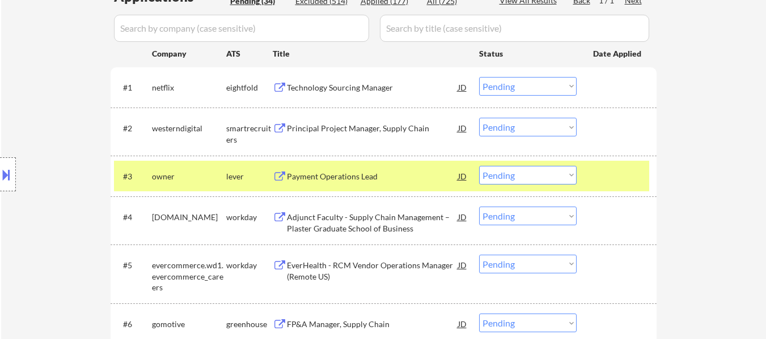
click at [599, 173] on div at bounding box center [618, 176] width 50 height 20
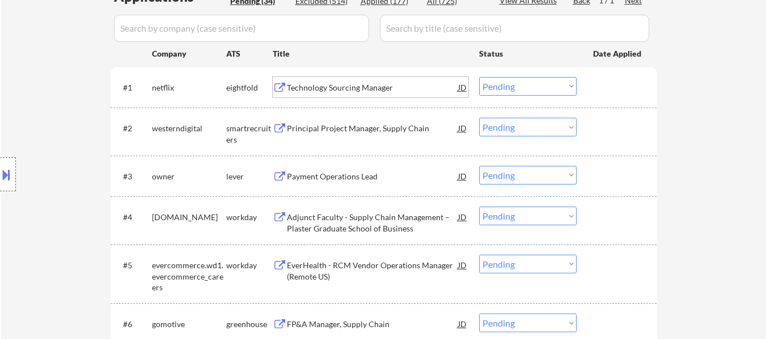
click at [391, 88] on div "Technology Sourcing Manager" at bounding box center [372, 87] width 171 height 11
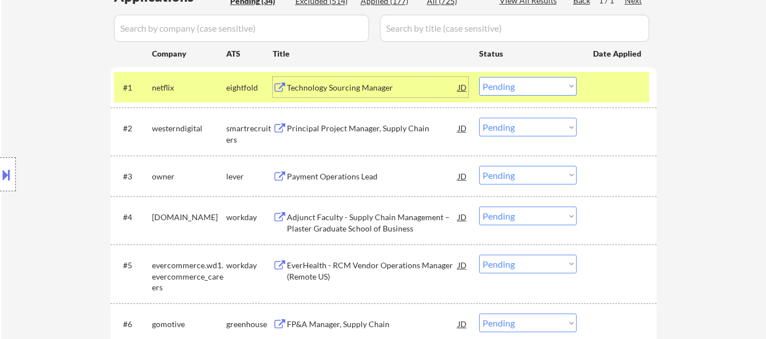
click at [546, 84] on select "Choose an option... Pending Applied Excluded (Questions) Excluded (Expired) Exc…" at bounding box center [527, 86] width 97 height 19
click at [479, 77] on select "Choose an option... Pending Applied Excluded (Questions) Excluded (Expired) Exc…" at bounding box center [527, 86] width 97 height 19
click at [351, 133] on div "Principal Project Manager, Supply Chain" at bounding box center [372, 128] width 171 height 11
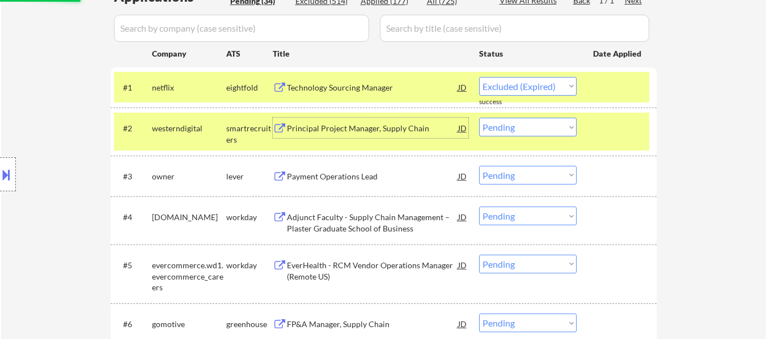
click at [352, 179] on div "Payment Operations Lead" at bounding box center [372, 176] width 171 height 11
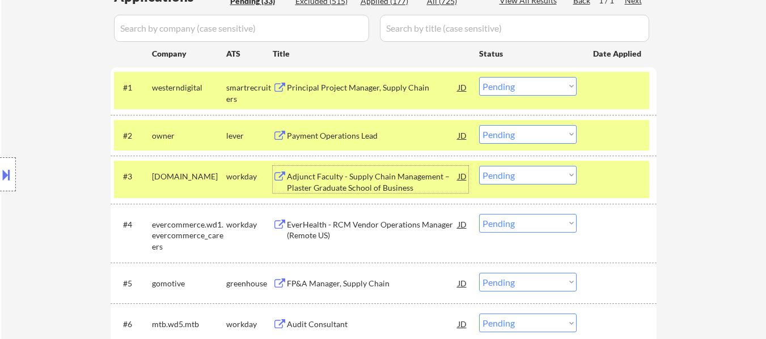
click at [356, 180] on div "Adjunct Faculty - Supply Chain Management – Plaster Graduate School of Business" at bounding box center [372, 182] width 171 height 22
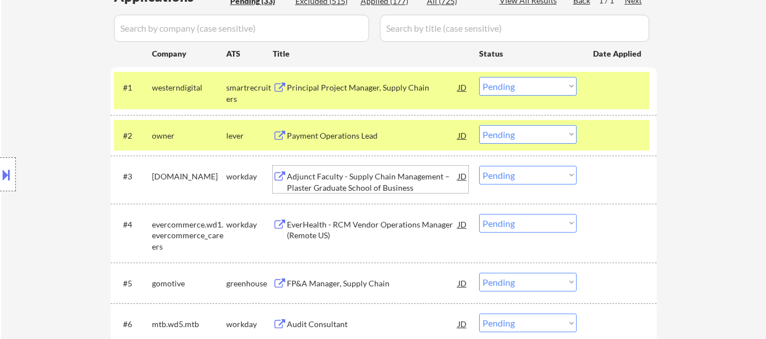
click at [594, 169] on div at bounding box center [618, 176] width 50 height 20
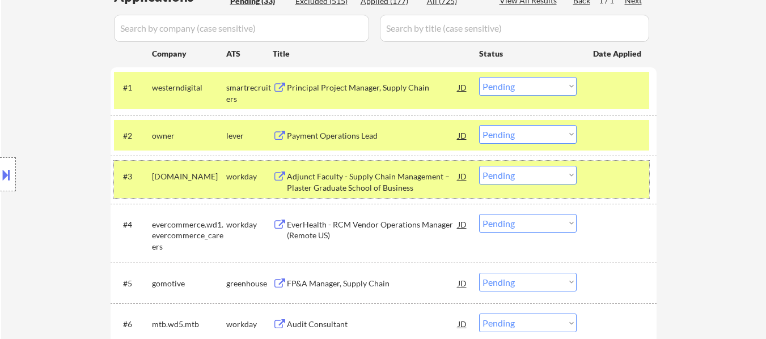
click at [535, 83] on select "Choose an option... Pending Applied Excluded (Questions) Excluded (Expired) Exc…" at bounding box center [527, 86] width 97 height 19
click at [479, 77] on select "Choose an option... Pending Applied Excluded (Questions) Excluded (Expired) Exc…" at bounding box center [527, 86] width 97 height 19
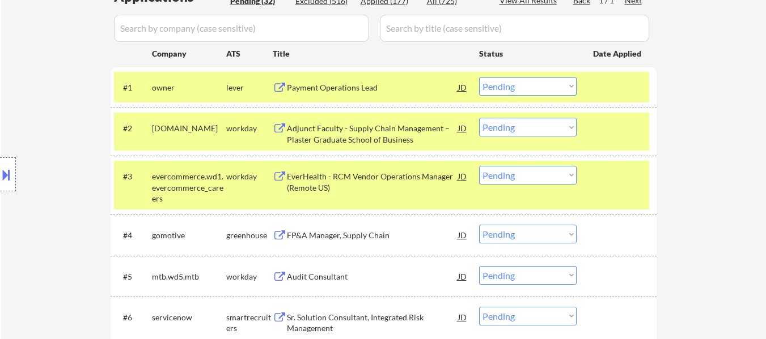
click at [523, 90] on select "Choose an option... Pending Applied Excluded (Questions) Excluded (Expired) Exc…" at bounding box center [527, 86] width 97 height 19
click at [479, 77] on select "Choose an option... Pending Applied Excluded (Questions) Excluded (Expired) Exc…" at bounding box center [527, 86] width 97 height 19
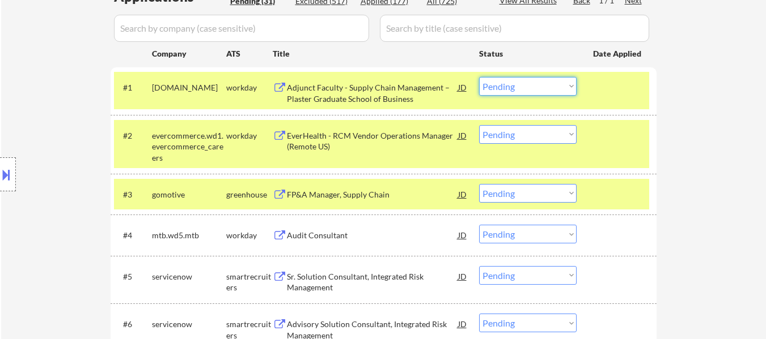
click at [522, 87] on select "Choose an option... Pending Applied Excluded (Questions) Excluded (Expired) Exc…" at bounding box center [527, 86] width 97 height 19
click at [532, 90] on select "Choose an option... Pending Applied Excluded (Questions) Excluded (Expired) Exc…" at bounding box center [527, 86] width 97 height 19
click at [479, 77] on select "Choose an option... Pending Applied Excluded (Questions) Excluded (Expired) Exc…" at bounding box center [527, 86] width 97 height 19
select select ""pending""
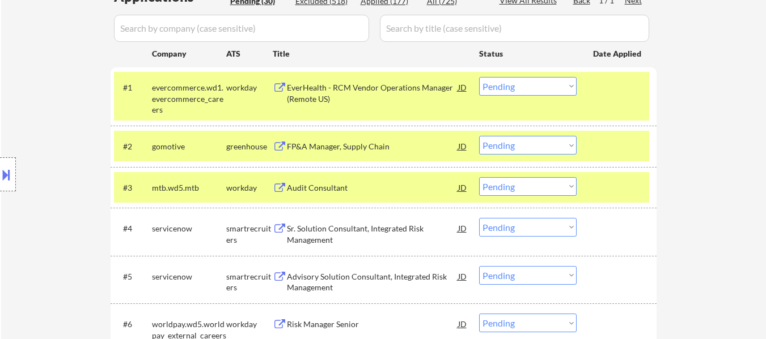
click at [602, 137] on div at bounding box center [618, 146] width 50 height 20
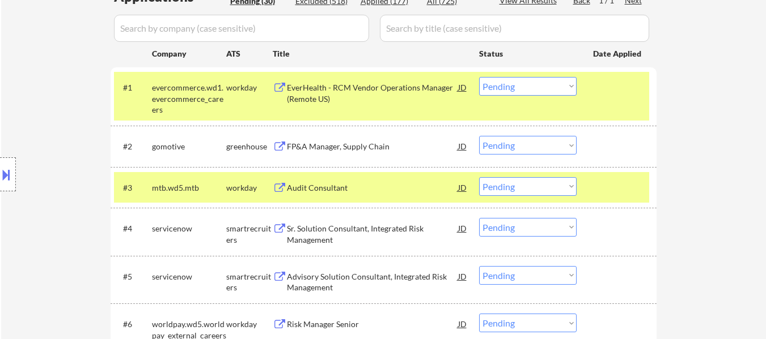
click at [603, 177] on div at bounding box center [618, 187] width 50 height 20
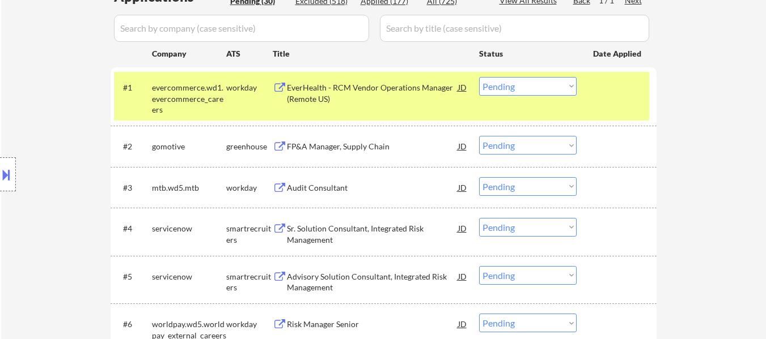
click at [380, 92] on div "EverHealth - RCM Vendor Operations Manager (Remote US)" at bounding box center [372, 93] width 171 height 22
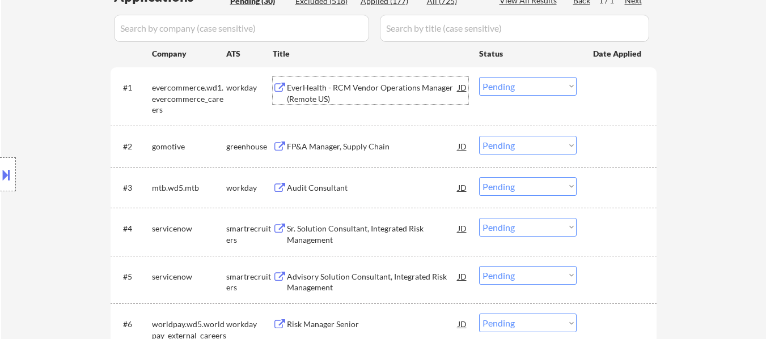
click at [373, 148] on div "FP&A Manager, Supply Chain" at bounding box center [372, 146] width 171 height 11
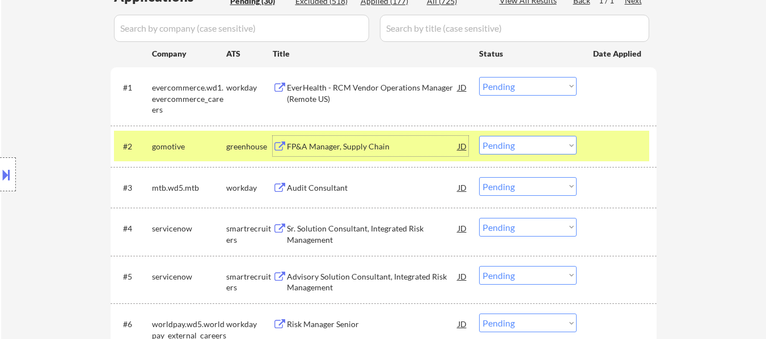
click at [506, 144] on select "Choose an option... Pending Applied Excluded (Questions) Excluded (Expired) Exc…" at bounding box center [527, 145] width 97 height 19
click at [479, 136] on select "Choose an option... Pending Applied Excluded (Questions) Excluded (Expired) Exc…" at bounding box center [527, 145] width 97 height 19
click at [301, 195] on div "Audit Consultant" at bounding box center [372, 187] width 171 height 20
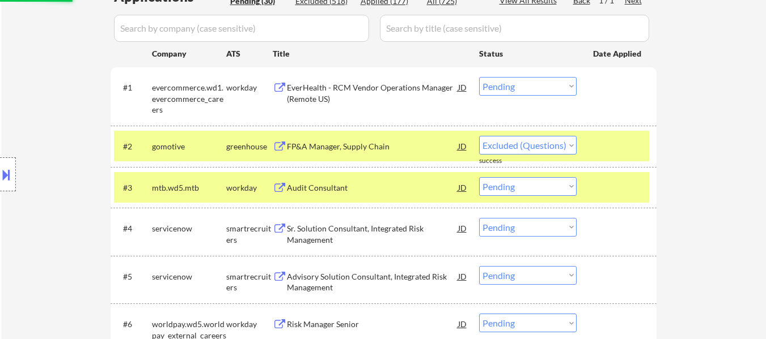
select select ""pending""
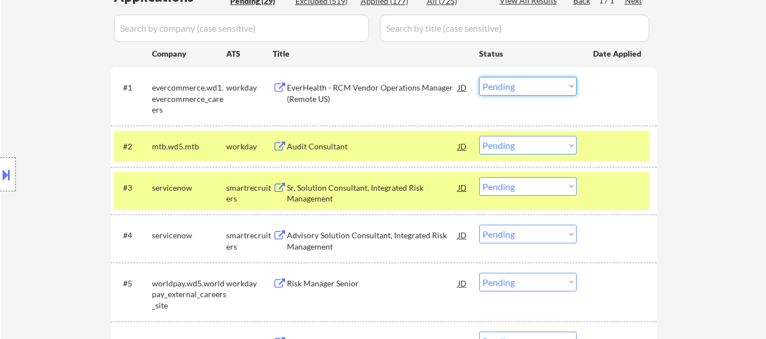
click at [524, 82] on select "Choose an option... Pending Applied Excluded (Questions) Excluded (Expired) Exc…" at bounding box center [527, 86] width 97 height 19
click at [479, 77] on select "Choose an option... Pending Applied Excluded (Questions) Excluded (Expired) Exc…" at bounding box center [527, 86] width 97 height 19
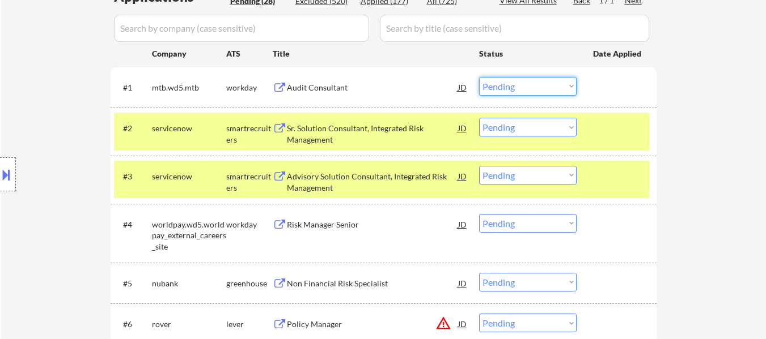
click at [561, 87] on select "Choose an option... Pending Applied Excluded (Questions) Excluded (Expired) Exc…" at bounding box center [527, 86] width 97 height 19
click at [479, 77] on select "Choose an option... Pending Applied Excluded (Questions) Excluded (Expired) Exc…" at bounding box center [527, 86] width 97 height 19
select select ""pending""
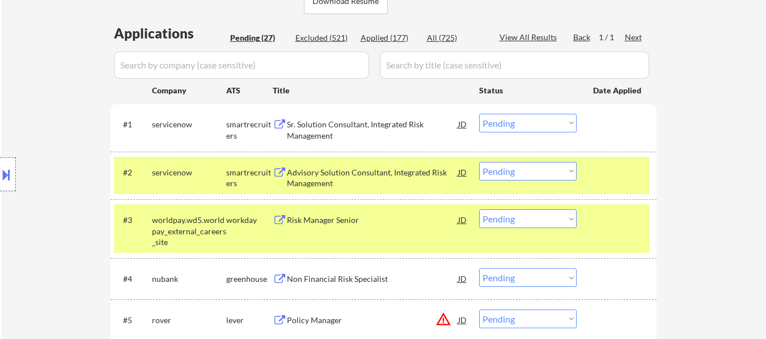
scroll to position [283, 0]
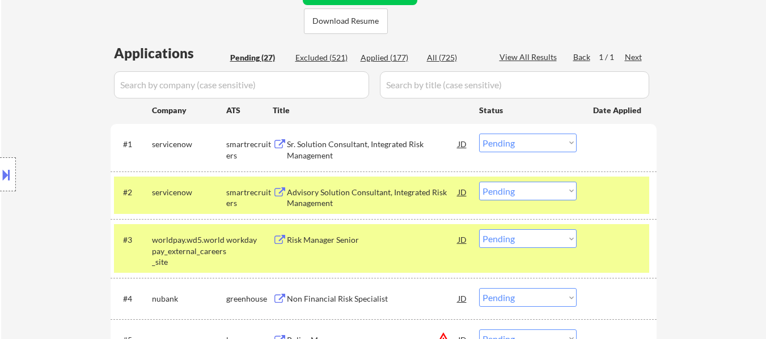
click at [597, 199] on div at bounding box center [618, 192] width 50 height 20
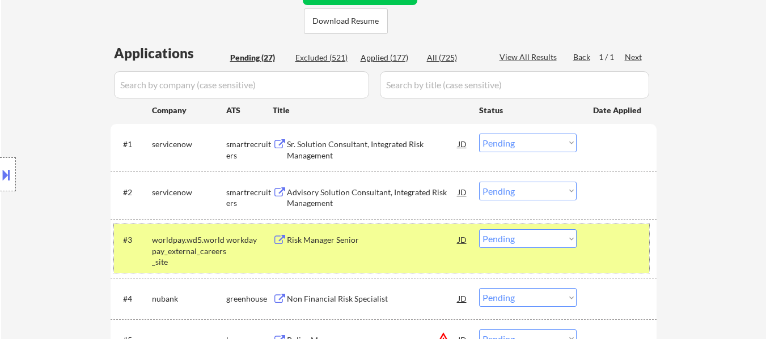
click at [597, 232] on div at bounding box center [618, 240] width 50 height 20
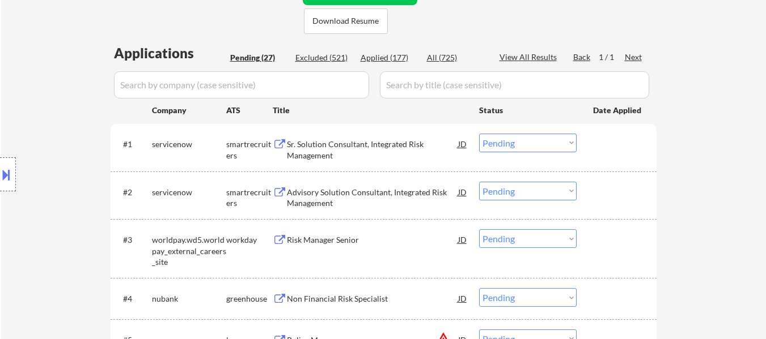
click at [372, 151] on div "Sr. Solution Consultant, Integrated Risk Management" at bounding box center [372, 150] width 171 height 22
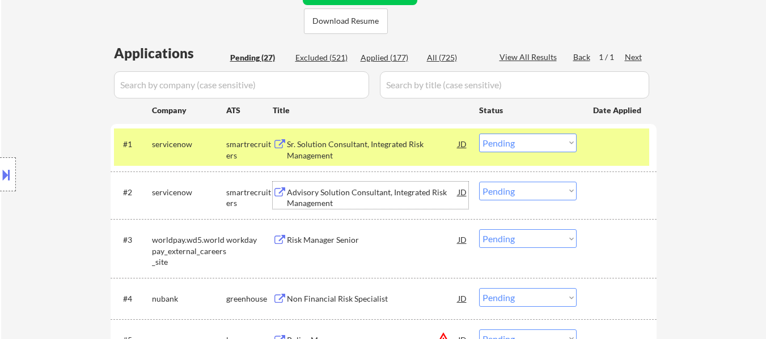
click at [362, 200] on div "Advisory Solution Consultant, Integrated Risk Management" at bounding box center [372, 198] width 171 height 22
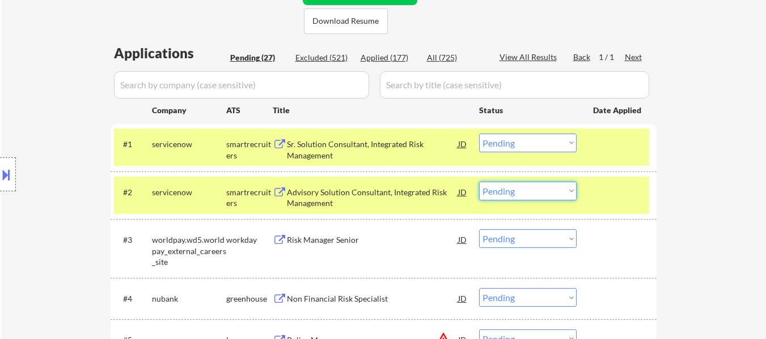
click at [531, 196] on select "Choose an option... Pending Applied Excluded (Questions) Excluded (Expired) Exc…" at bounding box center [527, 191] width 97 height 19
click at [479, 182] on select "Choose an option... Pending Applied Excluded (Questions) Excluded (Expired) Exc…" at bounding box center [527, 191] width 97 height 19
click at [320, 241] on div "Risk Manager Senior" at bounding box center [372, 240] width 171 height 11
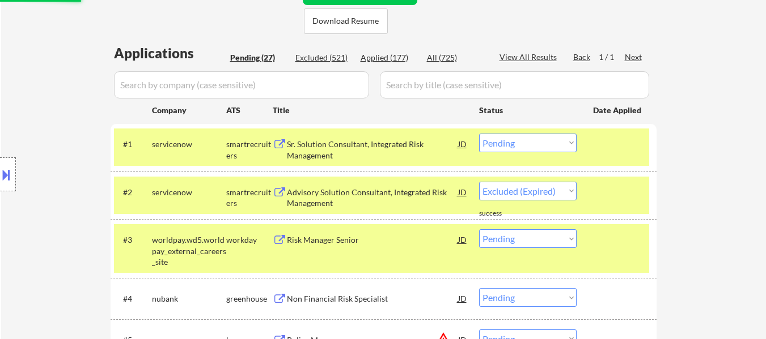
select select ""pending""
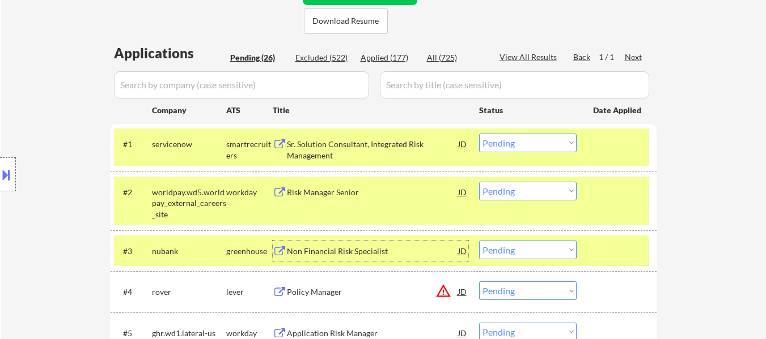
click at [529, 141] on select "Choose an option... Pending Applied Excluded (Questions) Excluded (Expired) Exc…" at bounding box center [527, 143] width 97 height 19
select select ""excluded__bad_match_""
click at [479, 134] on select "Choose an option... Pending Applied Excluded (Questions) Excluded (Expired) Exc…" at bounding box center [527, 143] width 97 height 19
click at [545, 188] on select "Choose an option... Pending Applied Excluded (Questions) Excluded (Expired) Exc…" at bounding box center [527, 191] width 97 height 19
select select ""excluded__expired_""
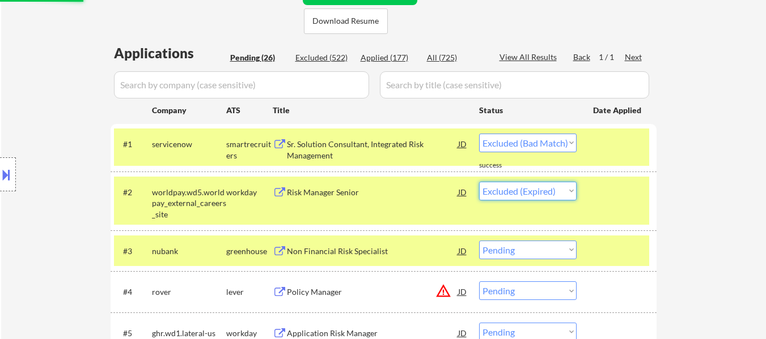
click at [479, 182] on select "Choose an option... Pending Applied Excluded (Questions) Excluded (Expired) Exc…" at bounding box center [527, 191] width 97 height 19
click at [322, 255] on div "Non Financial Risk Specialist" at bounding box center [372, 251] width 171 height 11
select select ""pending""
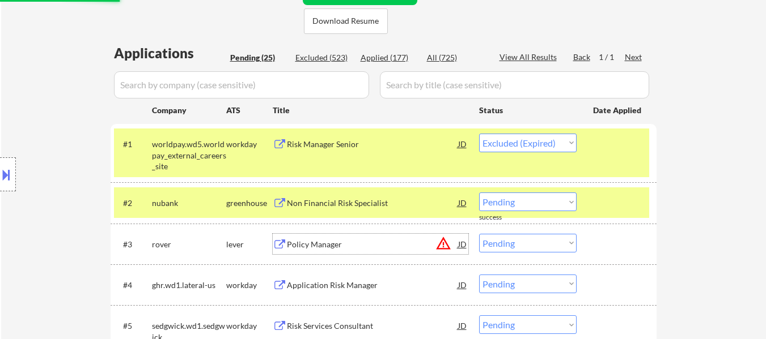
select select ""pending""
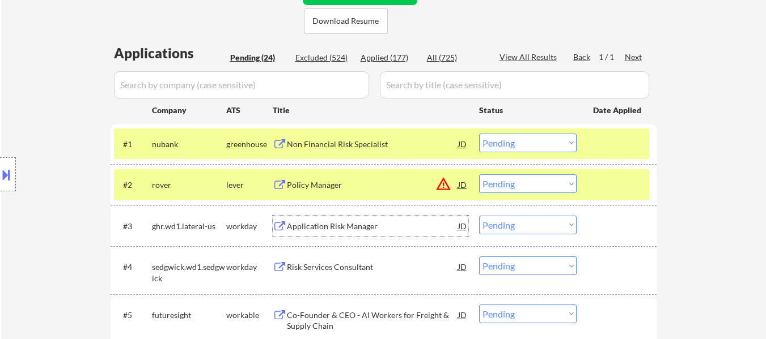
click at [591, 169] on div "#2 rover lever Policy Manager JD warning_amber Choose an option... Pending Appl…" at bounding box center [381, 184] width 535 height 31
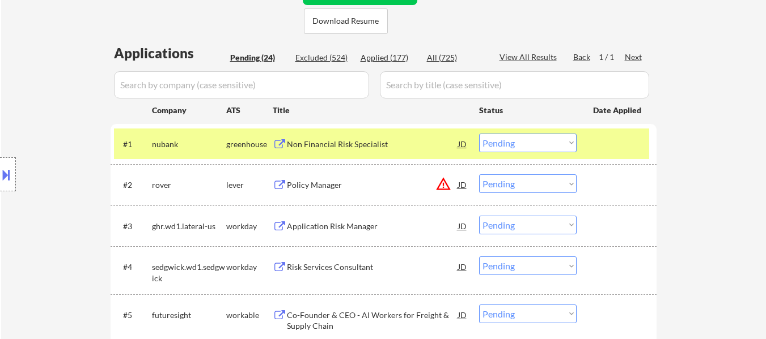
click at [317, 197] on div "#2 rover lever Policy Manager JD warning_amber Choose an option... Pending Appl…" at bounding box center [381, 184] width 535 height 31
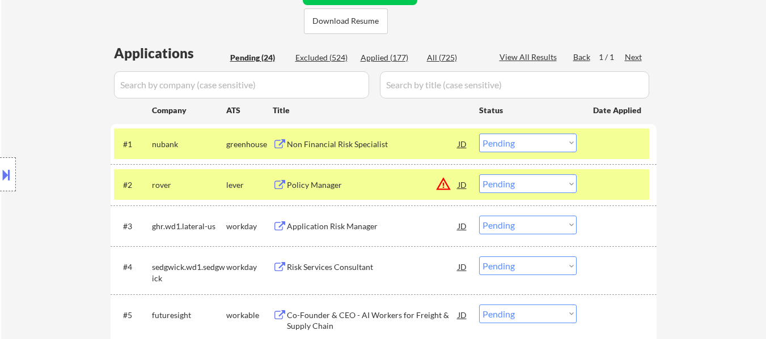
click at [598, 172] on div "#2 rover lever Policy Manager JD warning_amber Choose an option... Pending Appl…" at bounding box center [381, 184] width 535 height 31
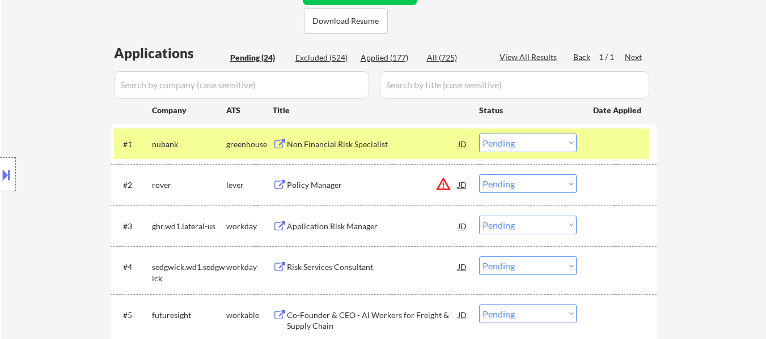
click at [341, 188] on div "Policy Manager" at bounding box center [372, 185] width 171 height 11
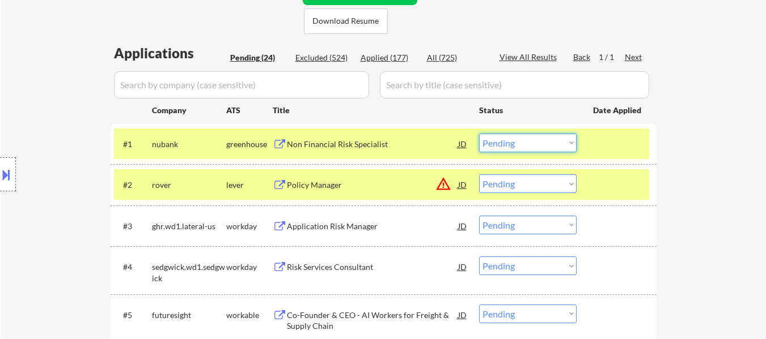
click at [537, 146] on select "Choose an option... Pending Applied Excluded (Questions) Excluded (Expired) Exc…" at bounding box center [527, 143] width 97 height 19
click at [354, 150] on div "Non Financial Risk Specialist" at bounding box center [372, 144] width 171 height 20
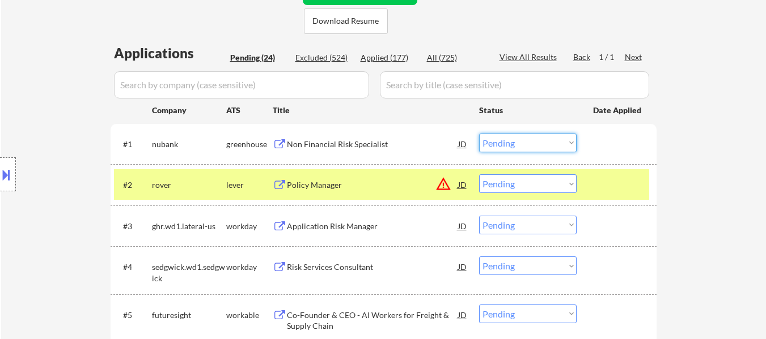
click at [512, 148] on select "Choose an option... Pending Applied Excluded (Questions) Excluded (Expired) Exc…" at bounding box center [527, 143] width 97 height 19
drag, startPoint x: 731, startPoint y: 137, endPoint x: 720, endPoint y: 142, distance: 11.9
drag, startPoint x: 517, startPoint y: 184, endPoint x: 515, endPoint y: 192, distance: 7.7
click at [517, 184] on select "Choose an option... Pending Applied Excluded (Questions) Excluded (Expired) Exc…" at bounding box center [527, 184] width 97 height 19
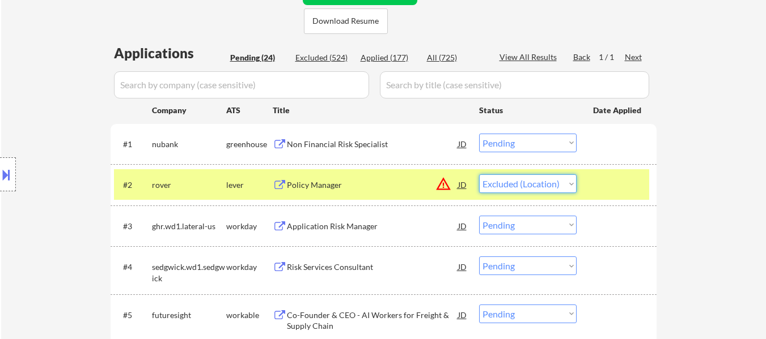
click at [479, 175] on select "Choose an option... Pending Applied Excluded (Questions) Excluded (Expired) Exc…" at bounding box center [527, 184] width 97 height 19
select select ""pending""
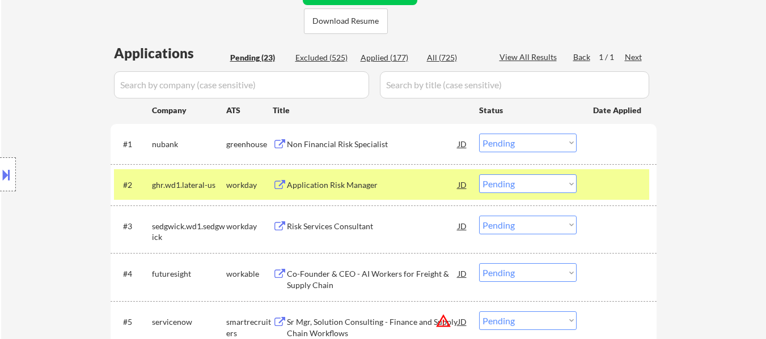
click at [598, 180] on div at bounding box center [618, 185] width 50 height 20
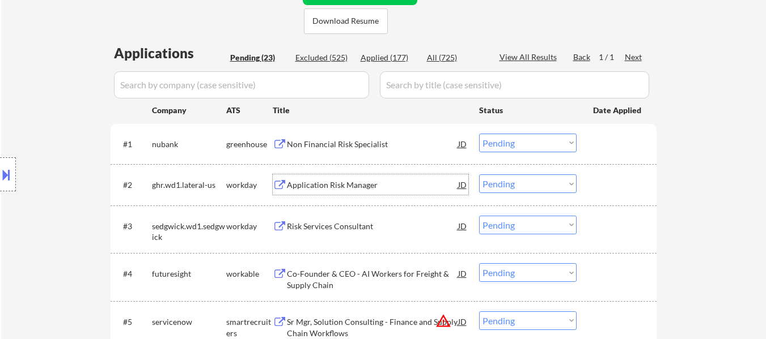
click at [320, 187] on div "Application Risk Manager" at bounding box center [372, 185] width 171 height 11
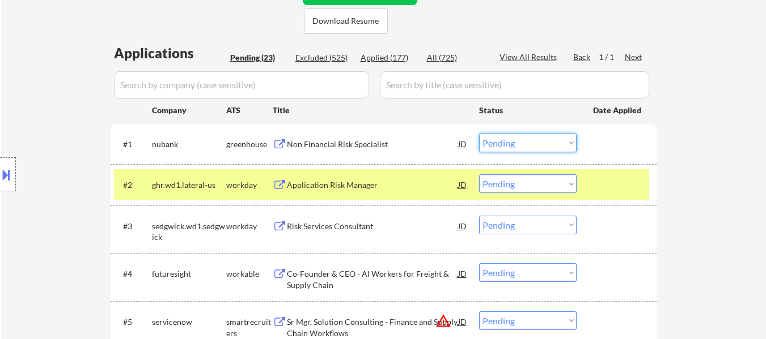
click at [516, 142] on select "Choose an option... Pending Applied Excluded (Questions) Excluded (Expired) Exc…" at bounding box center [527, 143] width 97 height 19
click at [479, 134] on select "Choose an option... Pending Applied Excluded (Questions) Excluded (Expired) Exc…" at bounding box center [527, 143] width 97 height 19
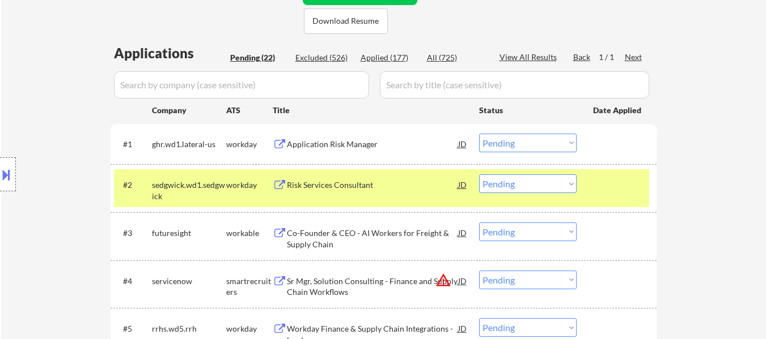
click at [615, 183] on div at bounding box center [618, 185] width 50 height 20
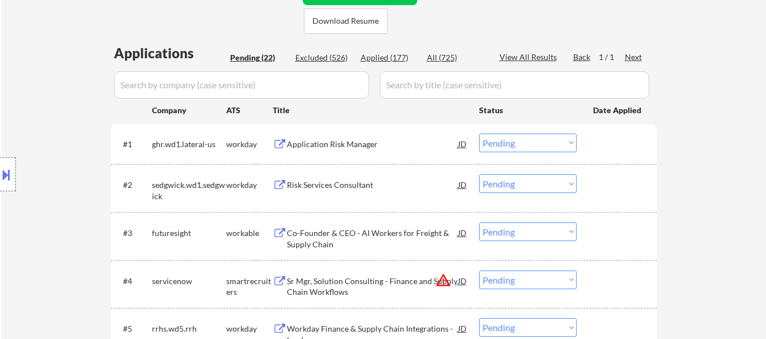
click at [367, 188] on div "Risk Services Consultant" at bounding box center [372, 185] width 171 height 11
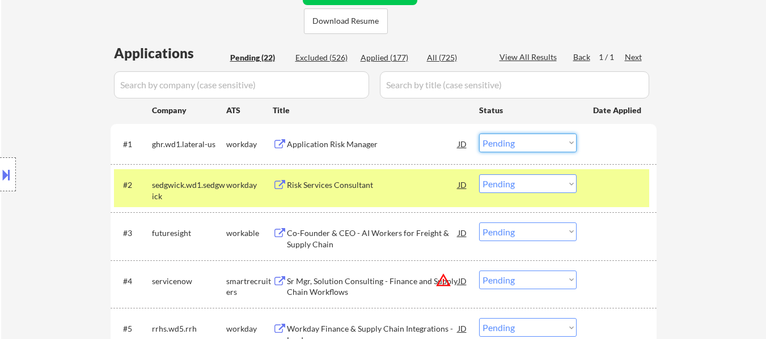
click at [521, 143] on select "Choose an option... Pending Applied Excluded (Questions) Excluded (Expired) Exc…" at bounding box center [527, 143] width 97 height 19
click at [479, 134] on select "Choose an option... Pending Applied Excluded (Questions) Excluded (Expired) Exc…" at bounding box center [527, 143] width 97 height 19
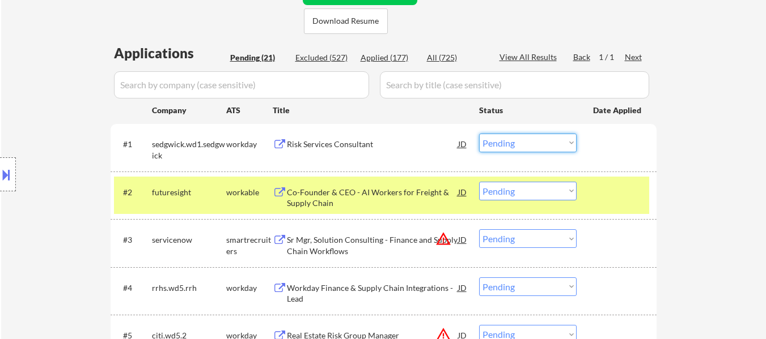
click at [542, 146] on select "Choose an option... Pending Applied Excluded (Questions) Excluded (Expired) Exc…" at bounding box center [527, 143] width 97 height 19
click at [479, 134] on select "Choose an option... Pending Applied Excluded (Questions) Excluded (Expired) Exc…" at bounding box center [527, 143] width 97 height 19
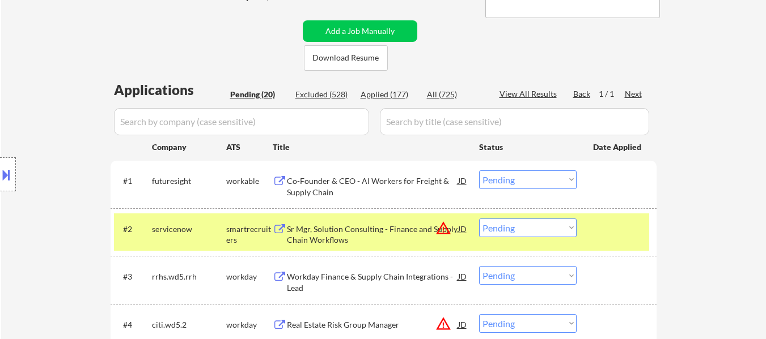
scroll to position [227, 0]
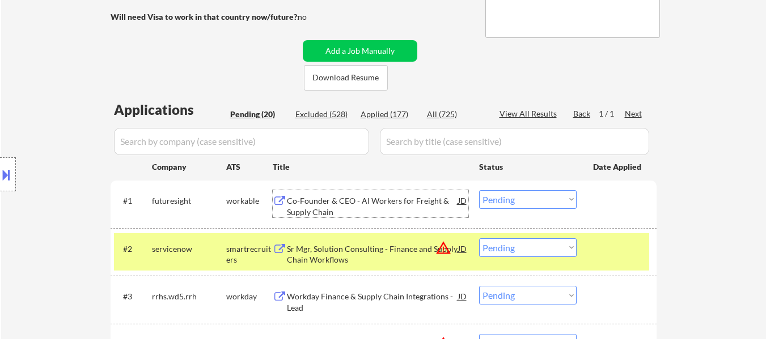
click at [377, 201] on div "Co-Founder & CEO - AI Workers for Freight & Supply Chain" at bounding box center [372, 207] width 171 height 22
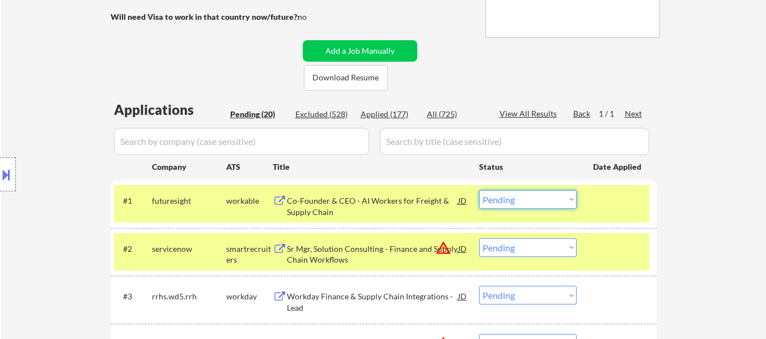
click at [536, 198] on select "Choose an option... Pending Applied Excluded (Questions) Excluded (Expired) Exc…" at bounding box center [527, 199] width 97 height 19
click at [479, 190] on select "Choose an option... Pending Applied Excluded (Questions) Excluded (Expired) Exc…" at bounding box center [527, 199] width 97 height 19
select select ""pending""
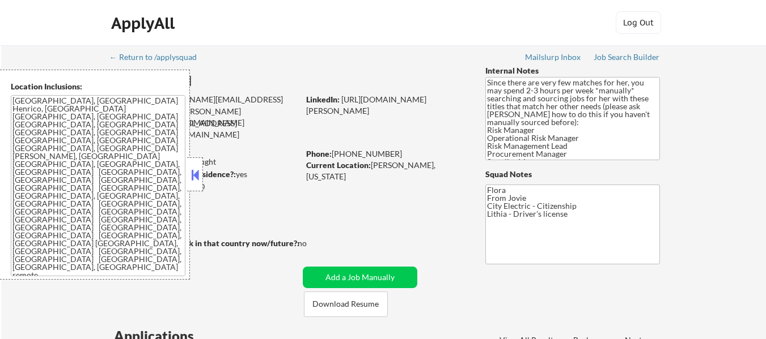
select select ""pending""
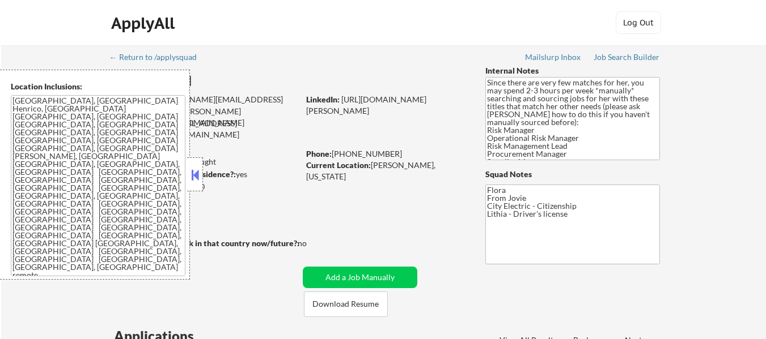
select select ""pending""
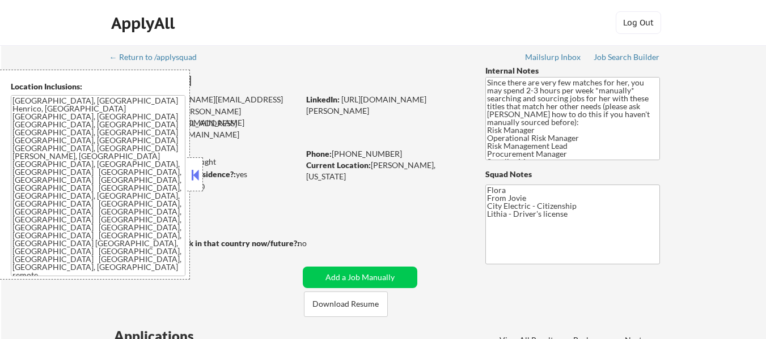
select select ""pending""
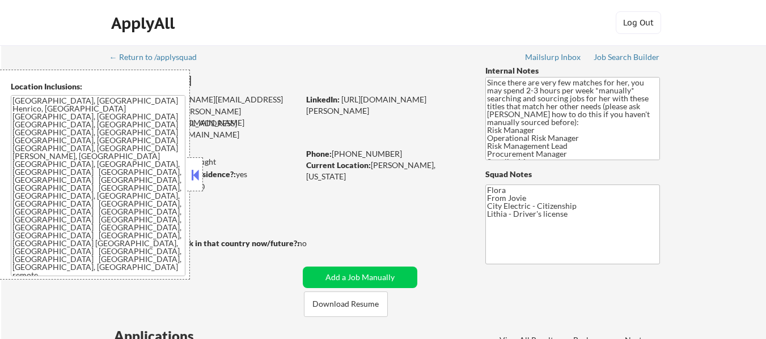
select select ""pending""
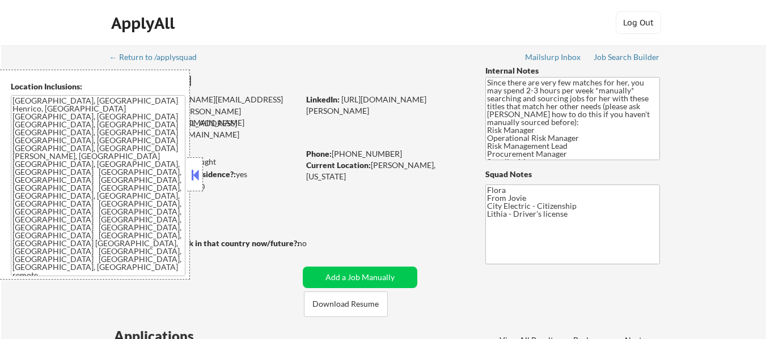
select select ""pending""
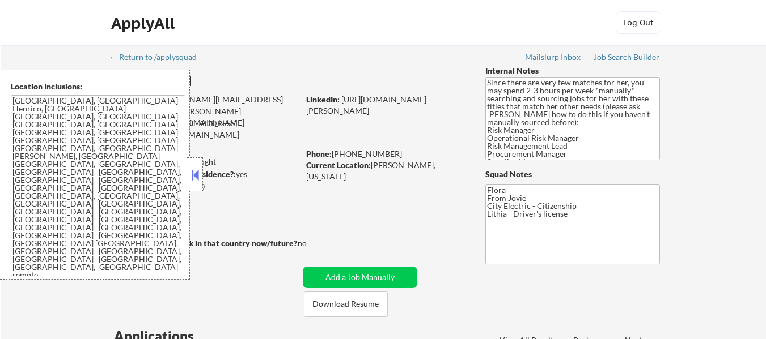
select select ""pending""
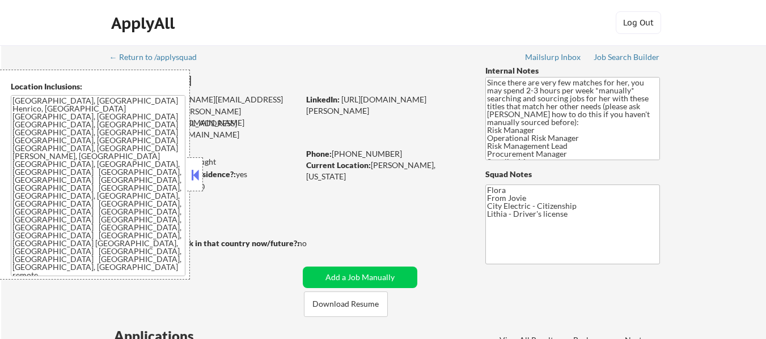
select select ""pending""
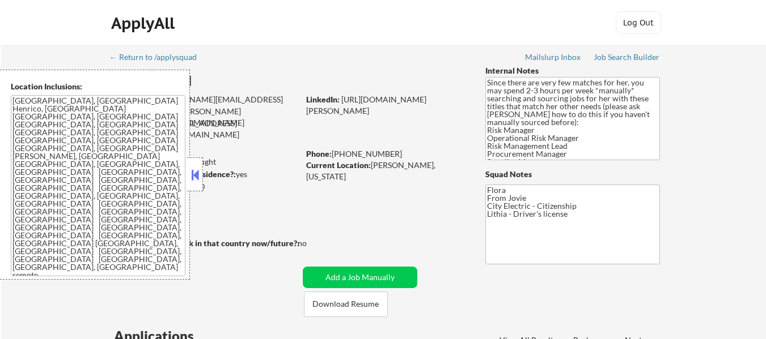
select select ""pending""
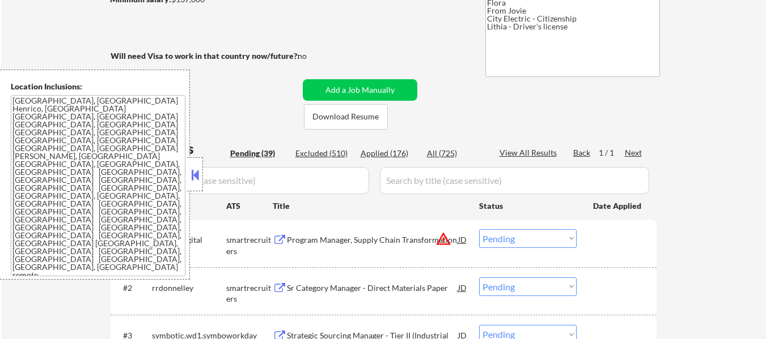
scroll to position [227, 0]
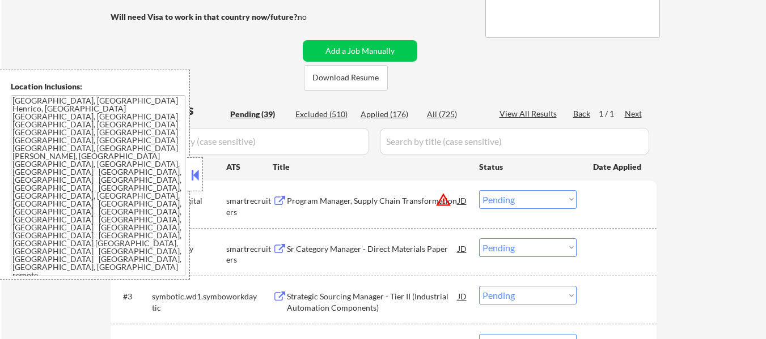
click at [196, 177] on button at bounding box center [195, 175] width 12 height 17
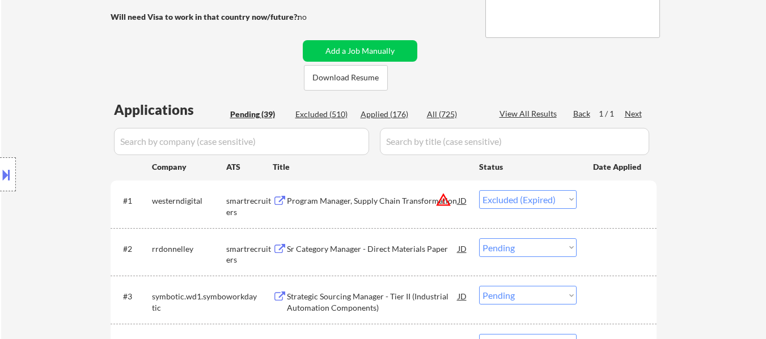
select select ""pending""
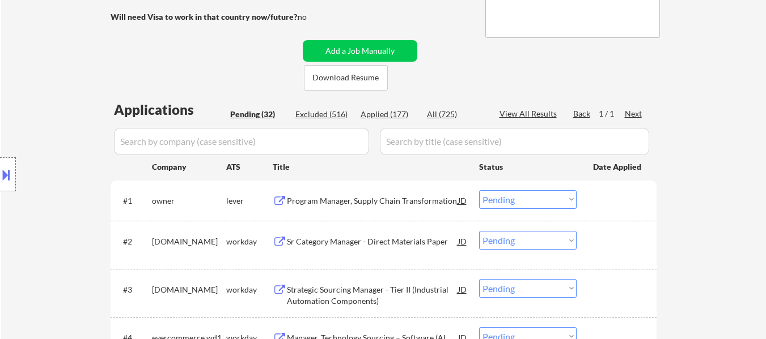
select select ""pending""
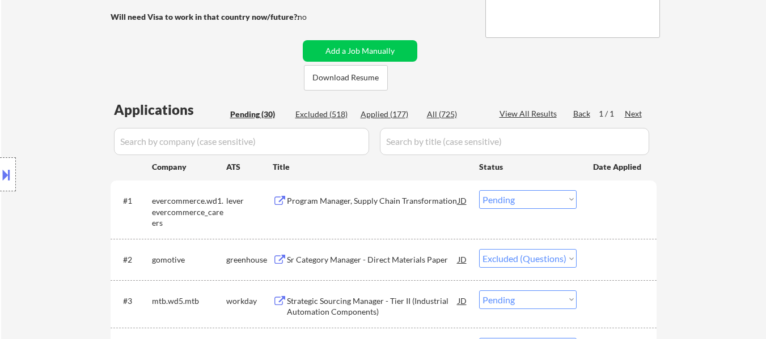
select select ""pending""
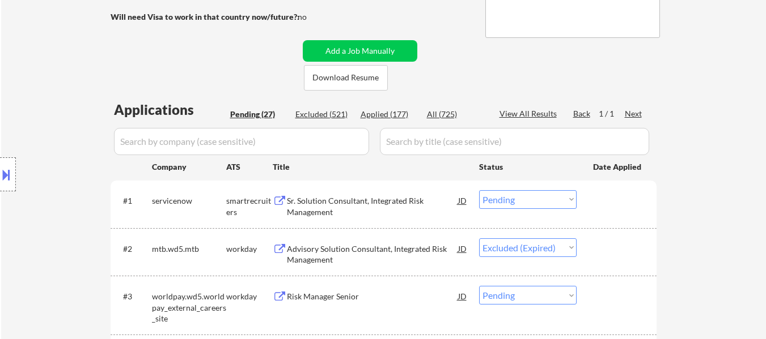
select select ""pending""
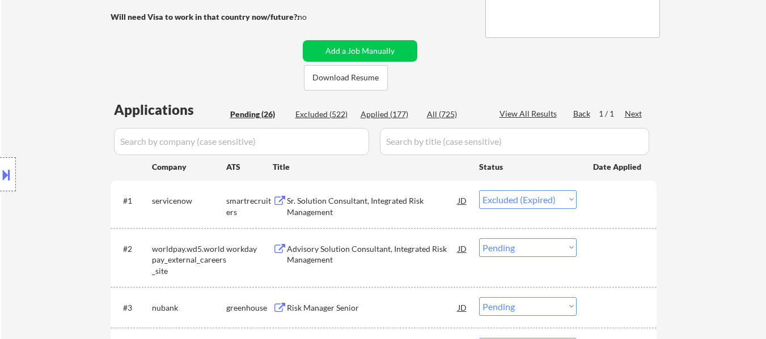
select select ""pending""
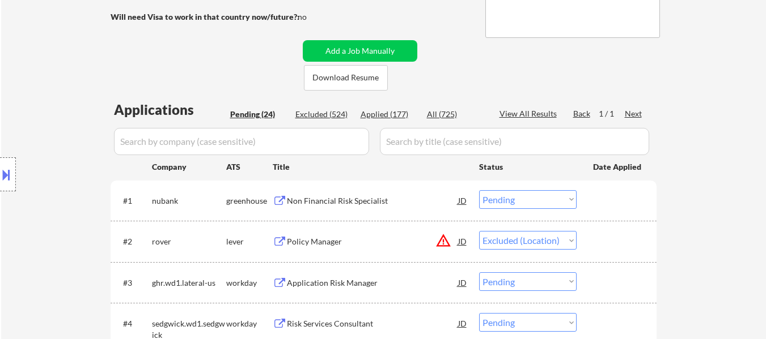
select select ""pending""
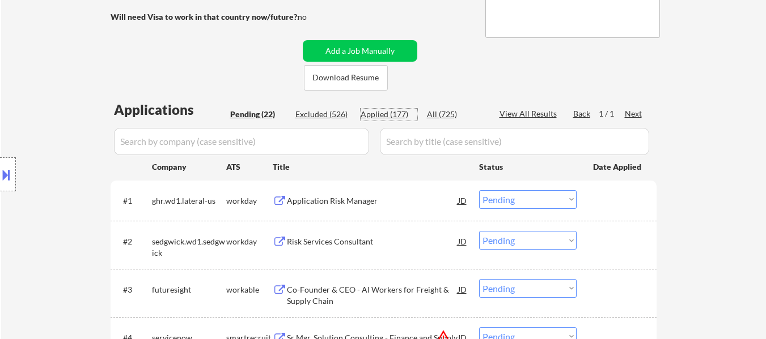
click at [392, 116] on div "Applied (177)" at bounding box center [388, 114] width 57 height 11
select select ""applied""
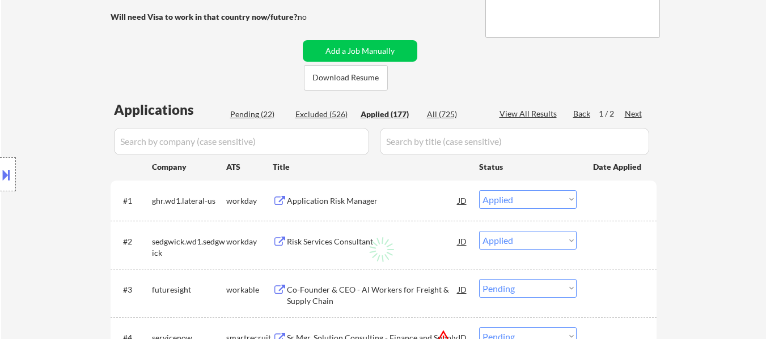
select select ""applied""
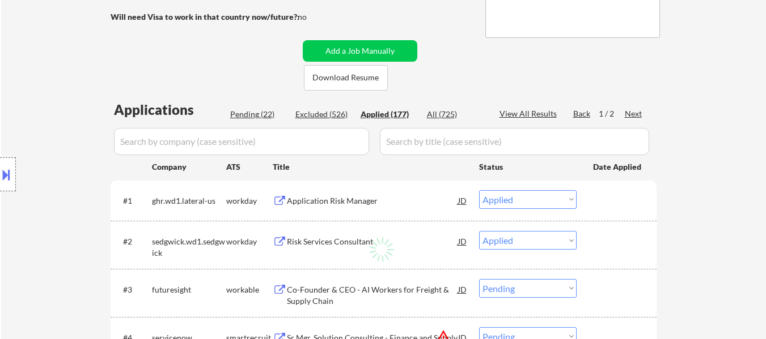
select select ""applied""
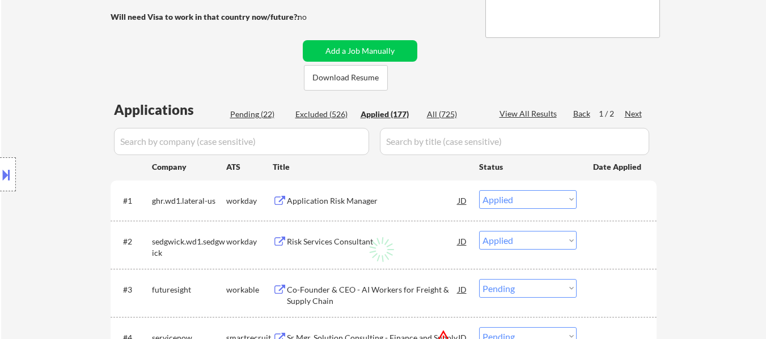
select select ""applied""
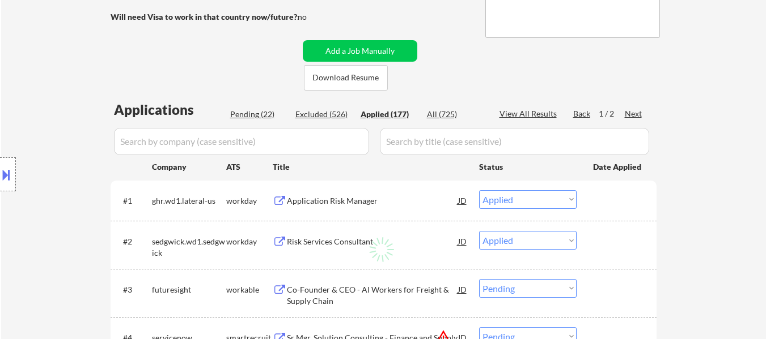
select select ""applied""
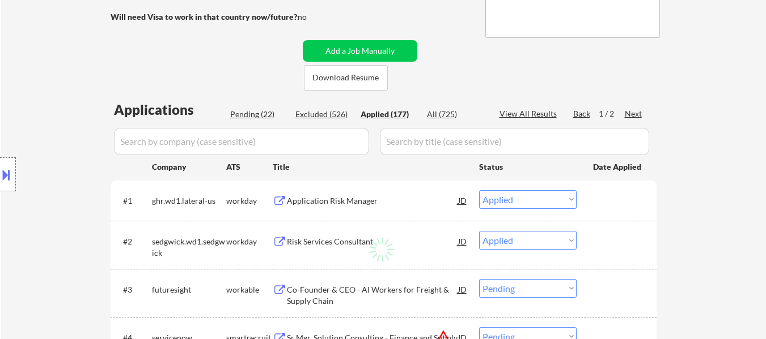
select select ""applied""
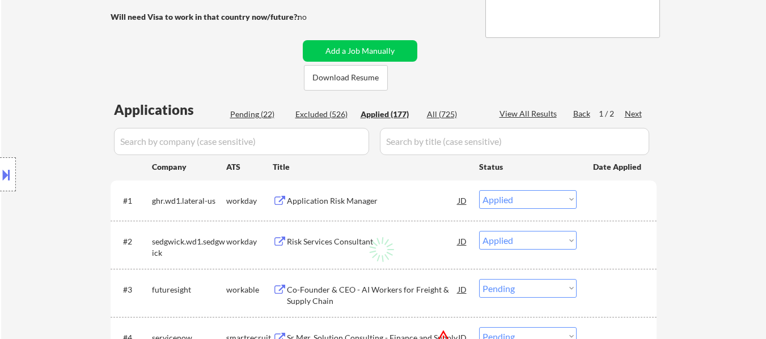
select select ""applied""
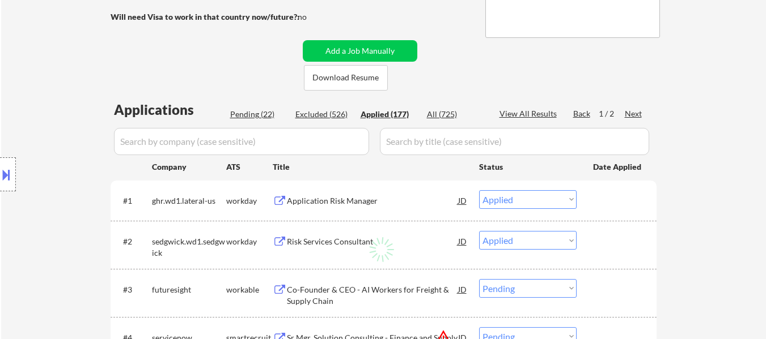
select select ""applied""
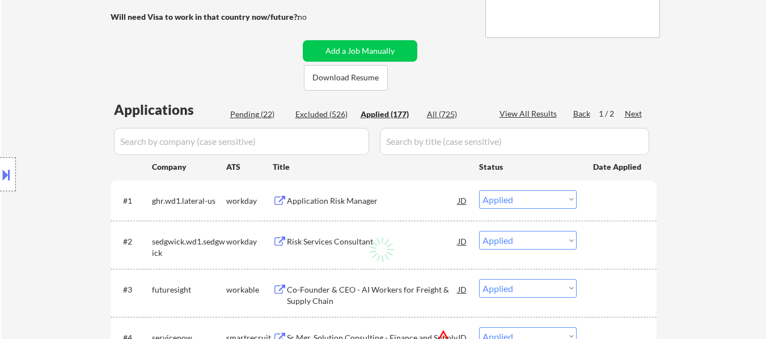
select select ""applied""
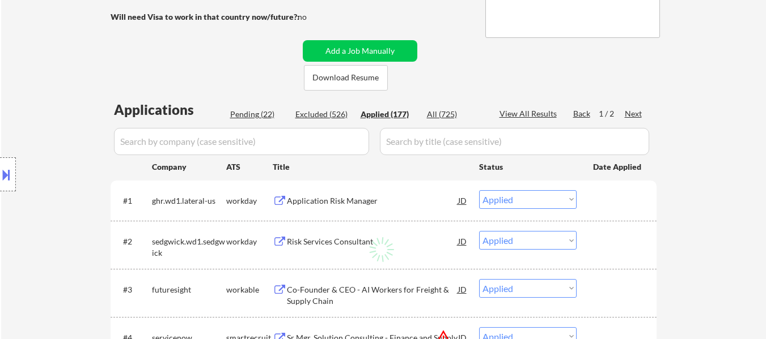
select select ""applied""
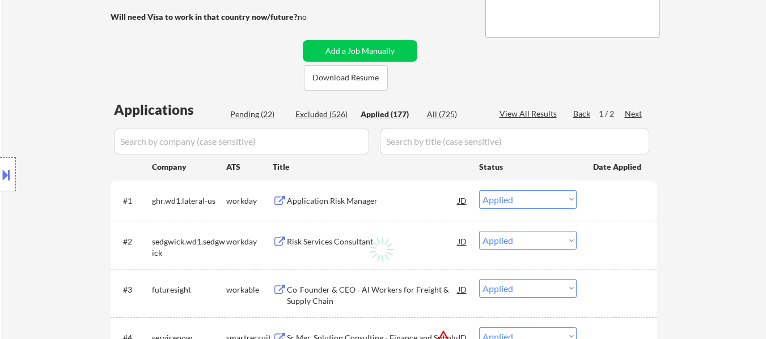
select select ""applied""
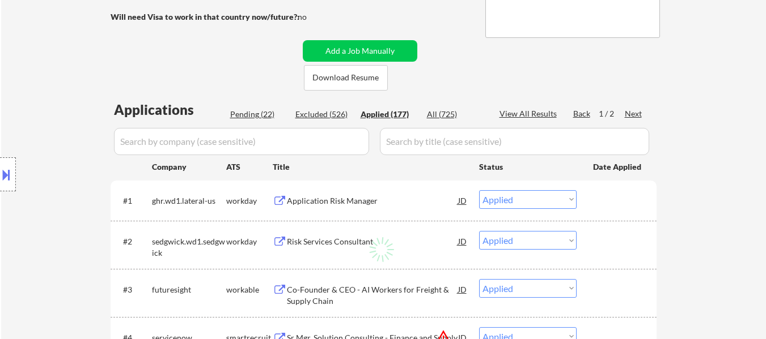
select select ""applied""
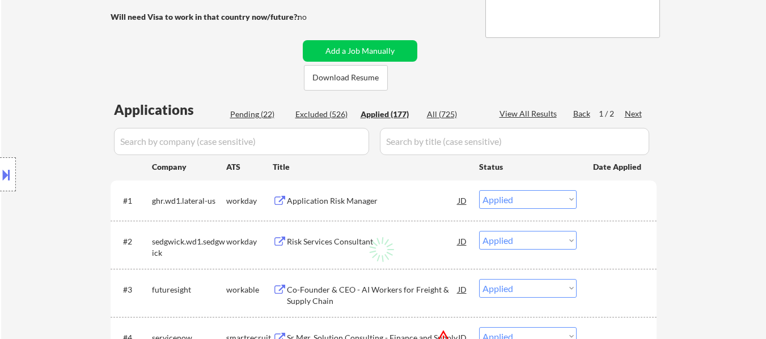
select select ""applied""
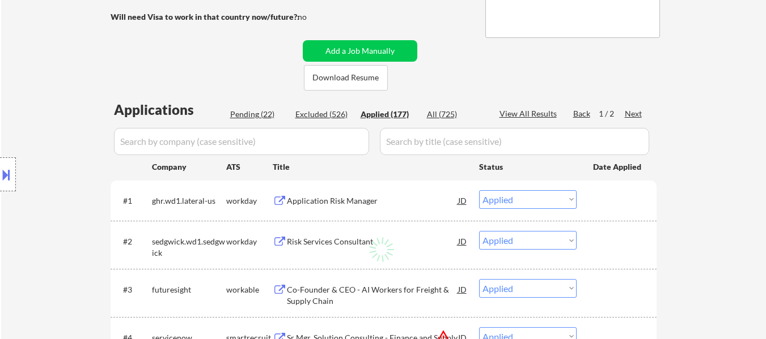
select select ""applied""
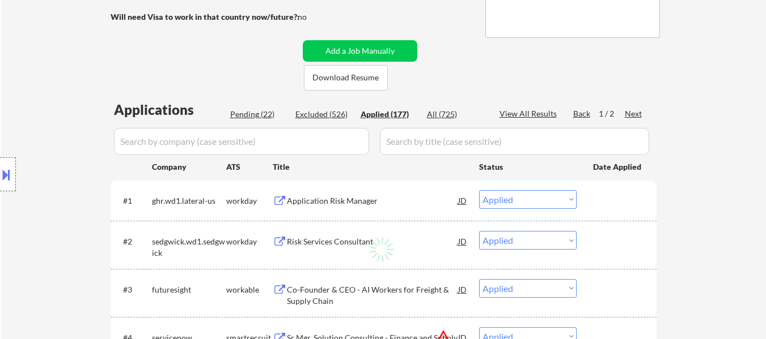
select select ""applied""
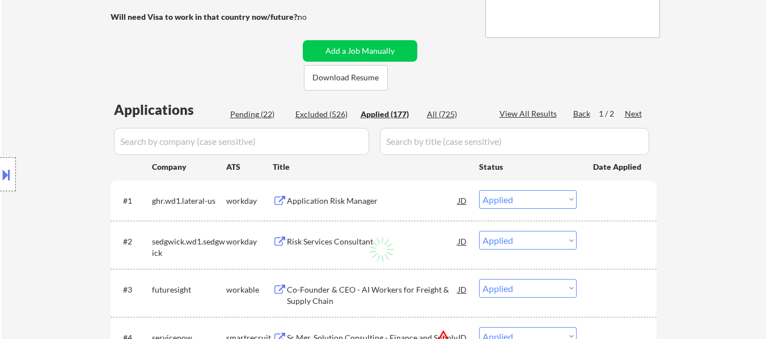
select select ""applied""
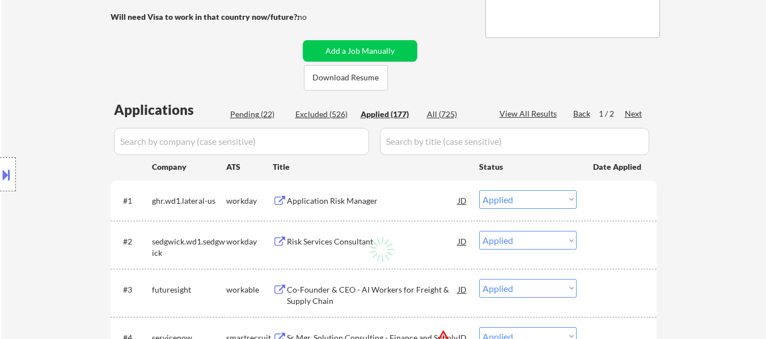
select select ""applied""
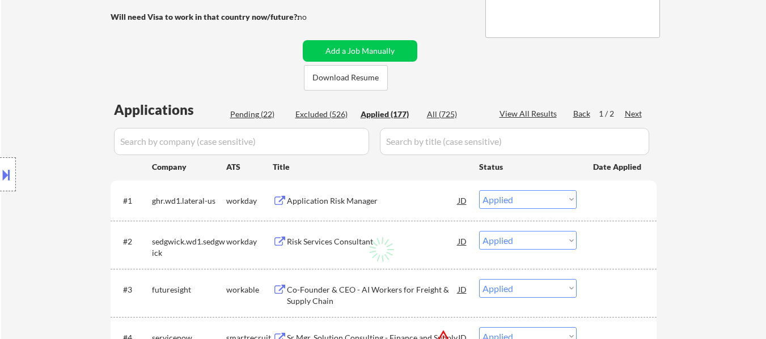
select select ""applied""
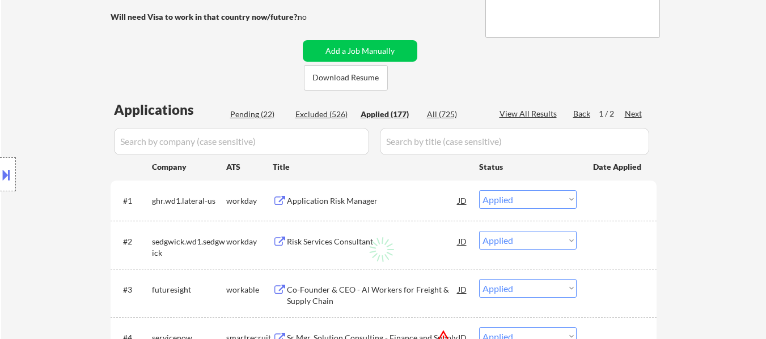
select select ""applied""
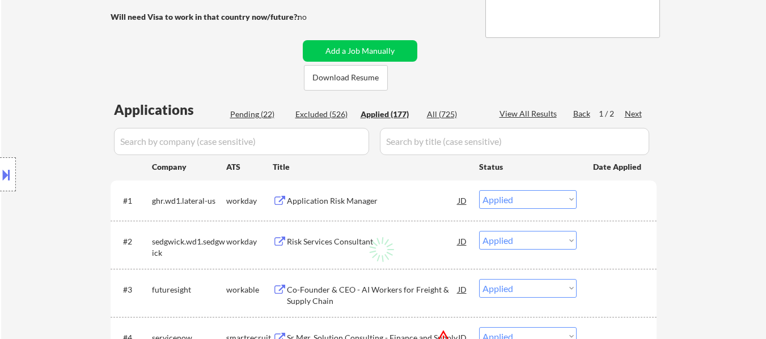
select select ""applied""
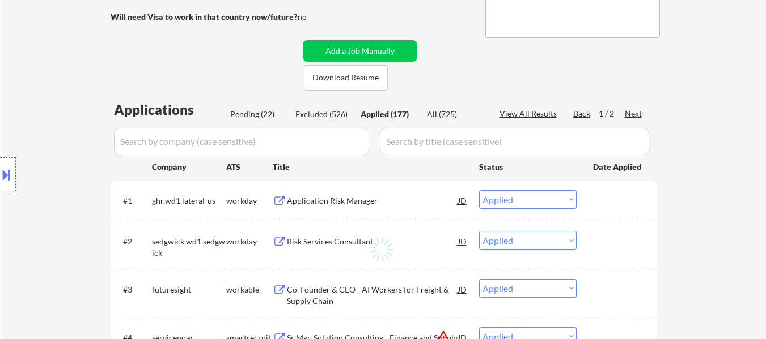
select select ""applied""
